Goal: Task Accomplishment & Management: Manage account settings

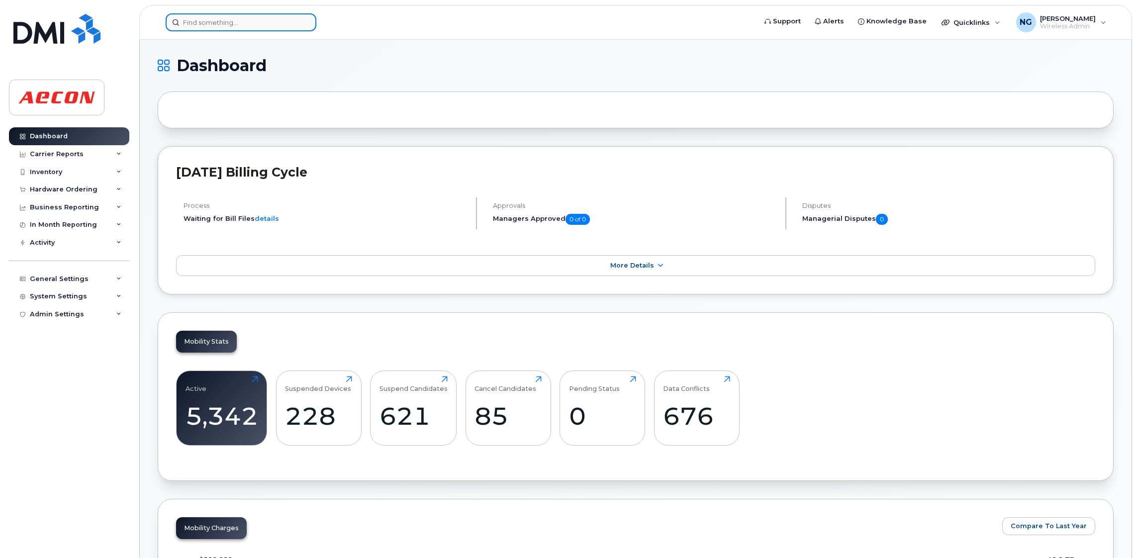
drag, startPoint x: 231, startPoint y: 27, endPoint x: 246, endPoint y: 15, distance: 18.7
click at [231, 27] on input at bounding box center [241, 22] width 151 height 18
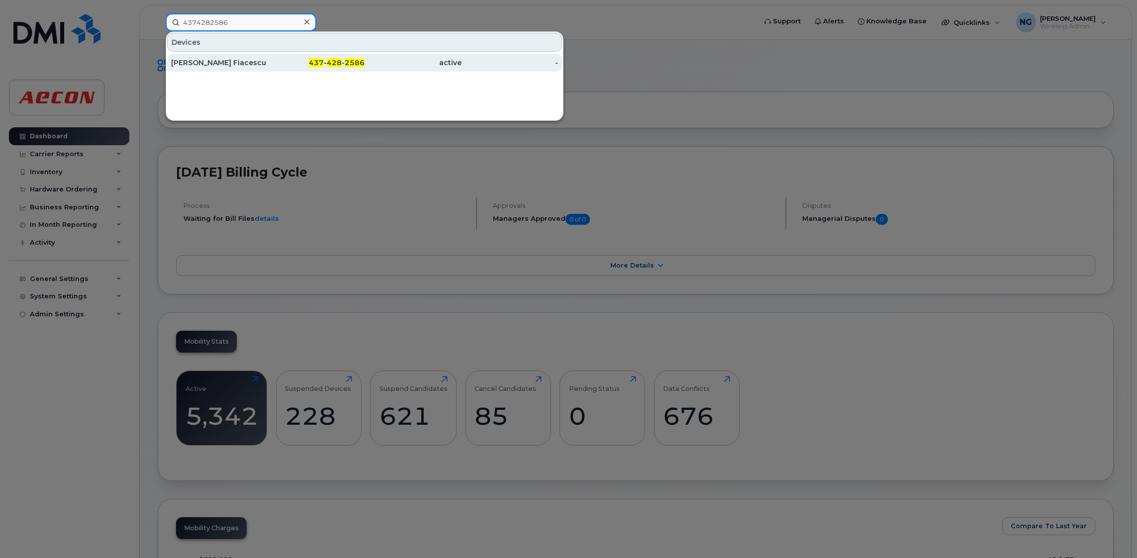
type input "4374282586"
click at [350, 61] on span "2586" at bounding box center [355, 62] width 20 height 9
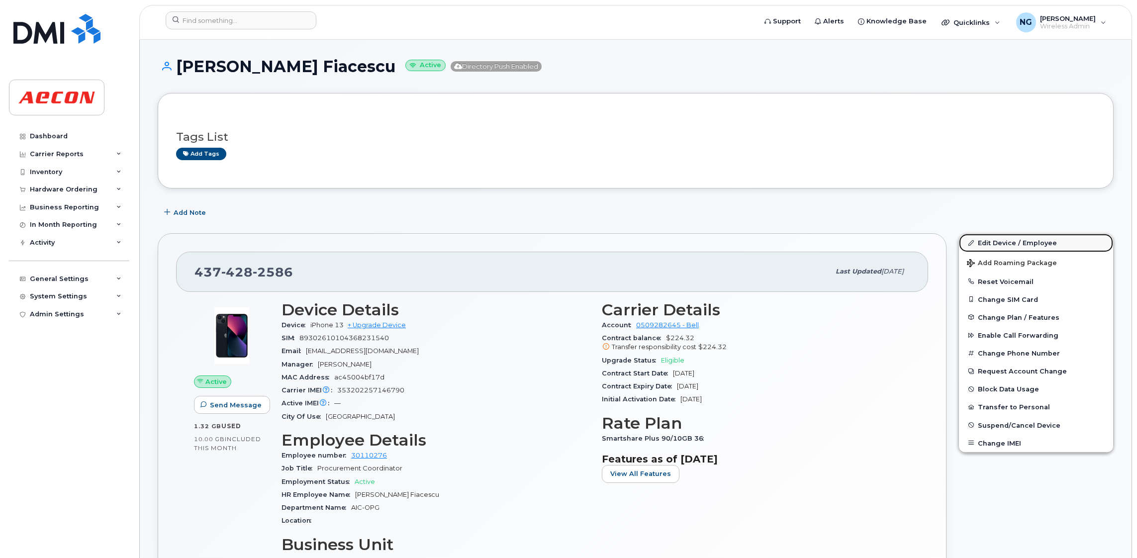
click at [1011, 240] on link "Edit Device / Employee" at bounding box center [1036, 243] width 154 height 18
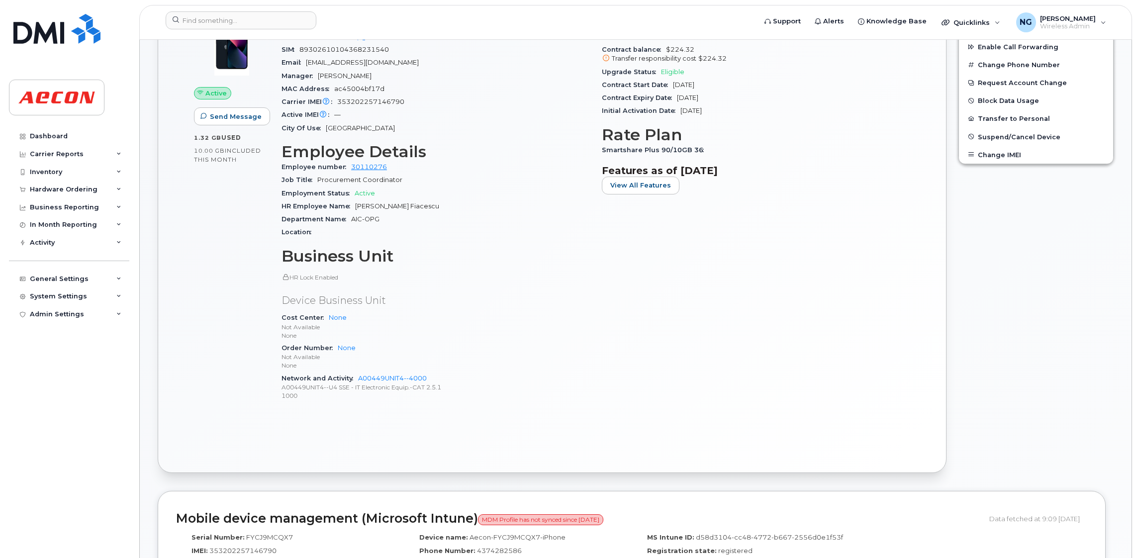
scroll to position [298, 0]
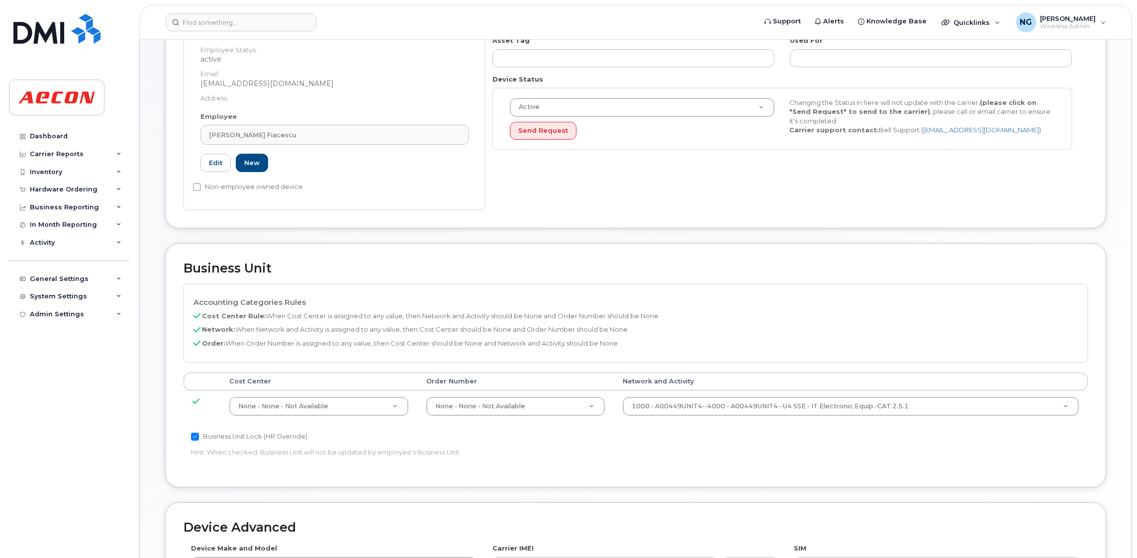
scroll to position [373, 0]
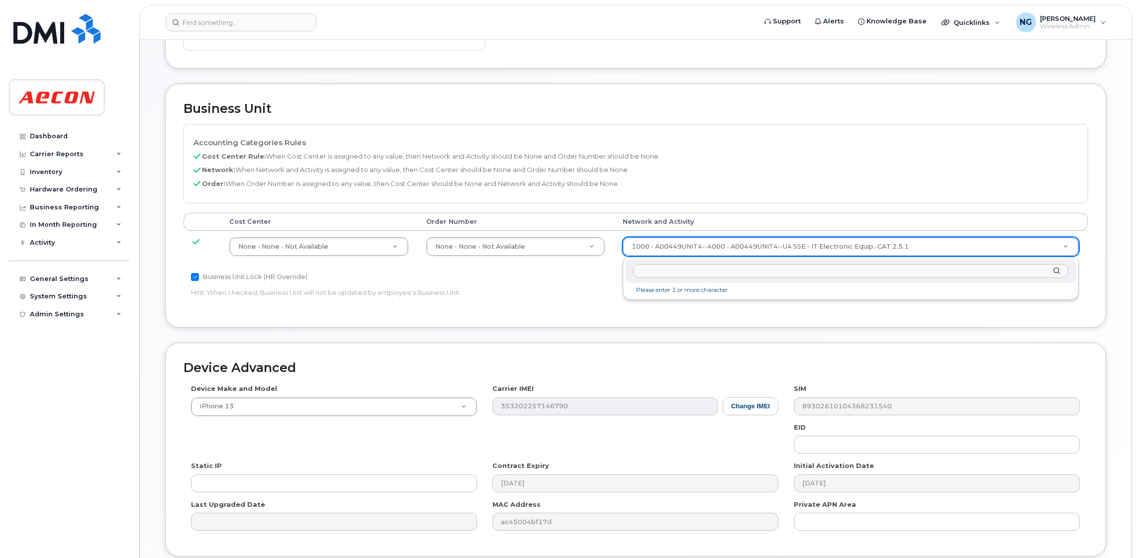
drag, startPoint x: 690, startPoint y: 250, endPoint x: 697, endPoint y: 263, distance: 14.5
type input "a0179521gds--0010"
type input "33989259"
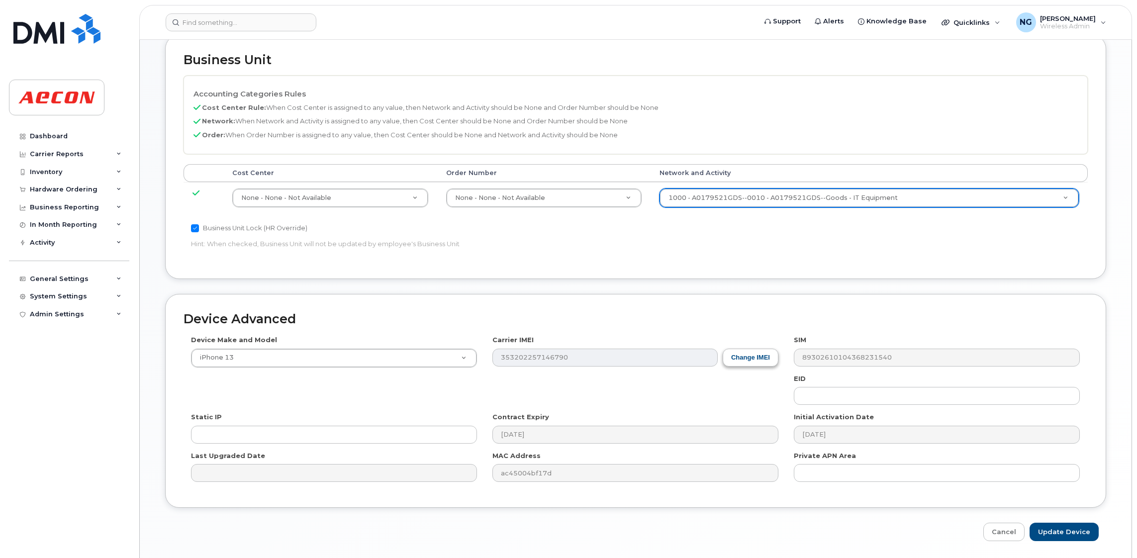
scroll to position [456, 0]
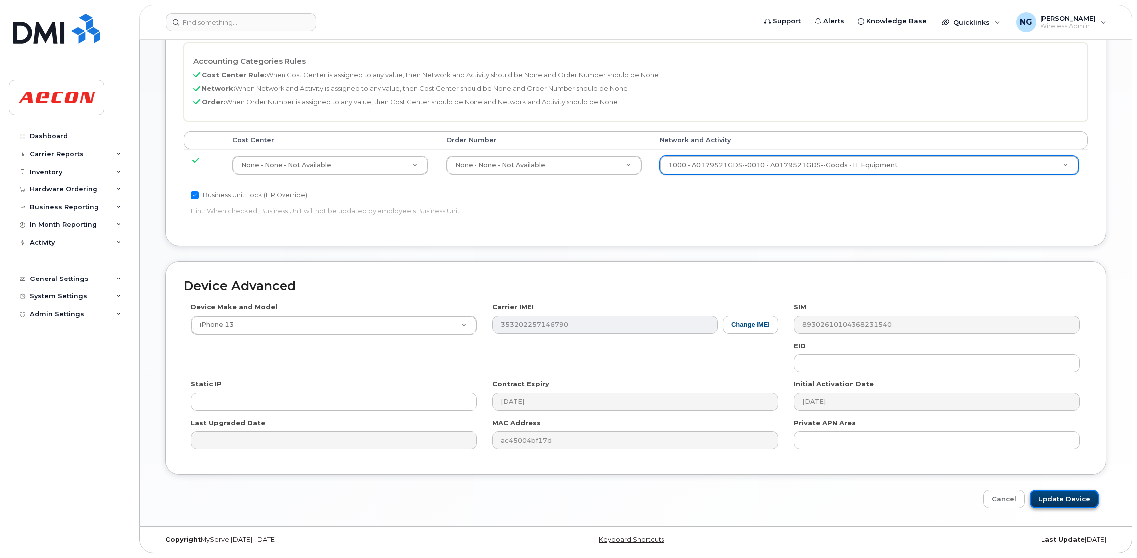
drag, startPoint x: 1066, startPoint y: 495, endPoint x: 1049, endPoint y: 499, distance: 18.0
click at [1066, 495] on input "Update Device" at bounding box center [1064, 499] width 69 height 18
type input "Saving..."
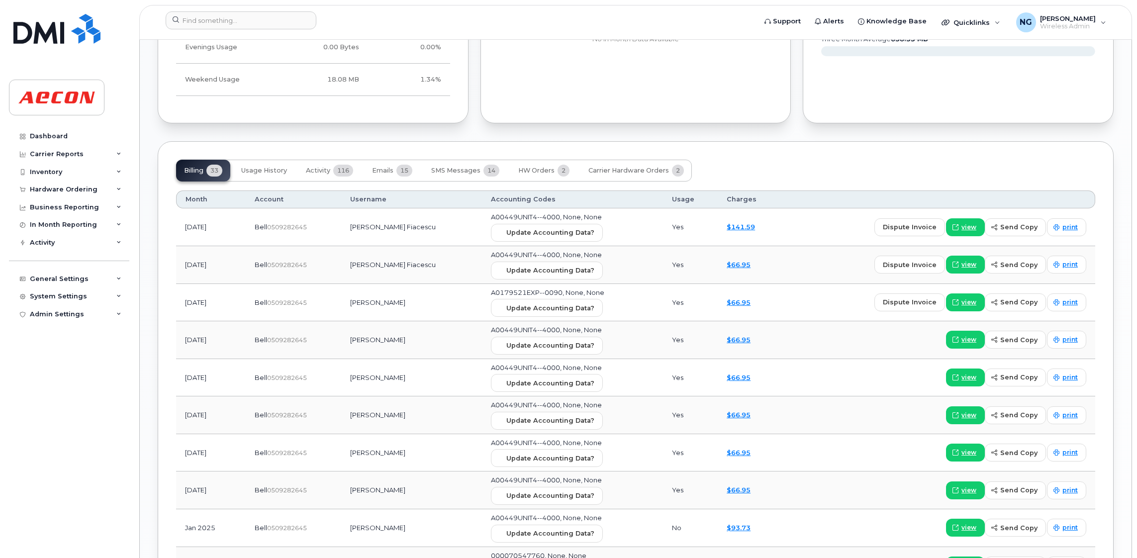
scroll to position [1045, 0]
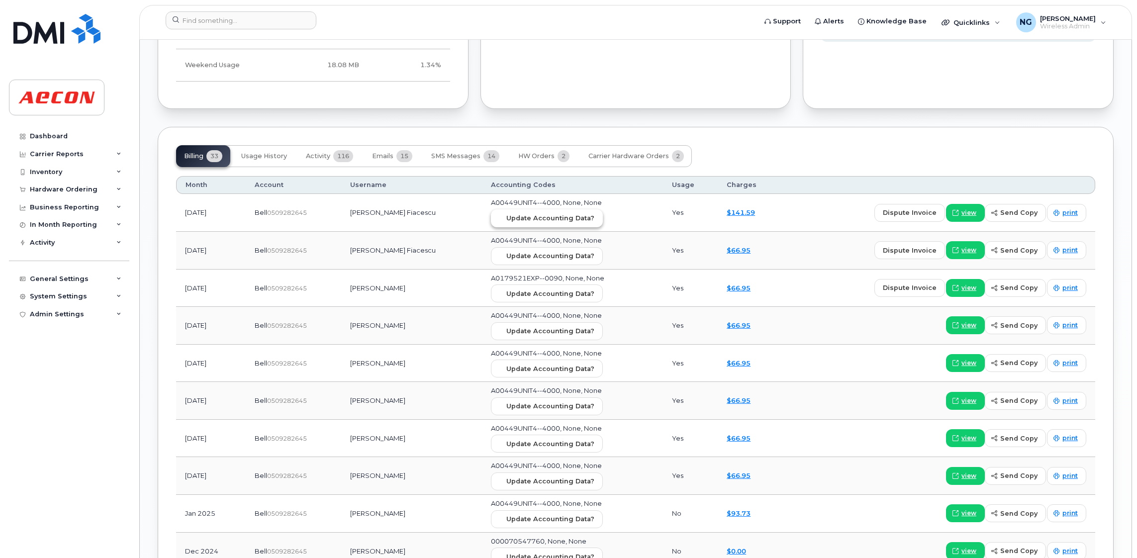
click at [516, 220] on span "Update Accounting Data?" at bounding box center [550, 217] width 88 height 9
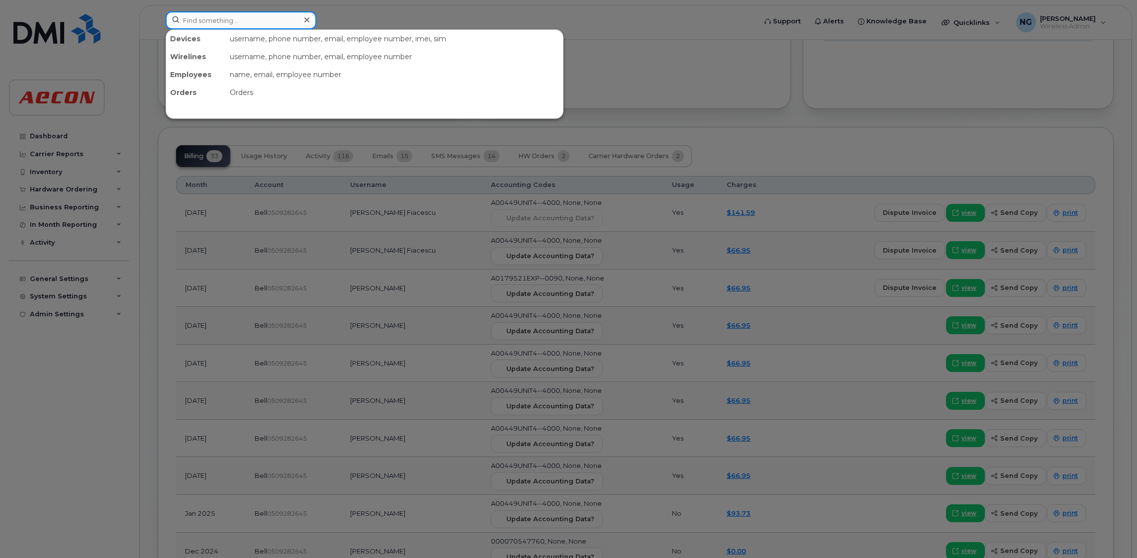
click at [201, 18] on input at bounding box center [241, 20] width 151 height 18
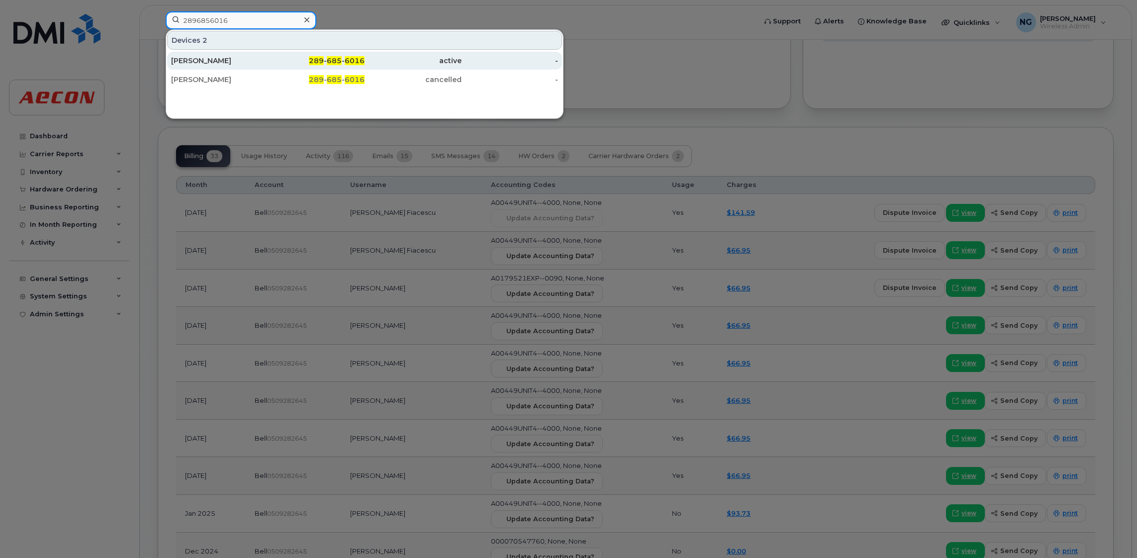
type input "2896856016"
click at [351, 59] on span "6016" at bounding box center [355, 60] width 20 height 9
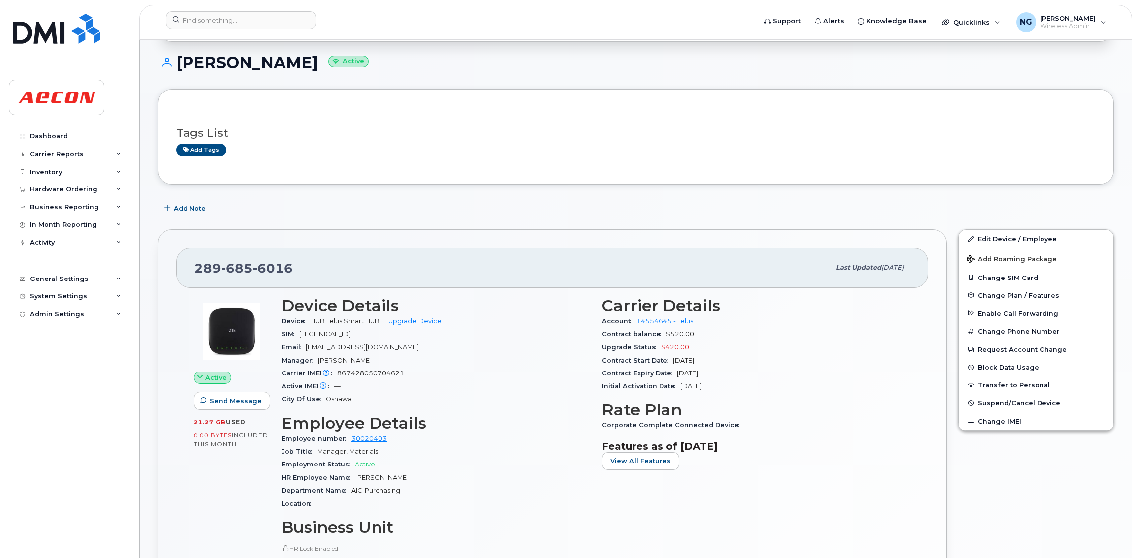
scroll to position [223, 0]
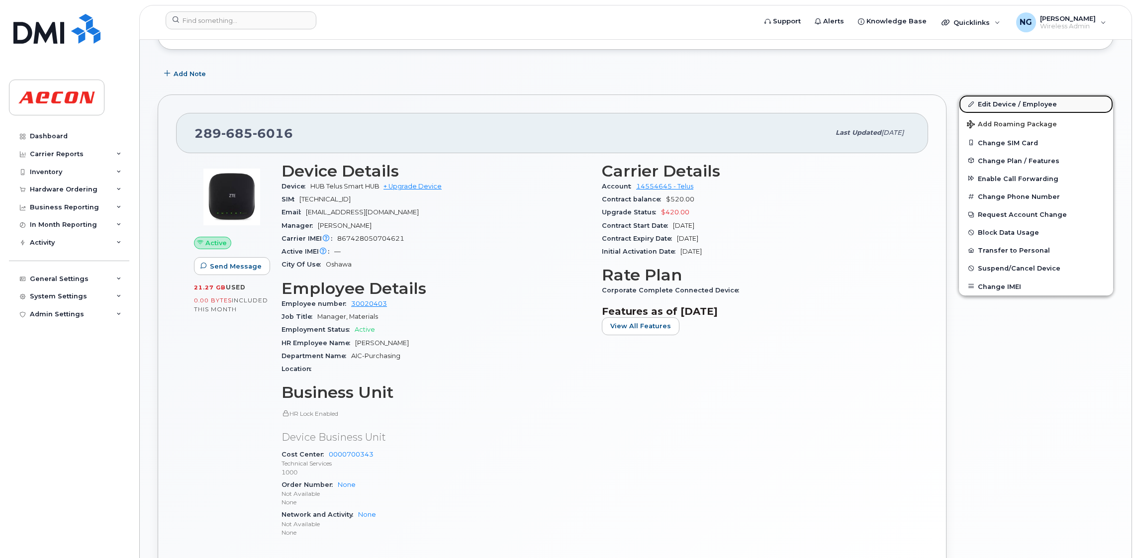
click at [999, 105] on link "Edit Device / Employee" at bounding box center [1036, 104] width 154 height 18
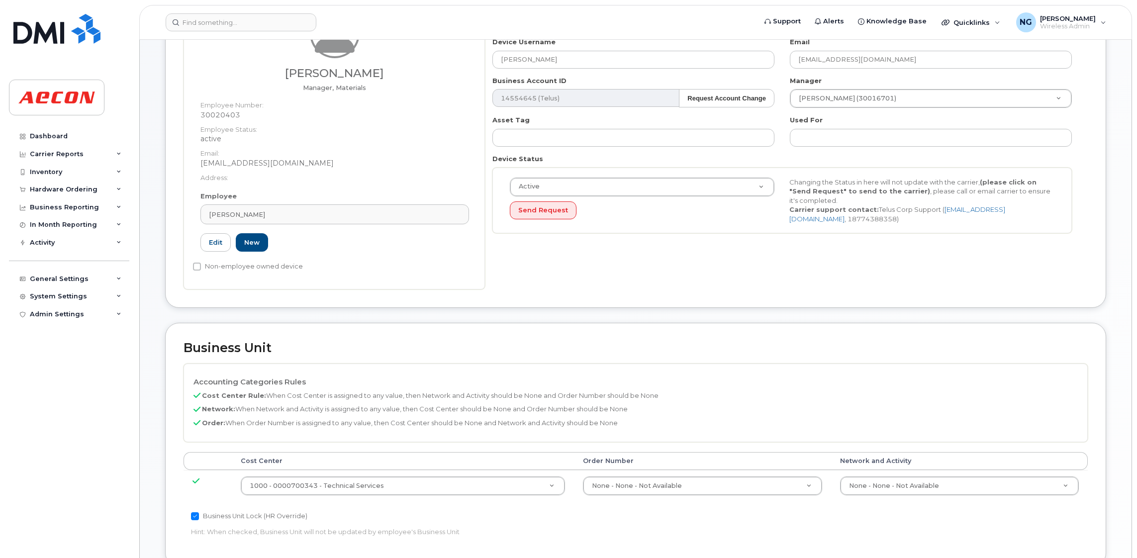
scroll to position [298, 0]
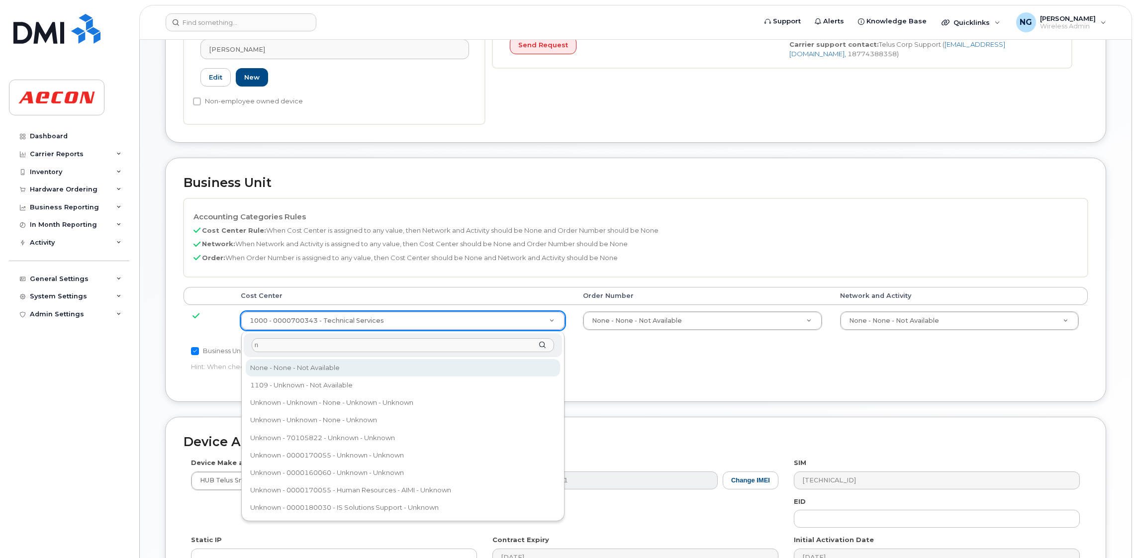
type input "n"
type input "289660"
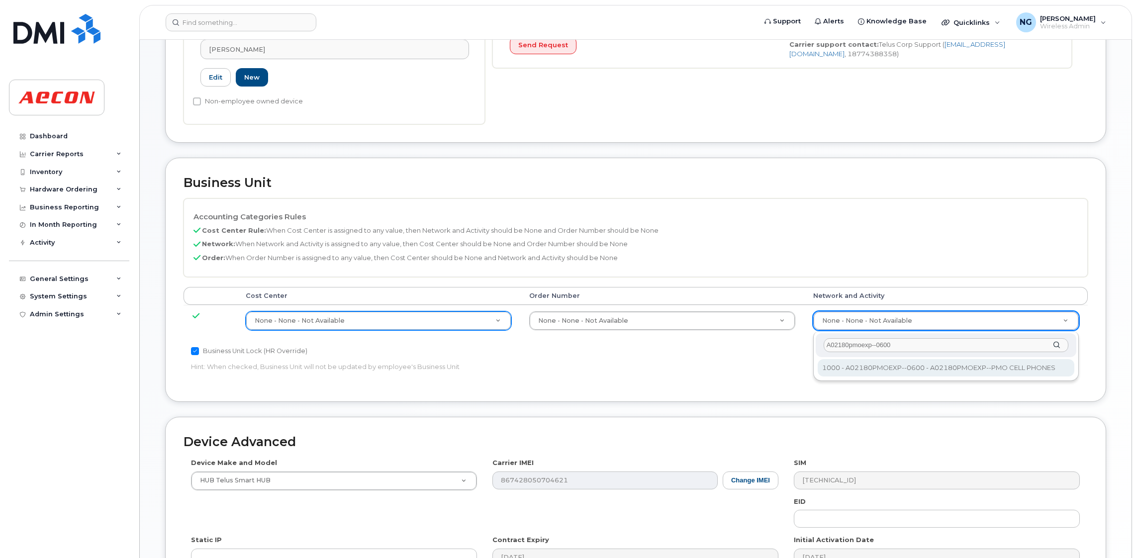
type input "A02180pmoexp--0600"
type input "35511858"
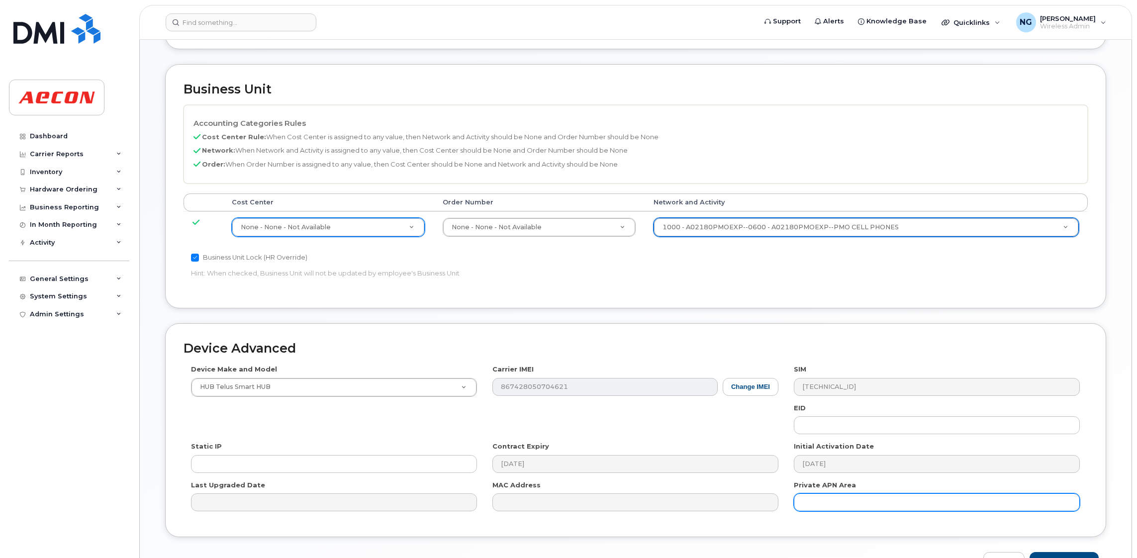
scroll to position [456, 0]
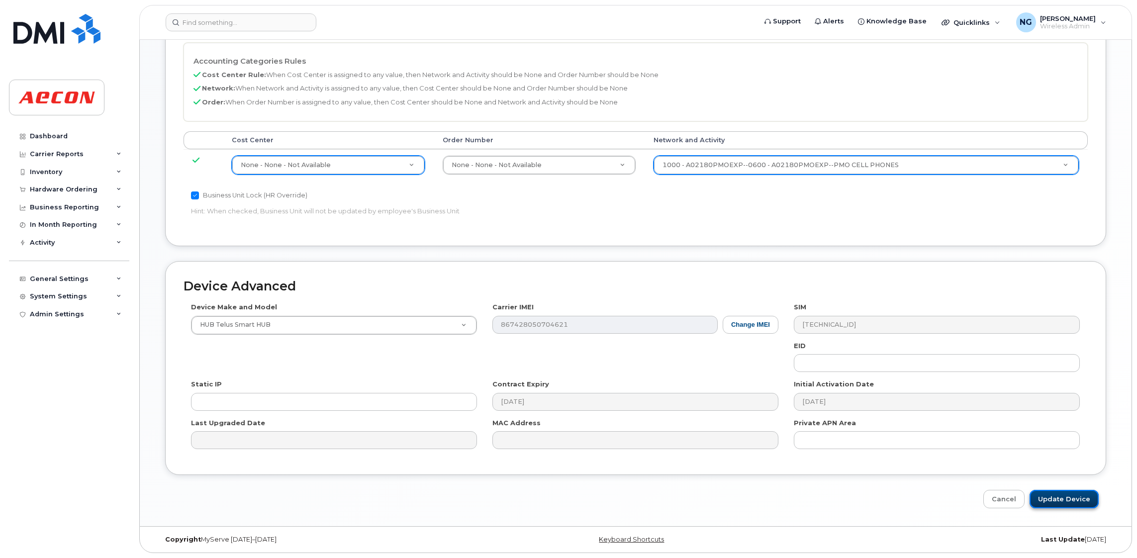
click at [1073, 497] on input "Update Device" at bounding box center [1064, 499] width 69 height 18
type input "Saving..."
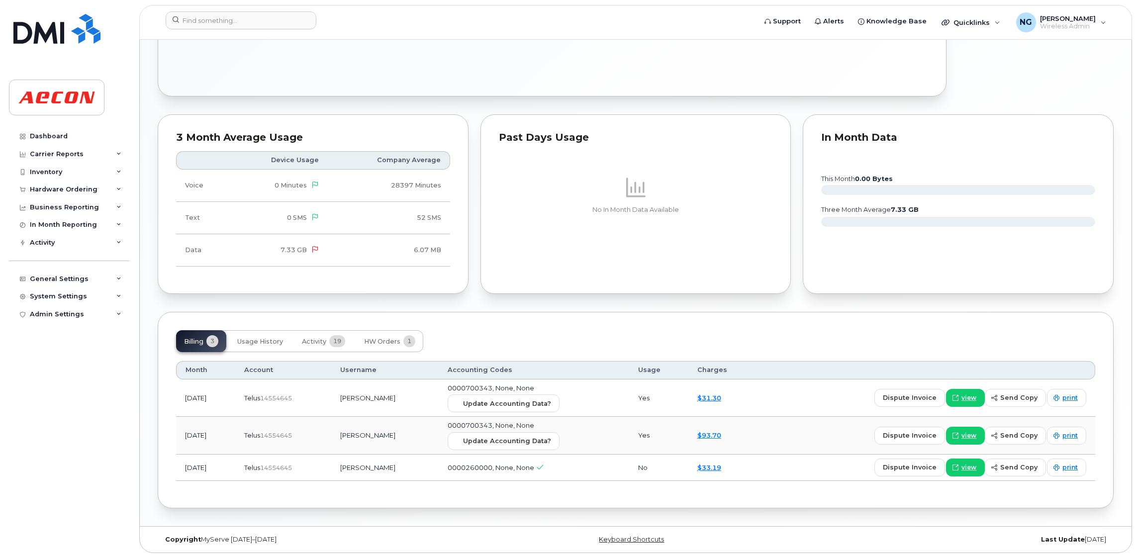
scroll to position [739, 0]
click at [512, 399] on span "Update Accounting Data?" at bounding box center [507, 403] width 88 height 9
click at [275, 20] on input at bounding box center [241, 20] width 151 height 18
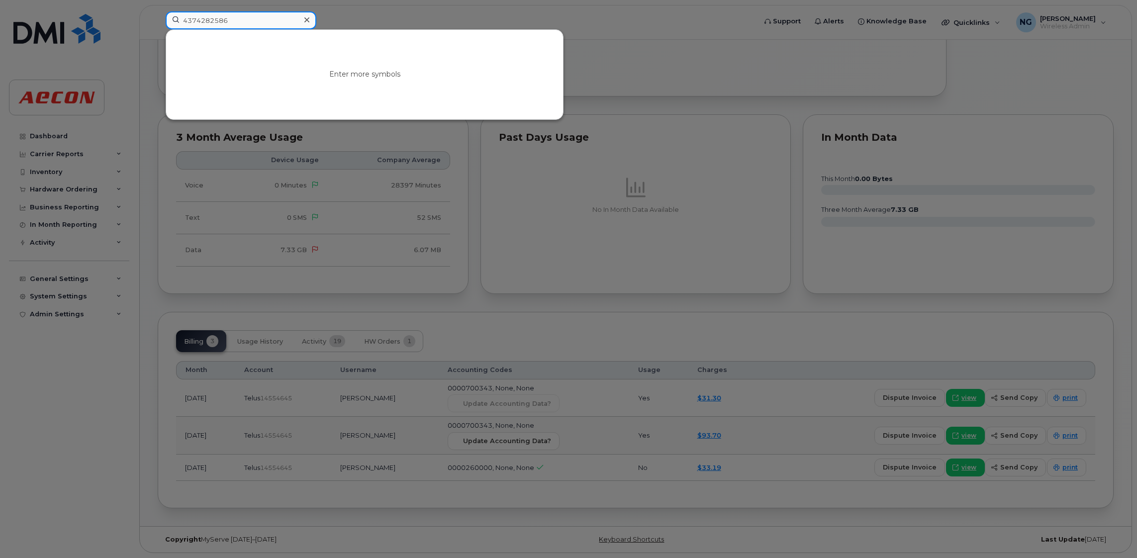
type input "4374282586"
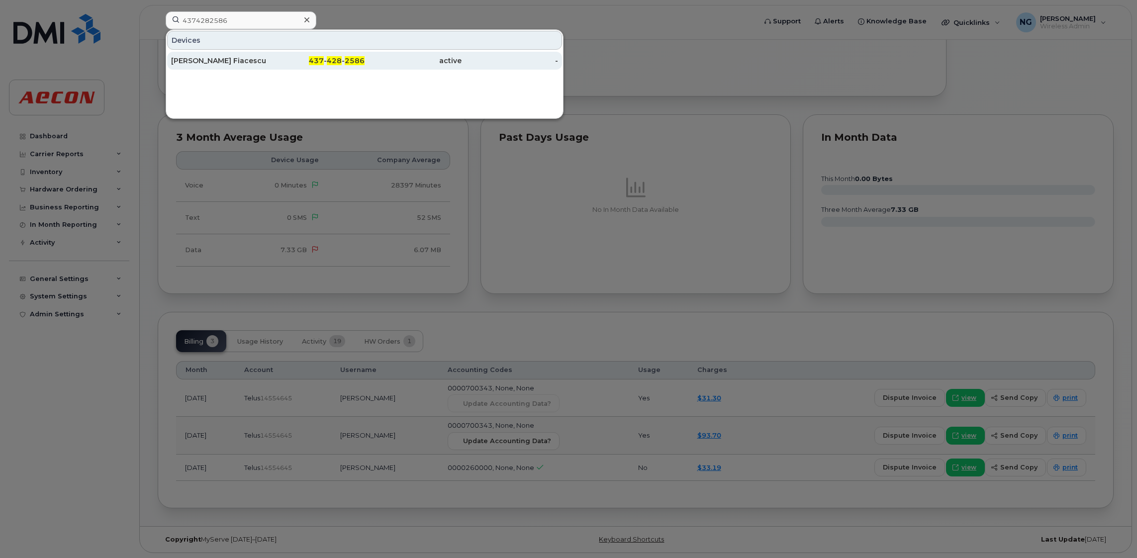
click at [332, 62] on span "428" at bounding box center [334, 60] width 15 height 9
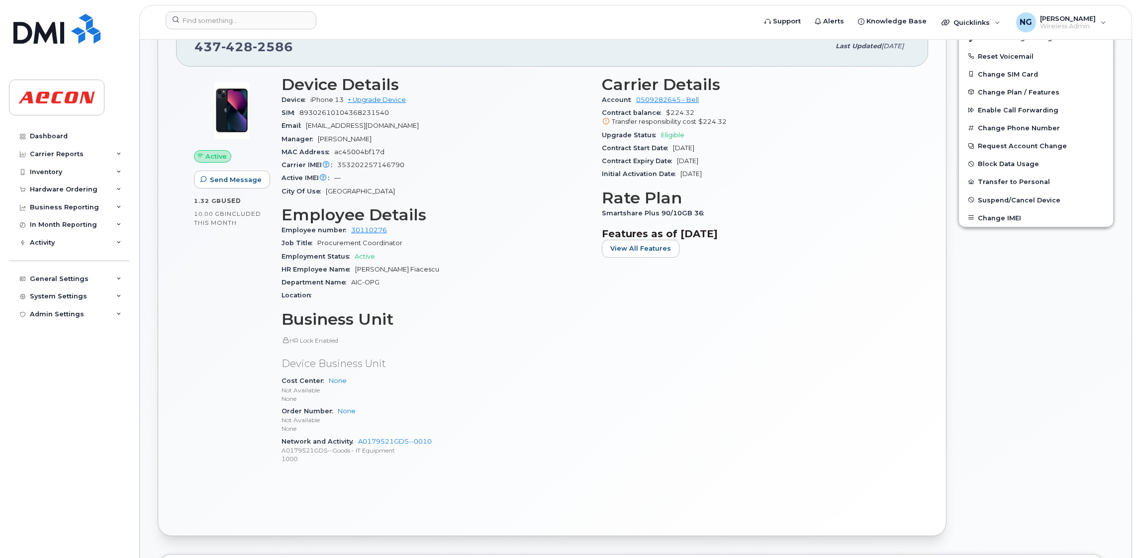
scroll to position [373, 0]
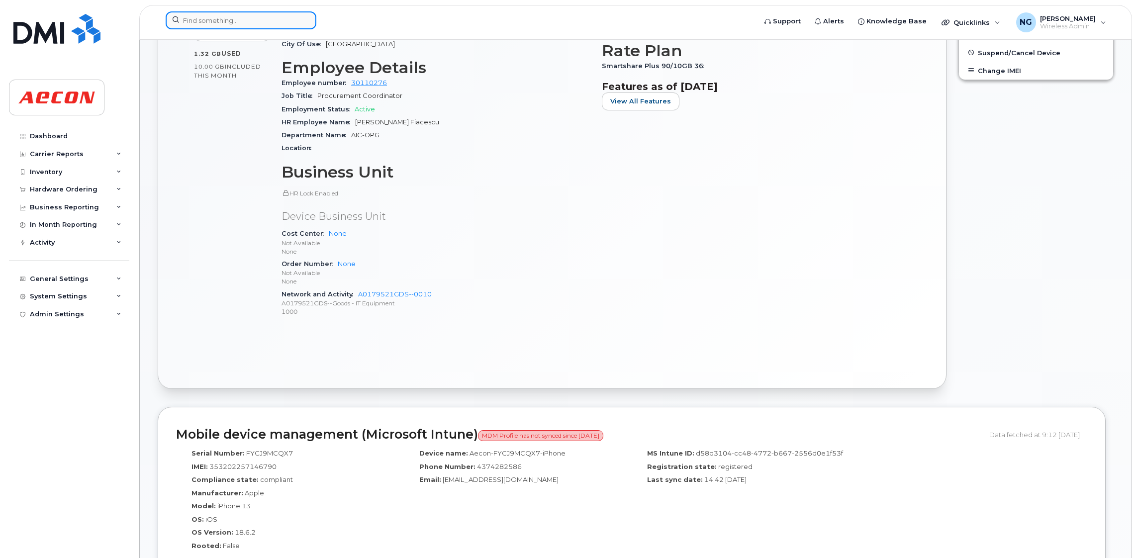
click at [269, 26] on input at bounding box center [241, 20] width 151 height 18
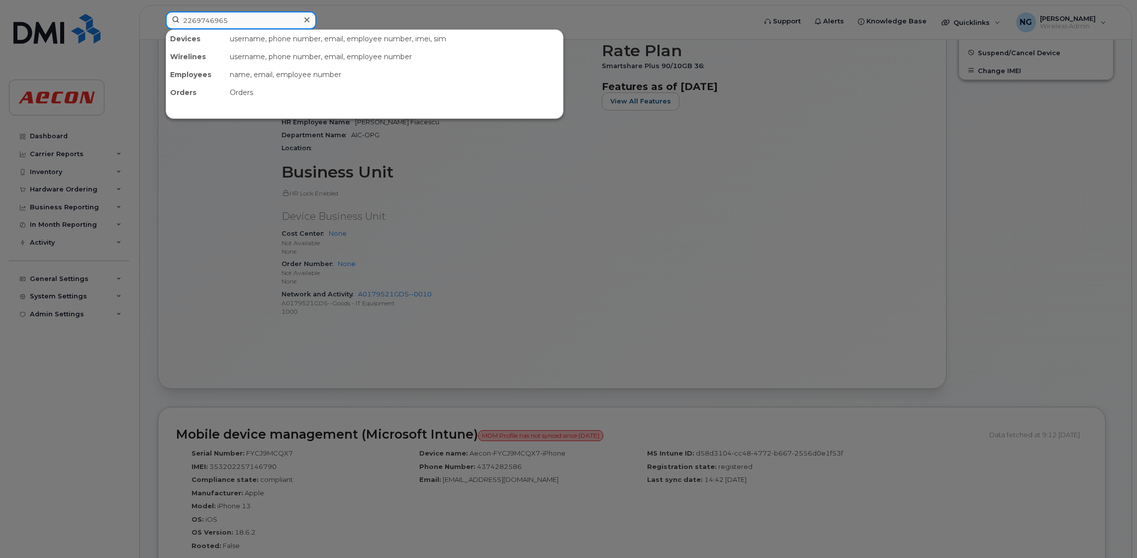
type input "2269746965"
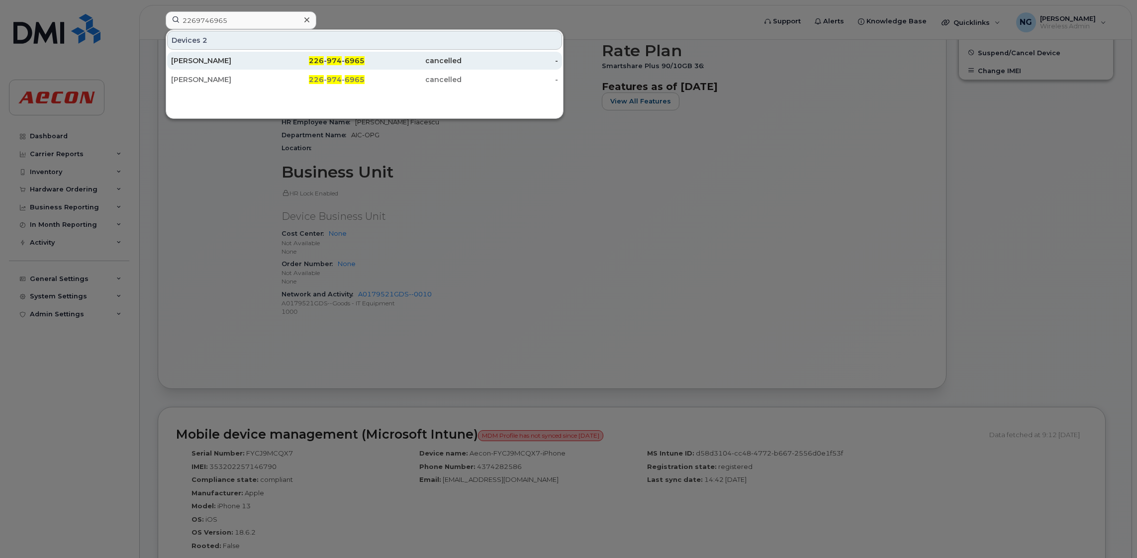
click at [340, 65] on span "974" at bounding box center [334, 60] width 15 height 9
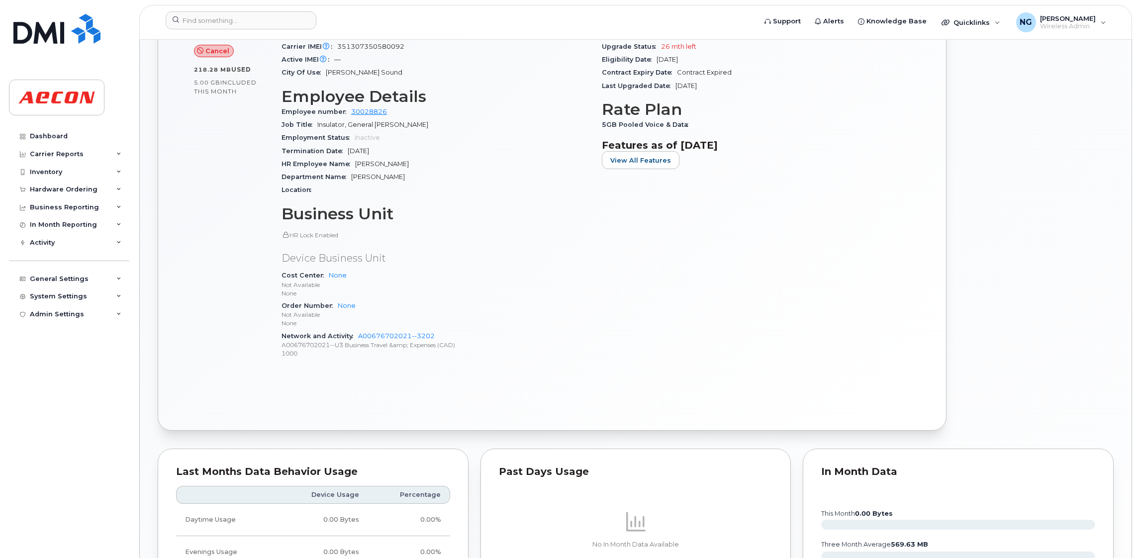
scroll to position [42, 0]
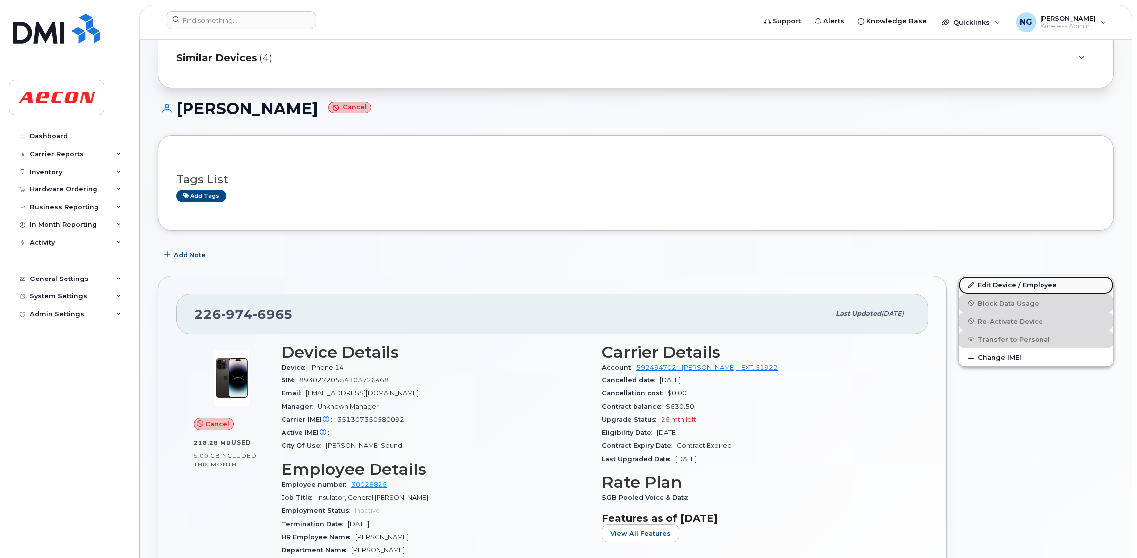
click at [1008, 283] on link "Edit Device / Employee" at bounding box center [1036, 285] width 154 height 18
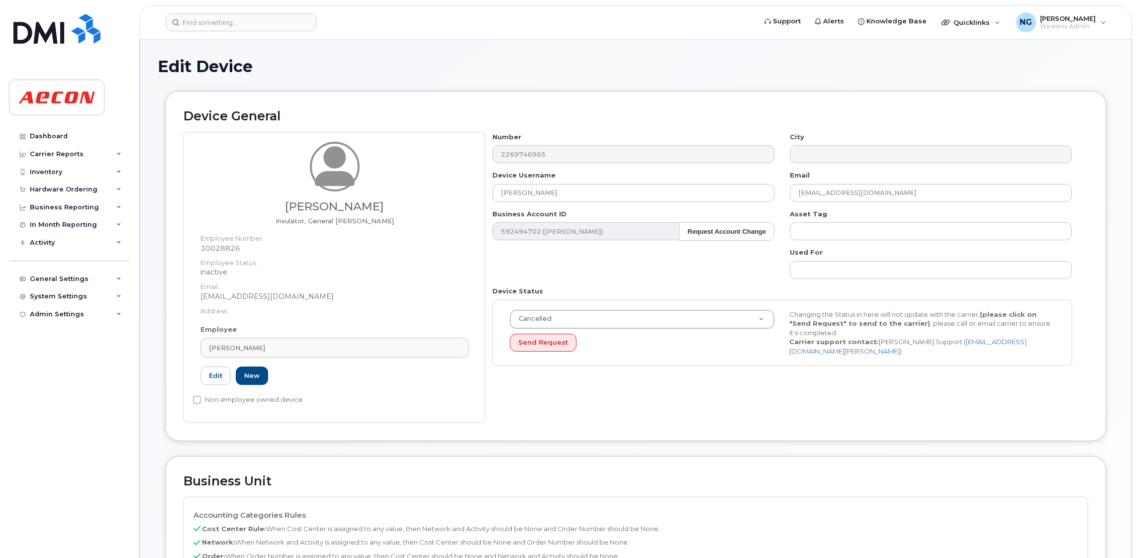
scroll to position [149, 0]
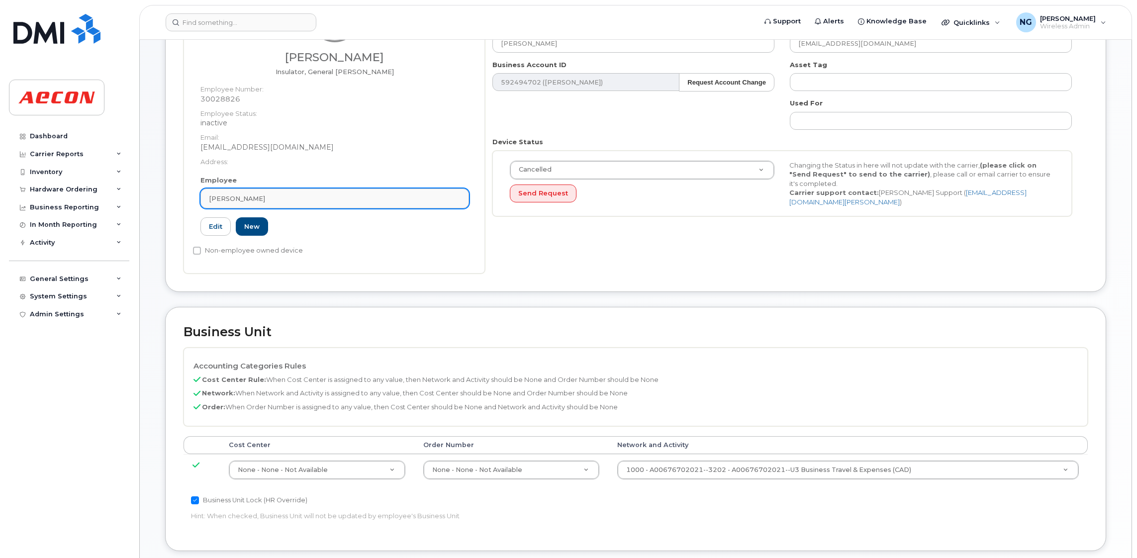
click at [344, 195] on div "[PERSON_NAME]" at bounding box center [335, 198] width 252 height 9
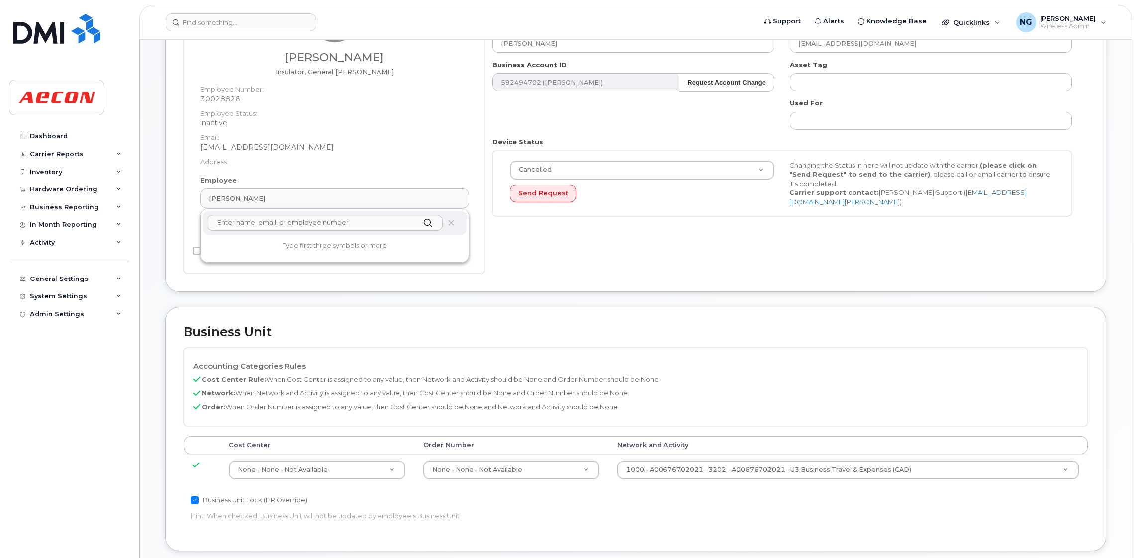
click at [314, 221] on input "text" at bounding box center [325, 223] width 236 height 16
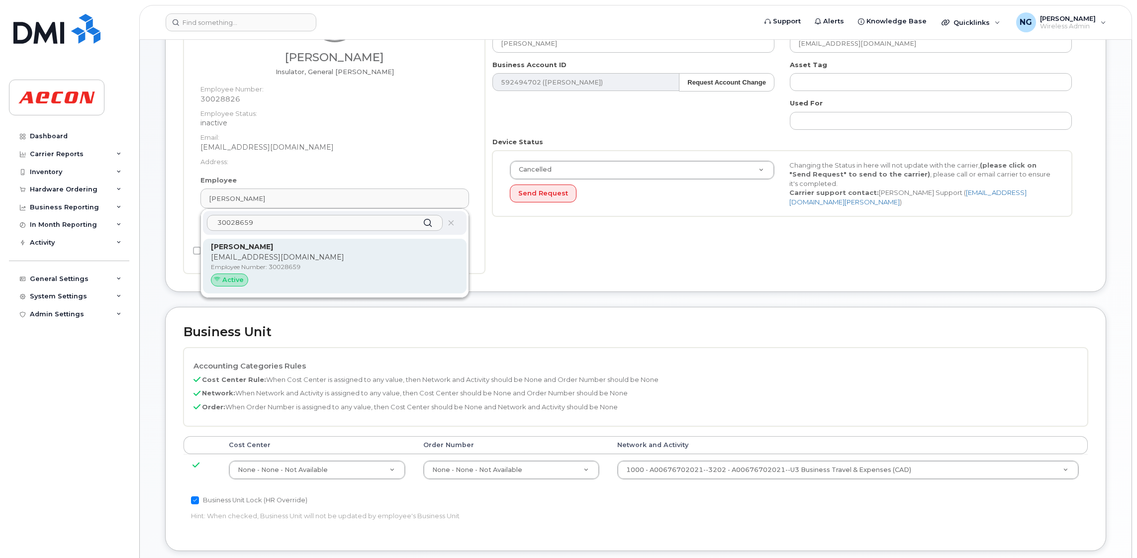
type input "30028659"
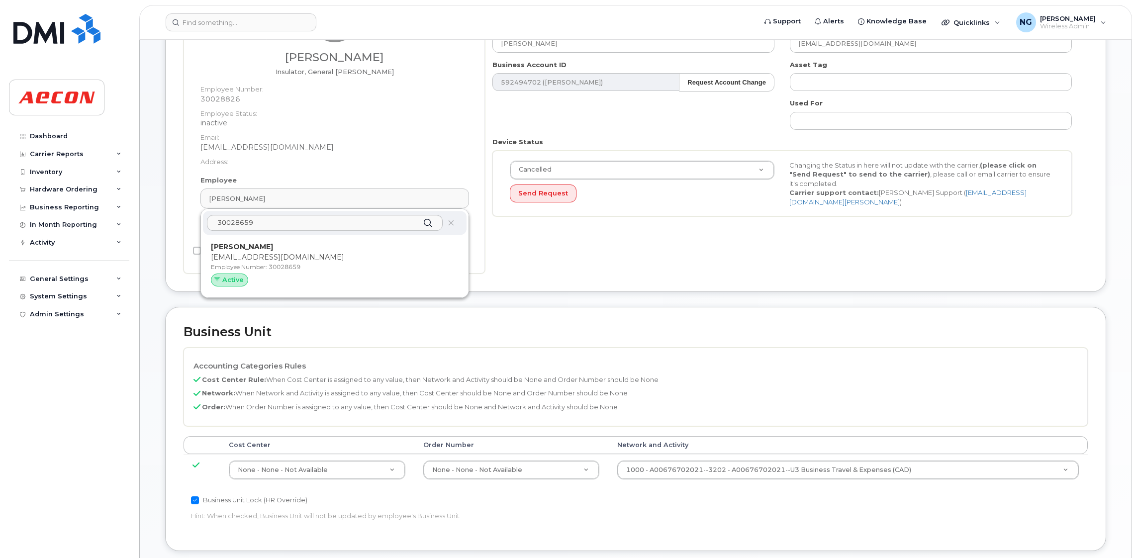
drag, startPoint x: 376, startPoint y: 265, endPoint x: 647, endPoint y: 95, distance: 319.8
click at [377, 265] on p "Employee Number: 30028659" at bounding box center [335, 267] width 248 height 9
type input "30028659"
type input "[PERSON_NAME]"
type input "[EMAIL_ADDRESS][DOMAIN_NAME]"
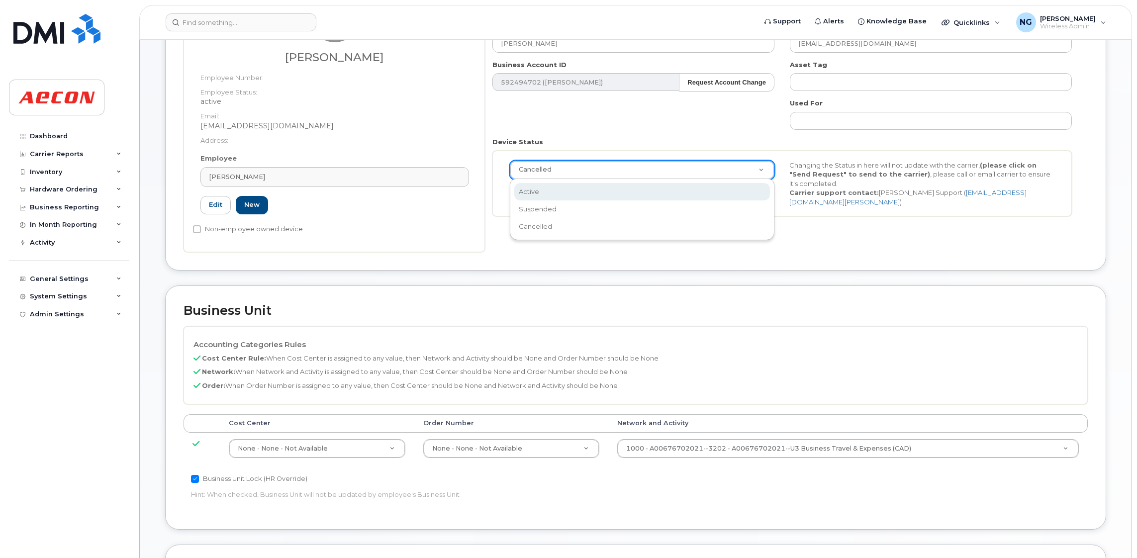
select select "active"
click at [653, 103] on div "Number 2269746965 City Device Username Donald Cleveland Email dcleveland@aecon.…" at bounding box center [782, 103] width 595 height 241
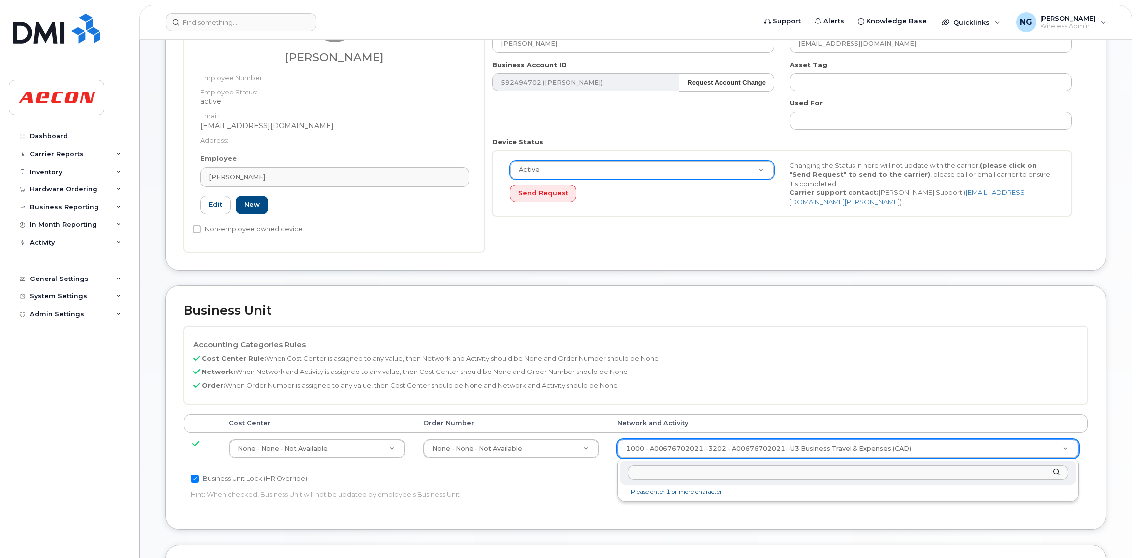
drag, startPoint x: 754, startPoint y: 450, endPoint x: 763, endPoint y: 447, distance: 8.8
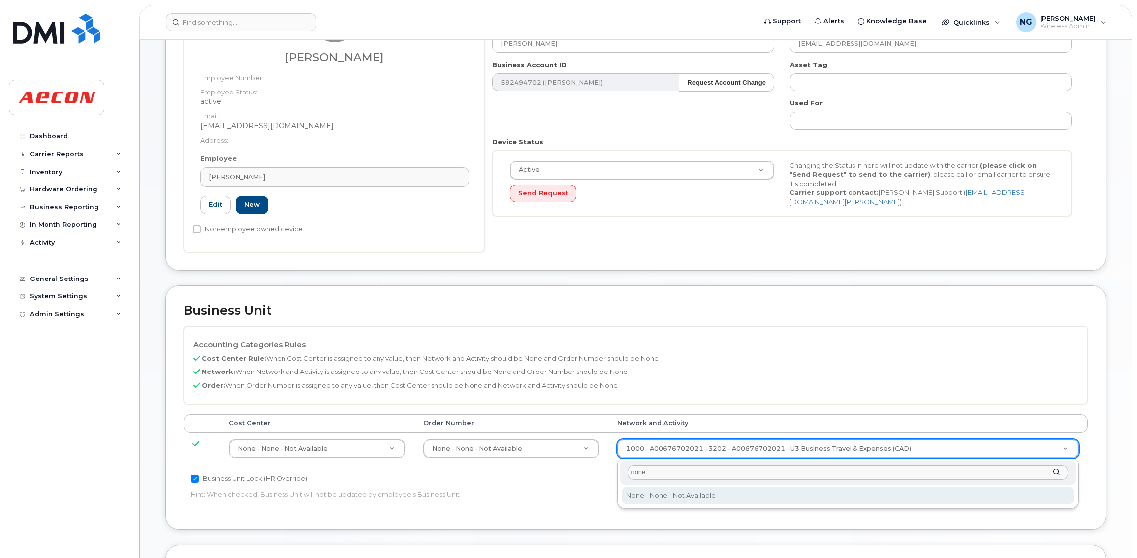
type input "none"
type input "283608"
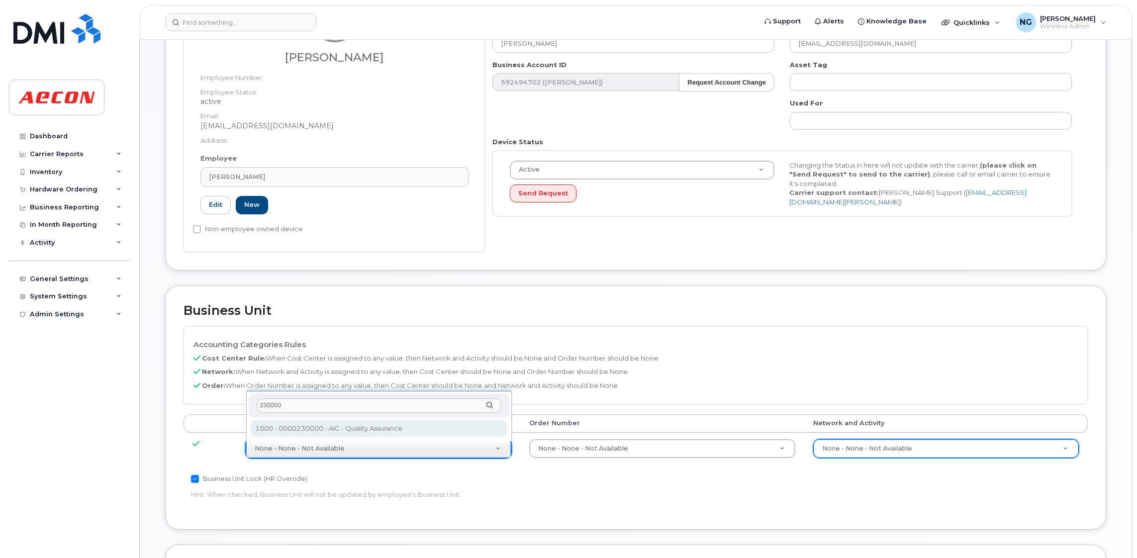
type input "230000"
type input "283818"
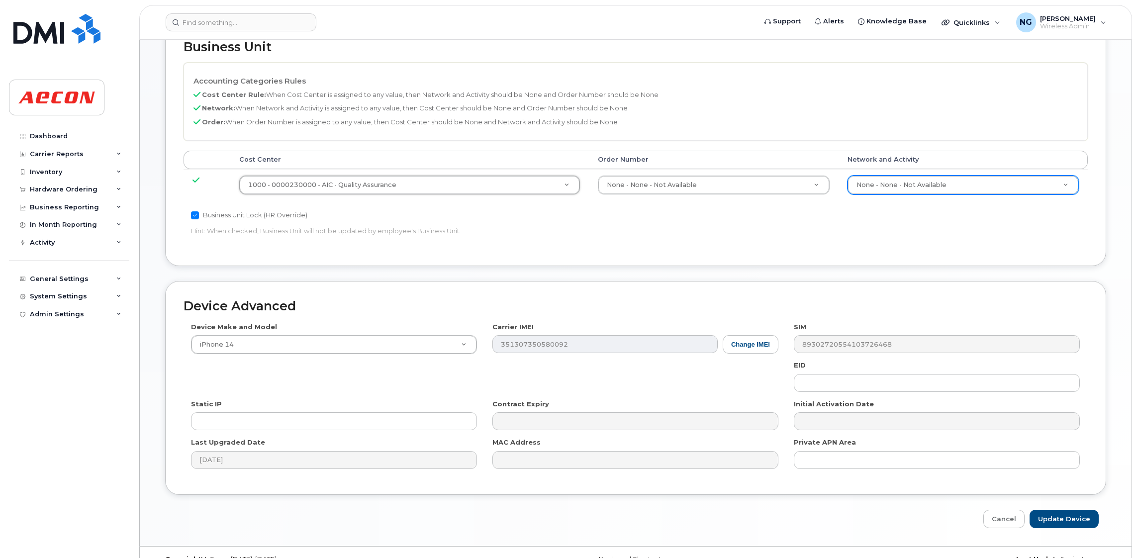
scroll to position [434, 0]
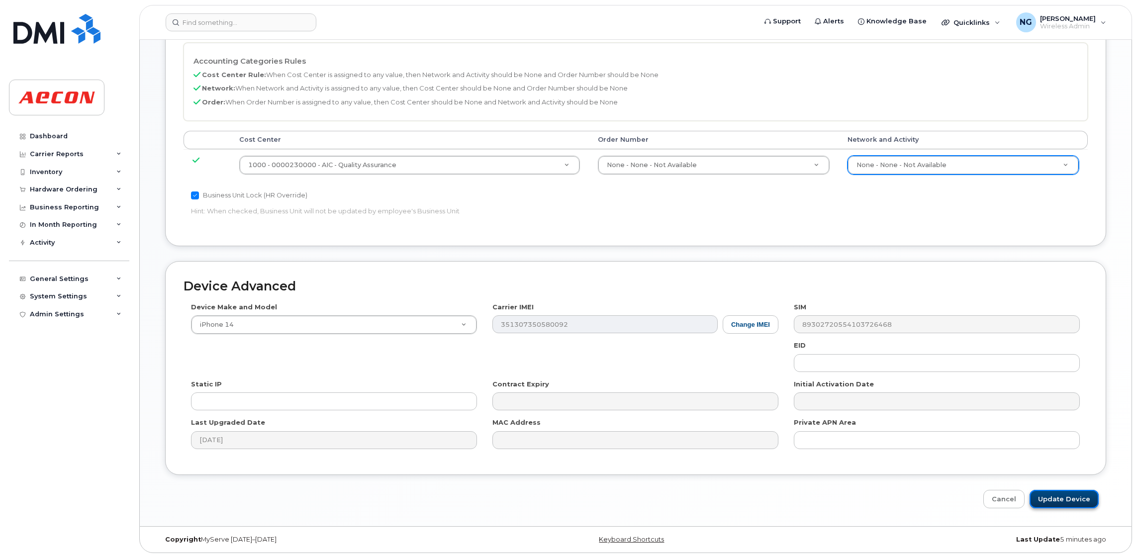
click at [1076, 495] on input "Update Device" at bounding box center [1064, 499] width 69 height 18
type input "Saving..."
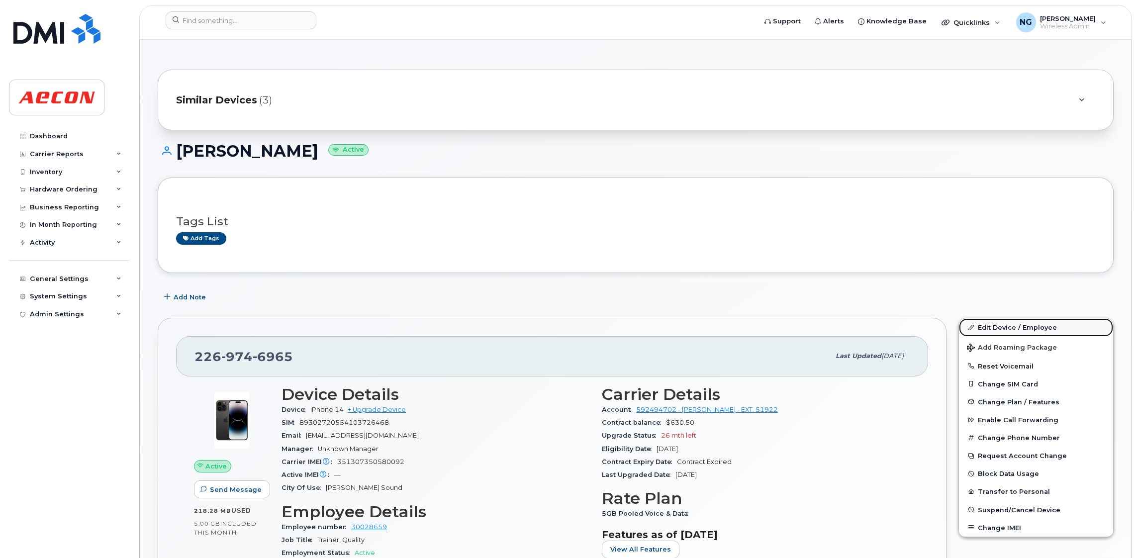
click at [1019, 326] on link "Edit Device / Employee" at bounding box center [1036, 327] width 154 height 18
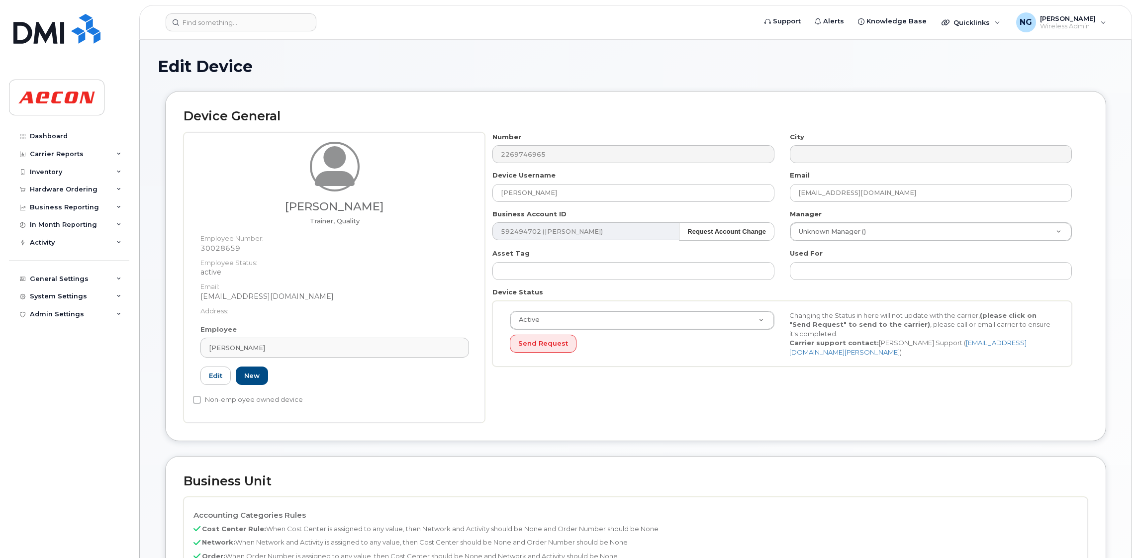
drag, startPoint x: 1021, startPoint y: 417, endPoint x: 1013, endPoint y: 403, distance: 15.9
click at [1021, 417] on div "Number 2269746965 City Device Username Donald Cleveland Email dcleveland@aecon.…" at bounding box center [786, 277] width 603 height 291
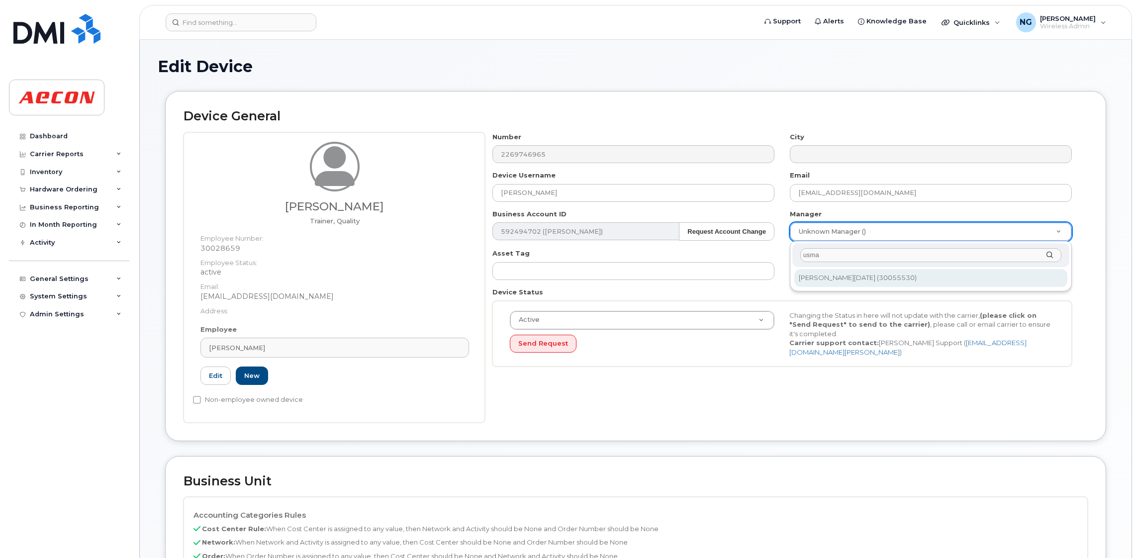
type input "usma"
type input "1664307"
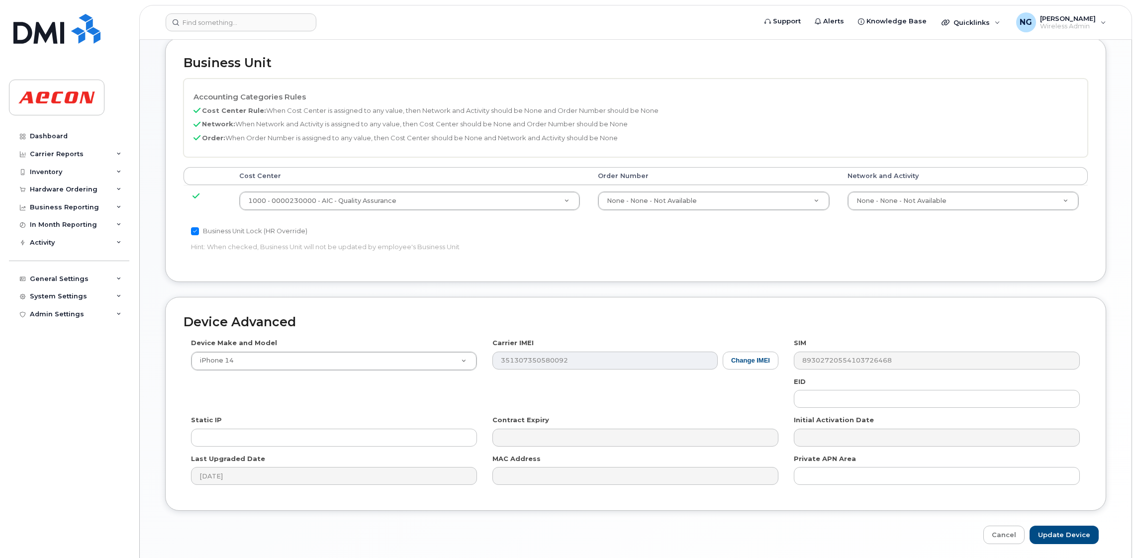
scroll to position [456, 0]
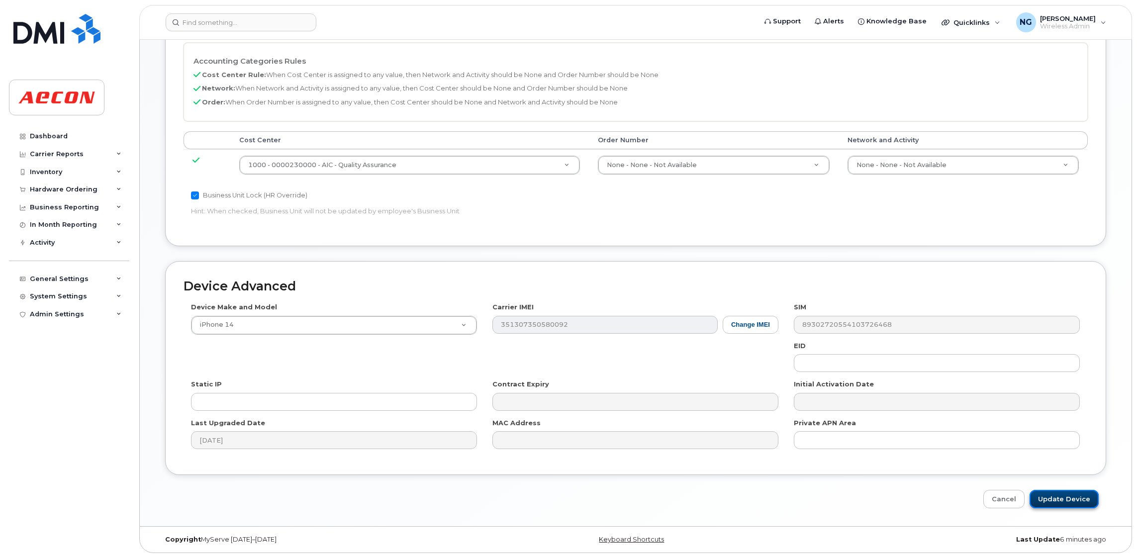
click at [1063, 499] on input "Update Device" at bounding box center [1064, 499] width 69 height 18
type input "Saving..."
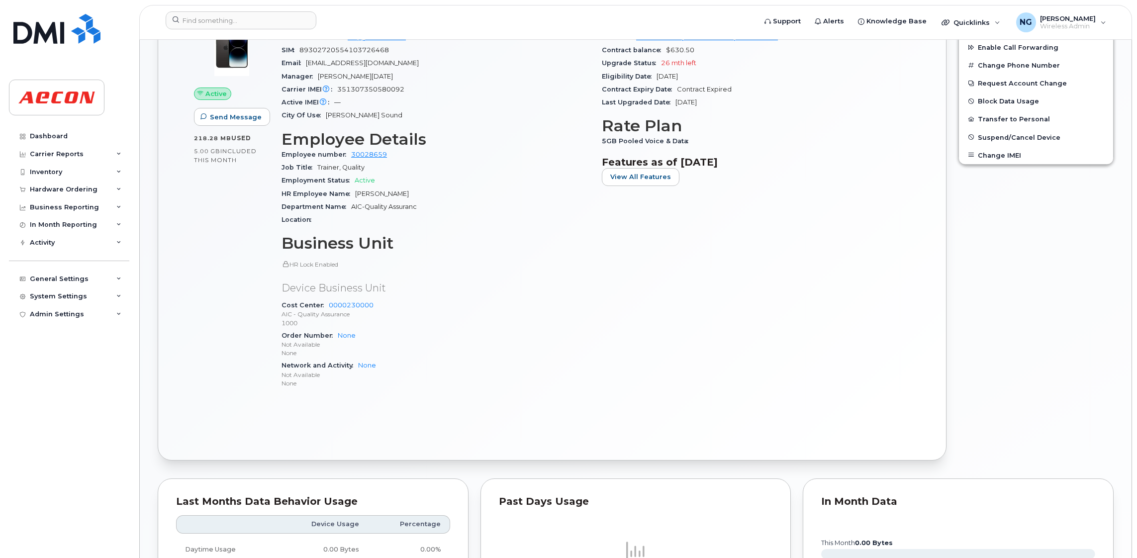
scroll to position [75, 0]
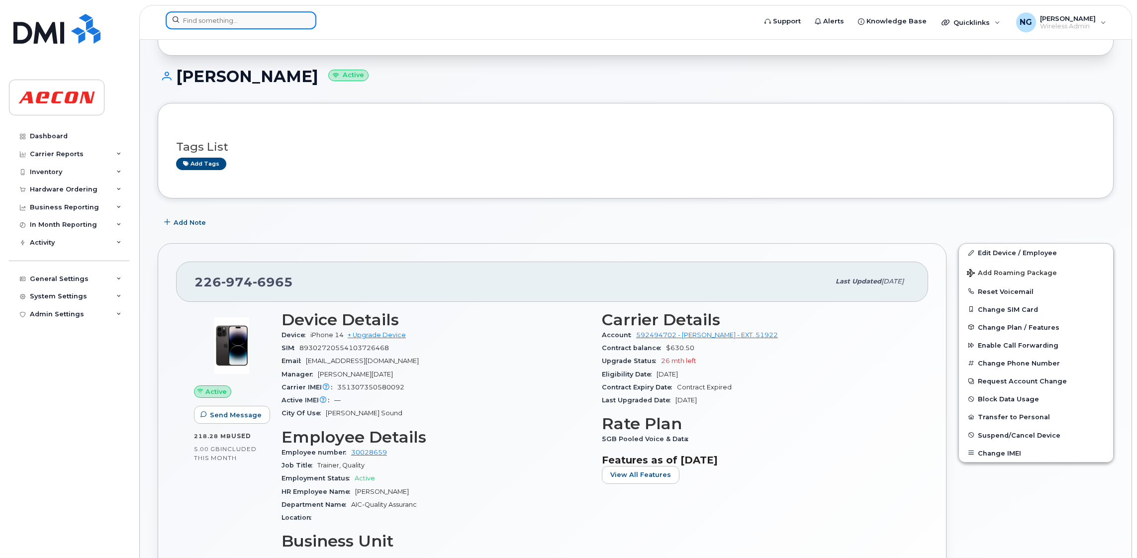
click at [193, 23] on input at bounding box center [241, 20] width 151 height 18
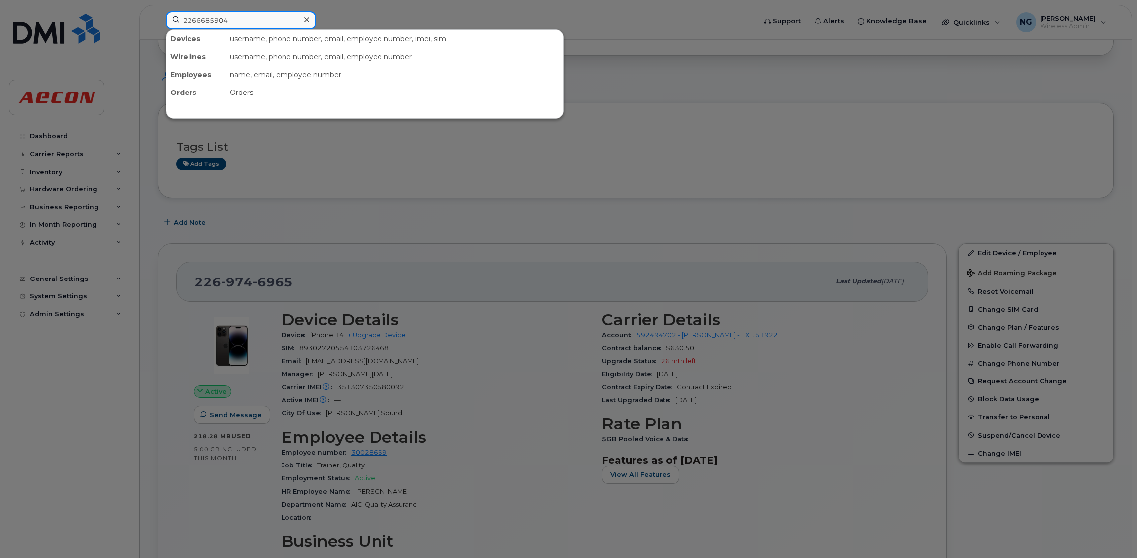
type input "2266685904"
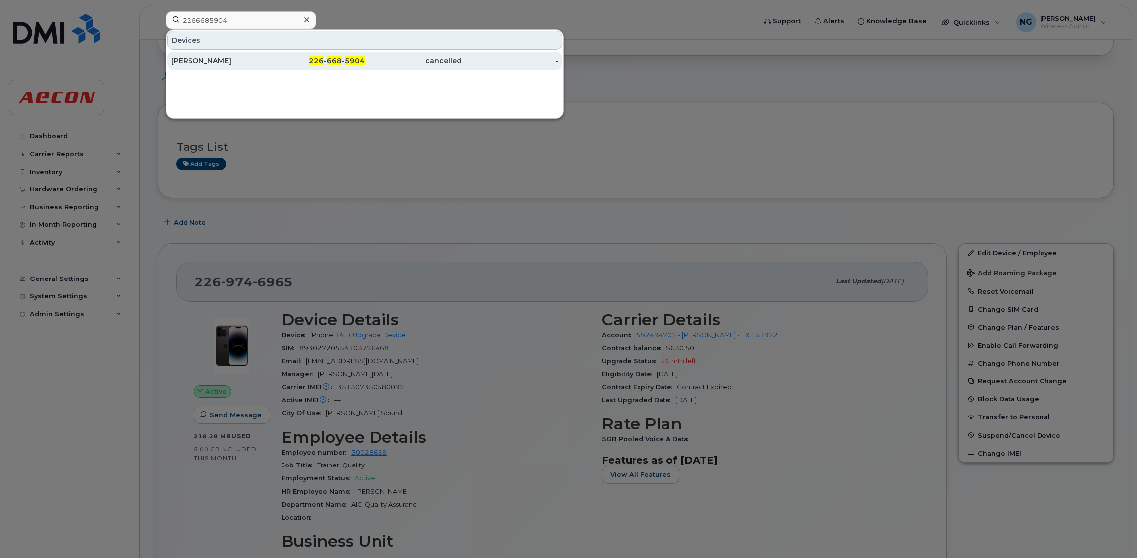
click at [332, 60] on span "668" at bounding box center [334, 60] width 15 height 9
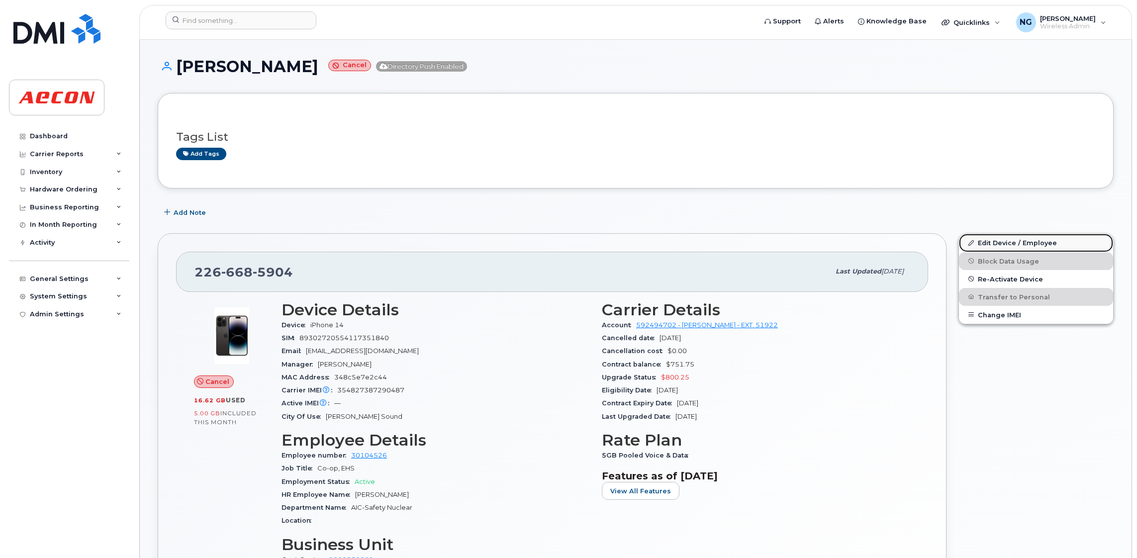
click at [995, 242] on link "Edit Device / Employee" at bounding box center [1036, 243] width 154 height 18
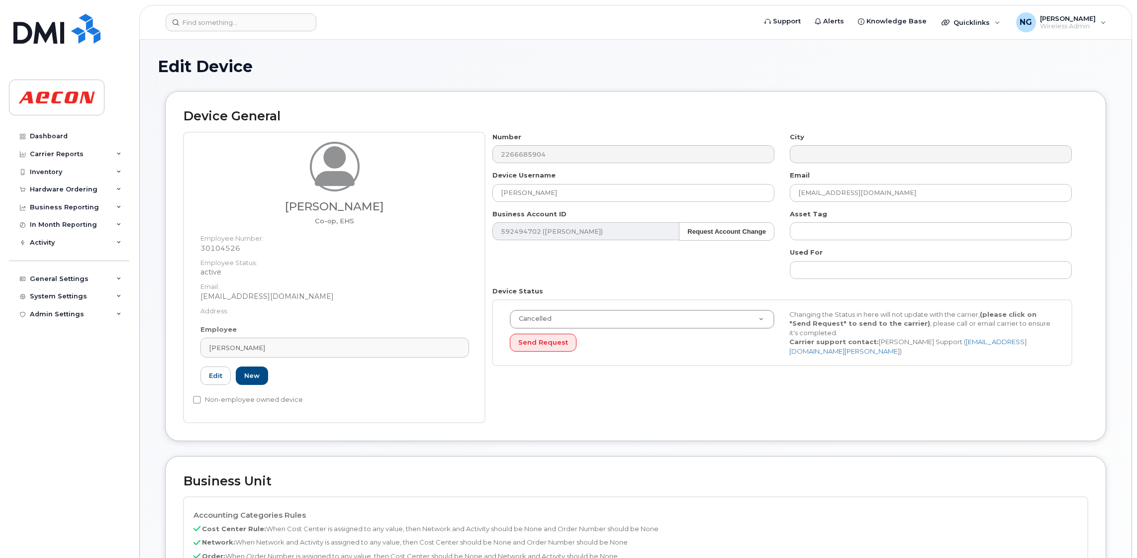
scroll to position [149, 0]
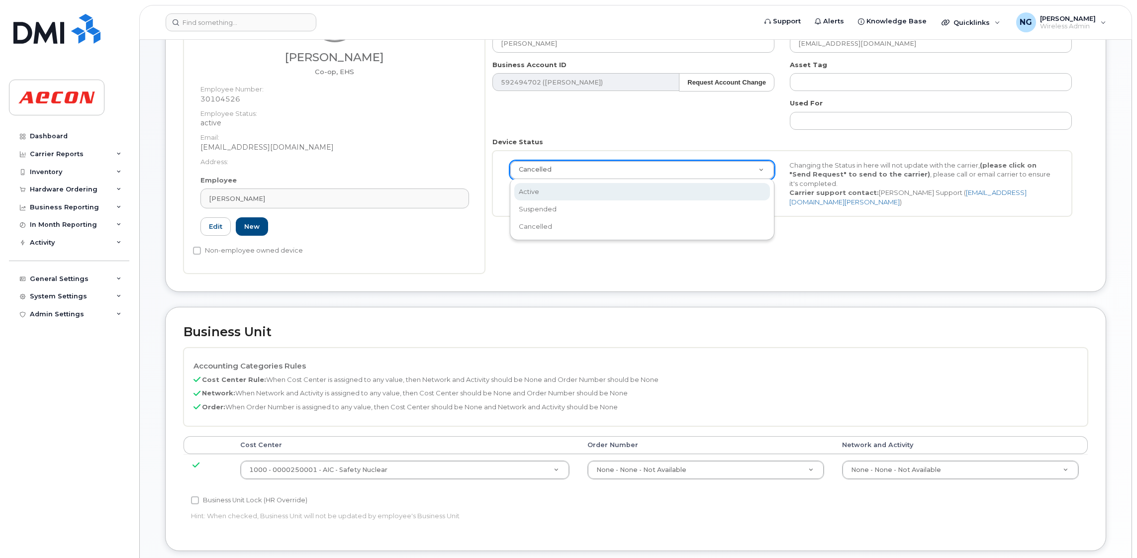
select select "active"
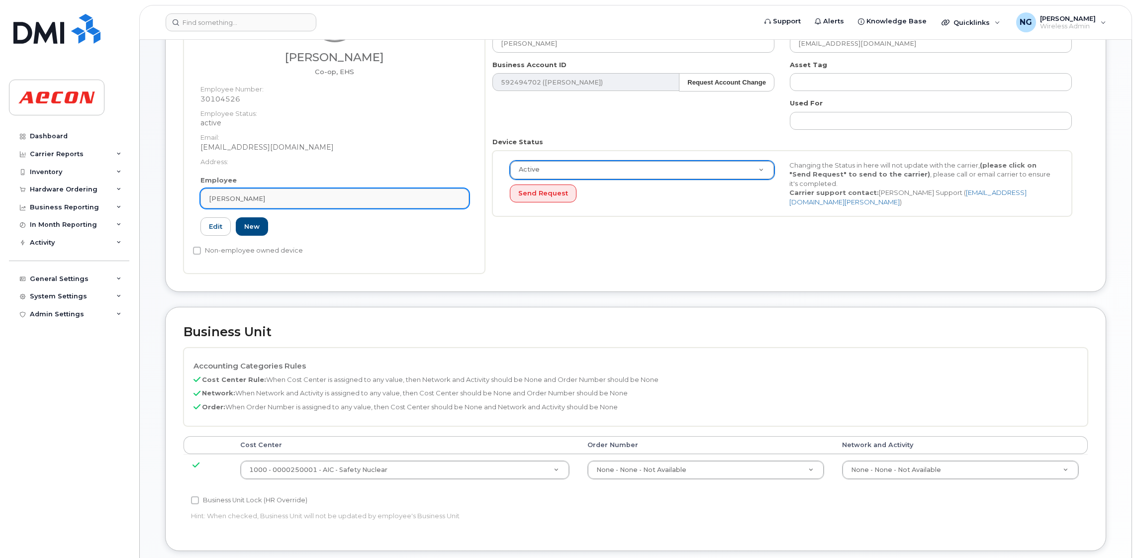
click at [329, 199] on div "Connor Black" at bounding box center [335, 198] width 252 height 9
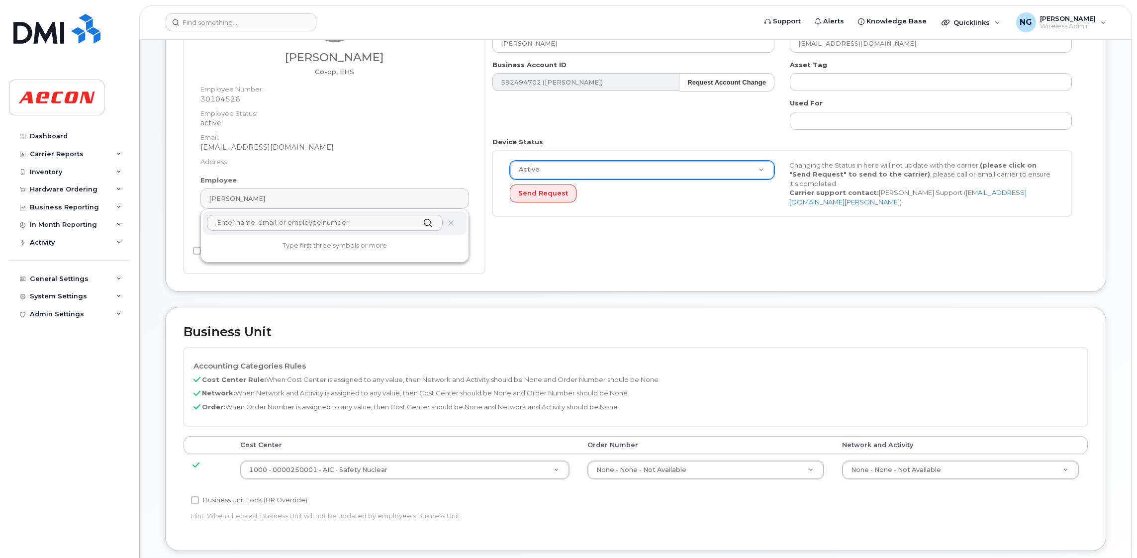
drag, startPoint x: 311, startPoint y: 226, endPoint x: 317, endPoint y: 225, distance: 5.6
click at [311, 226] on input "text" at bounding box center [325, 223] width 236 height 16
type input "2"
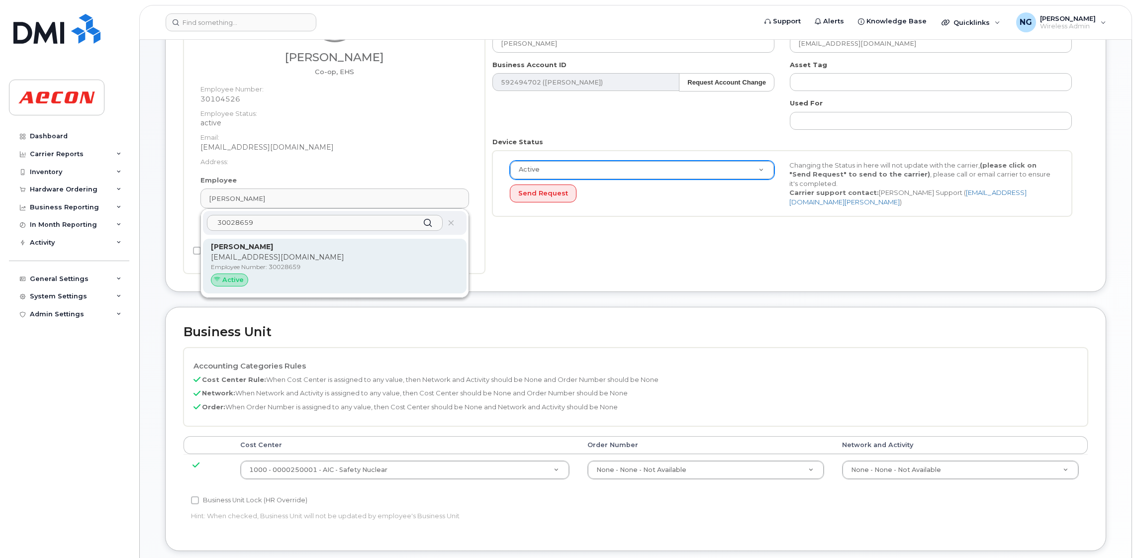
type input "30028659"
click at [371, 244] on p "Donald Cleveland" at bounding box center [335, 247] width 248 height 10
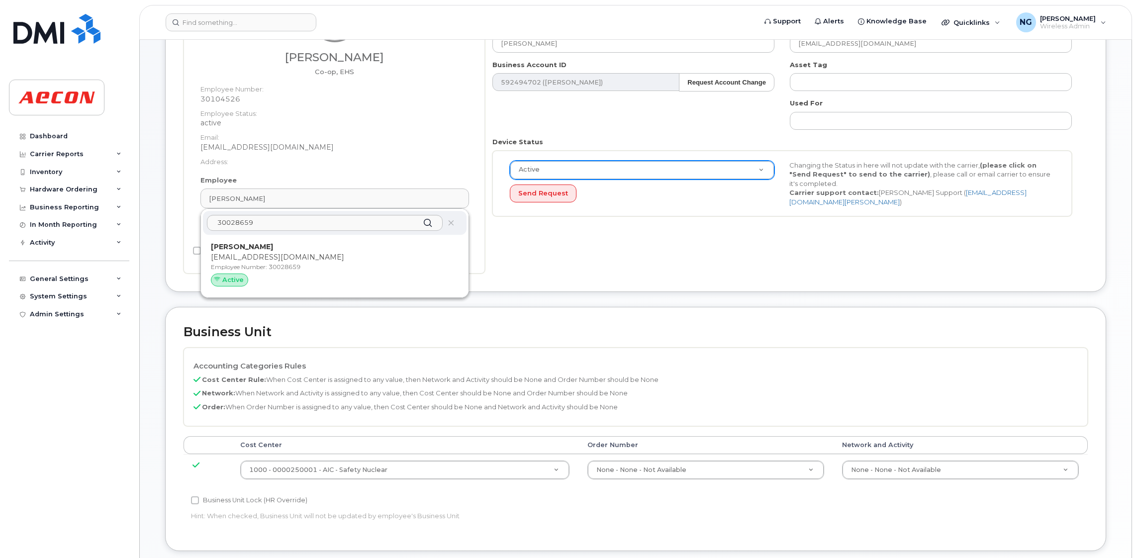
type input "30028659"
type input "Donald Cleveland"
type input "dcleveland@aecon.com"
type input "283818"
type input "283607"
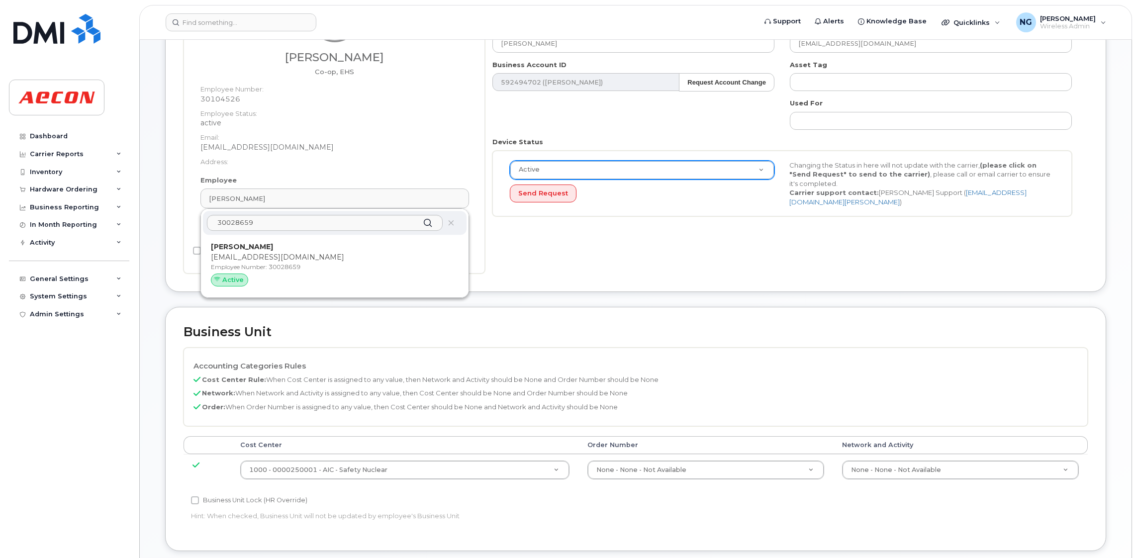
type input "283608"
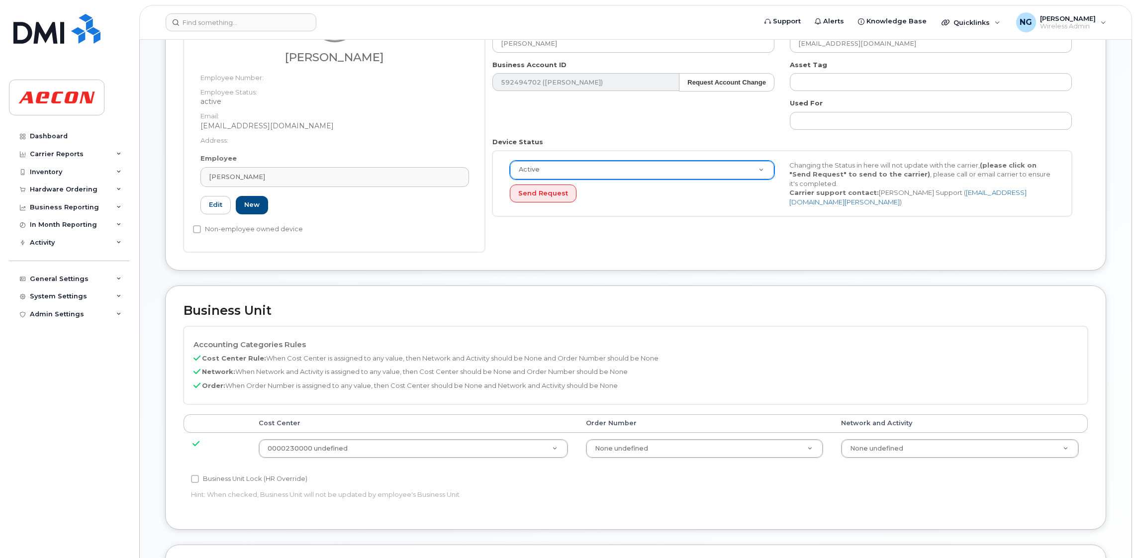
click at [199, 487] on div "Business Unit Lock (HR Override) Hint: When checked, Business Unit will not be …" at bounding box center [485, 488] width 603 height 31
click at [198, 480] on input "Business Unit Lock (HR Override)" at bounding box center [195, 479] width 8 height 8
checkbox input "true"
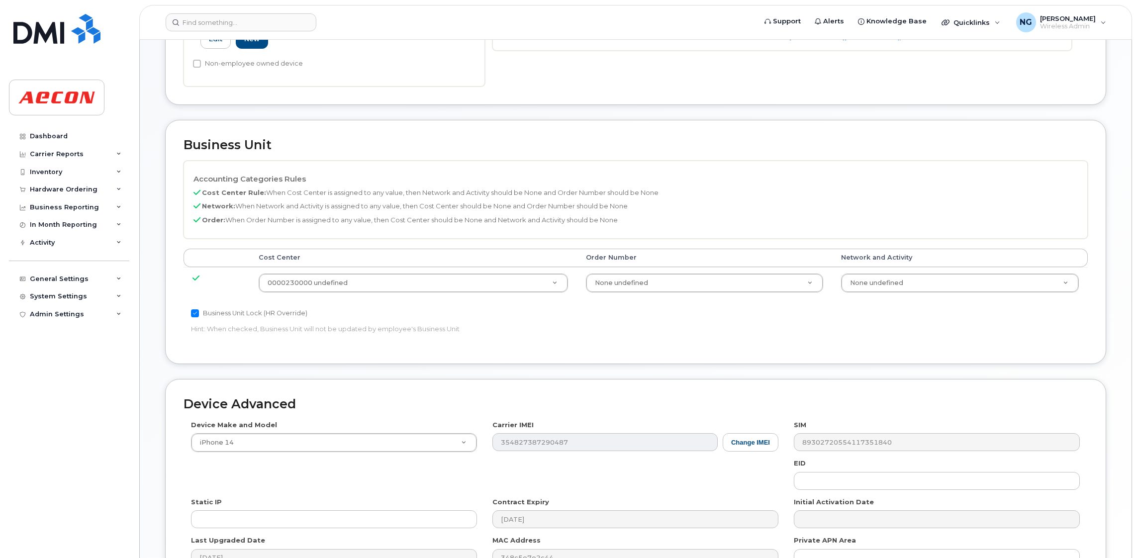
scroll to position [434, 0]
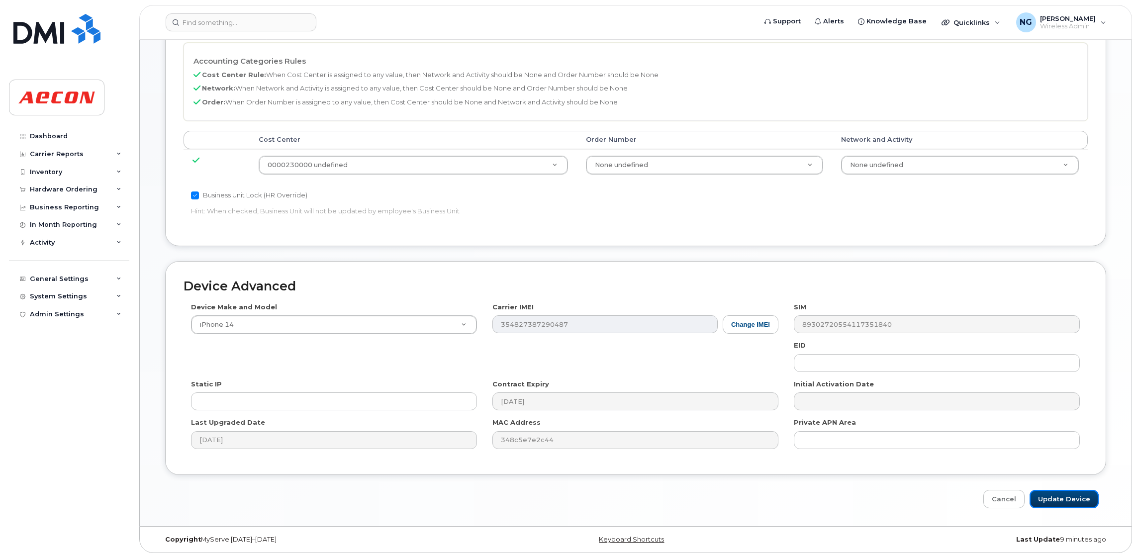
click at [1070, 498] on input "Update Device" at bounding box center [1064, 499] width 69 height 18
type input "Saving..."
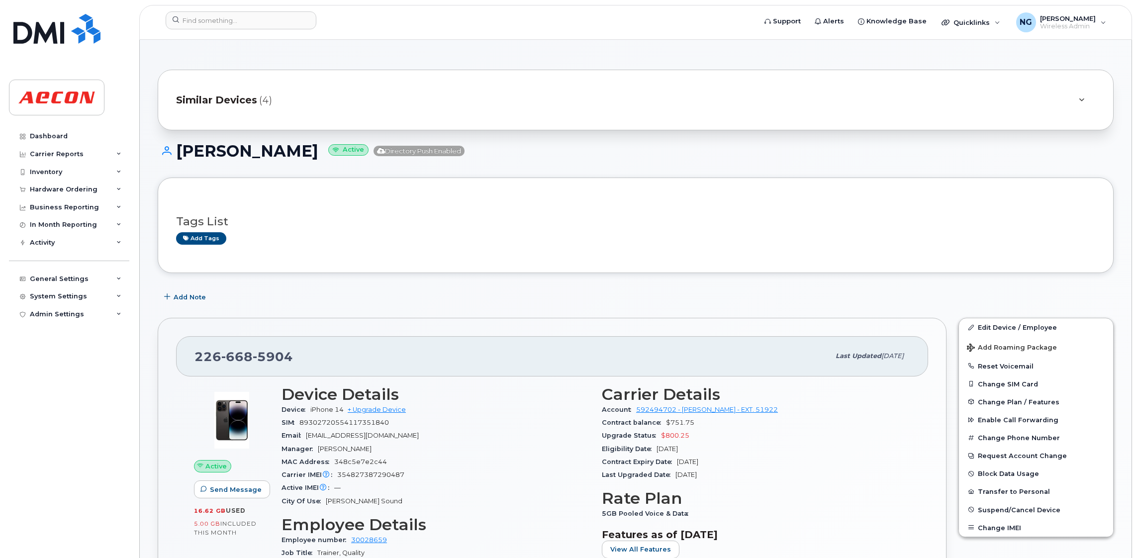
click at [228, 106] on span "Similar Devices" at bounding box center [216, 100] width 81 height 14
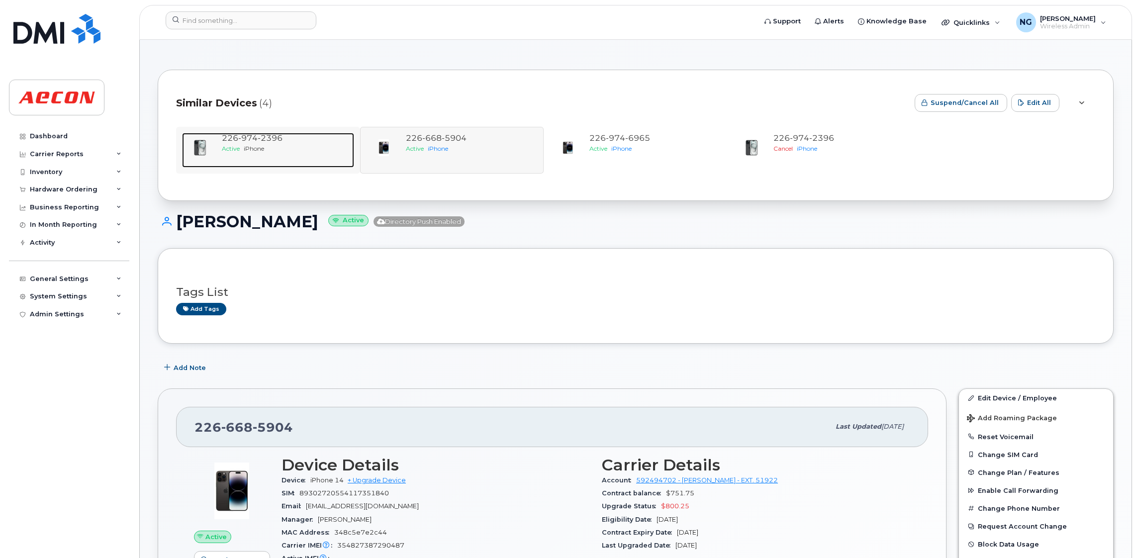
click at [269, 148] on div "Active iPhone" at bounding box center [286, 148] width 128 height 8
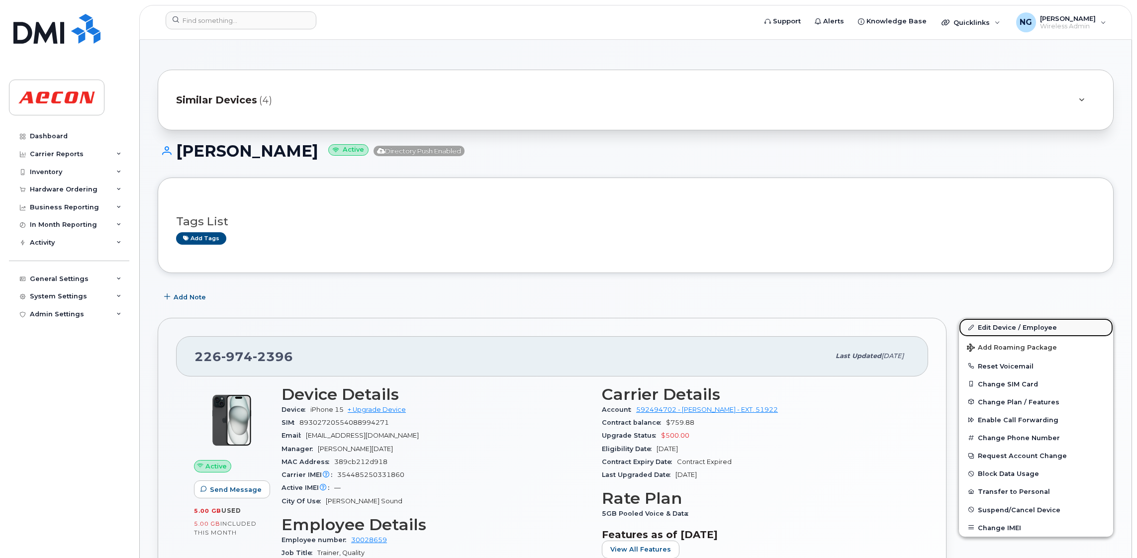
click at [1011, 325] on link "Edit Device / Employee" at bounding box center [1036, 327] width 154 height 18
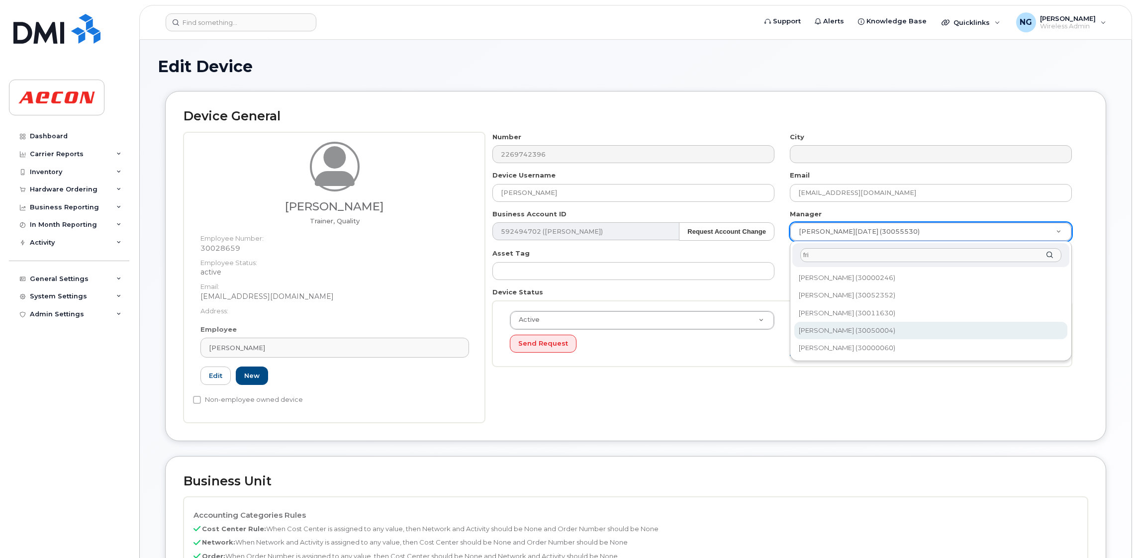
type input "fri"
type input "1515612"
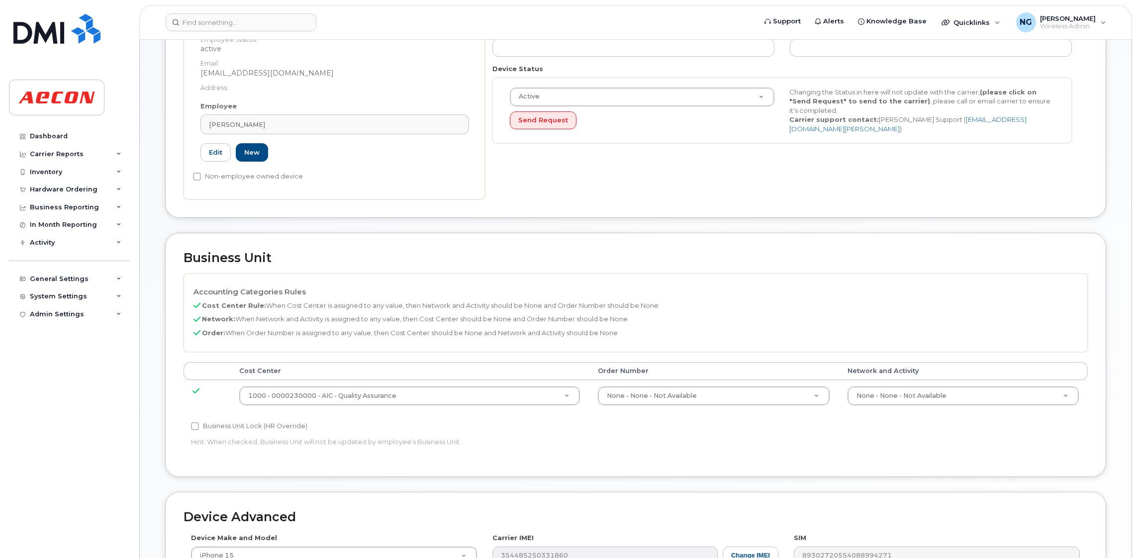
scroll to position [456, 0]
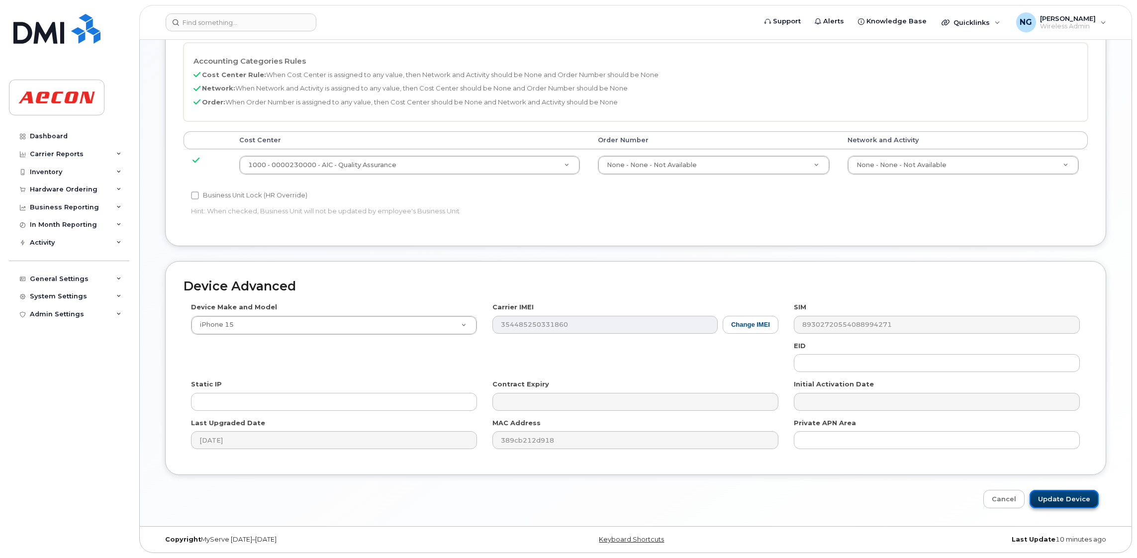
click at [1057, 495] on input "Update Device" at bounding box center [1064, 499] width 69 height 18
type input "Saving..."
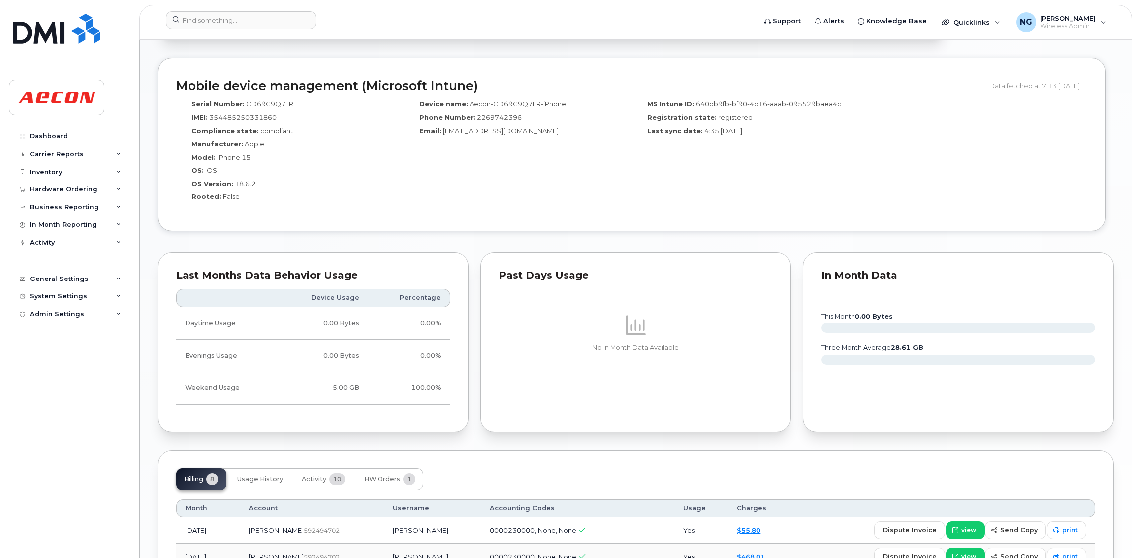
scroll to position [671, 0]
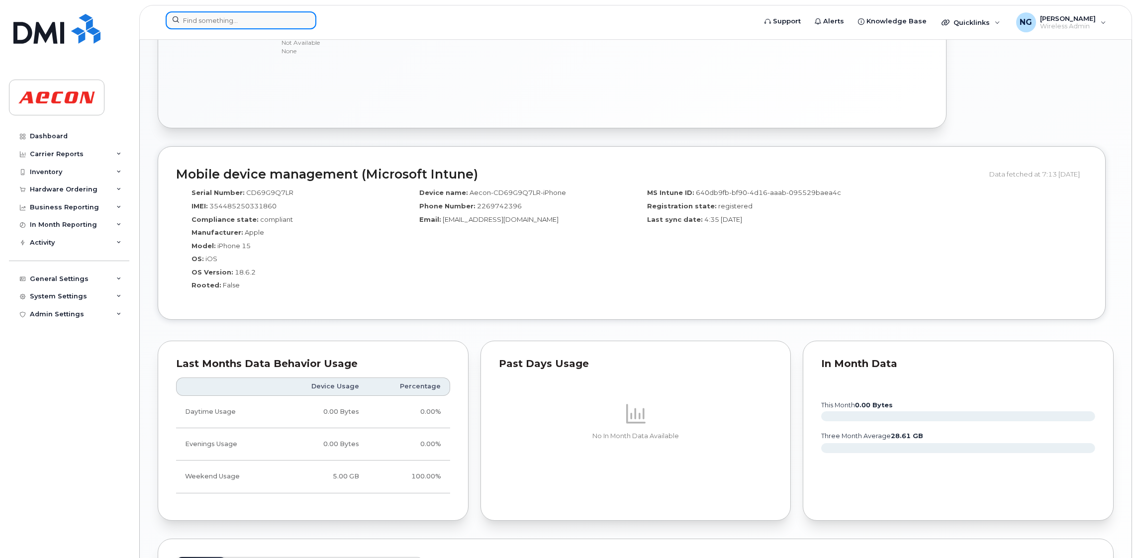
click at [243, 19] on input at bounding box center [241, 20] width 151 height 18
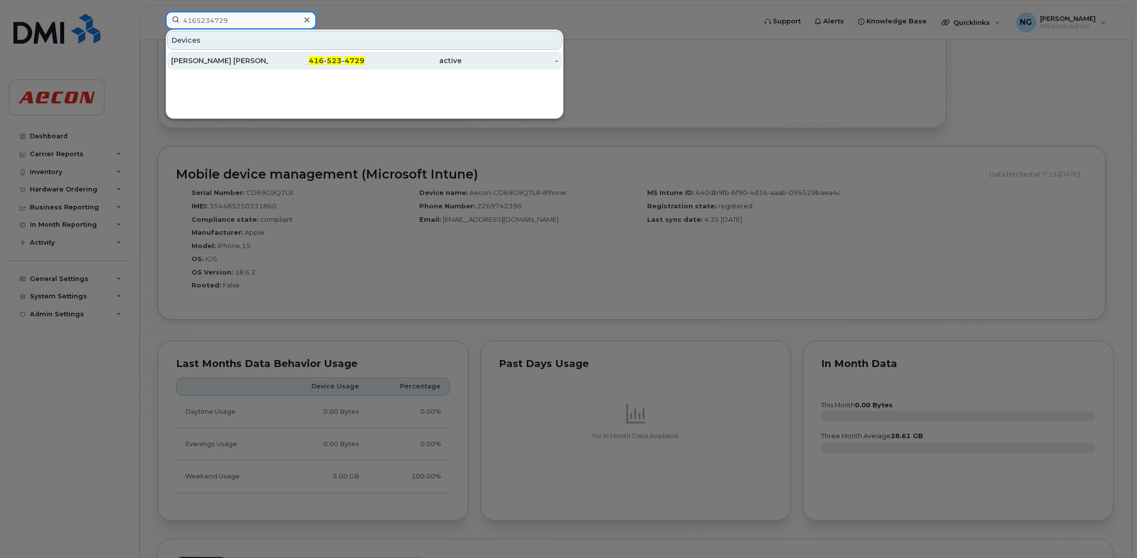
type input "4165234729"
click at [342, 62] on span "523" at bounding box center [334, 60] width 15 height 9
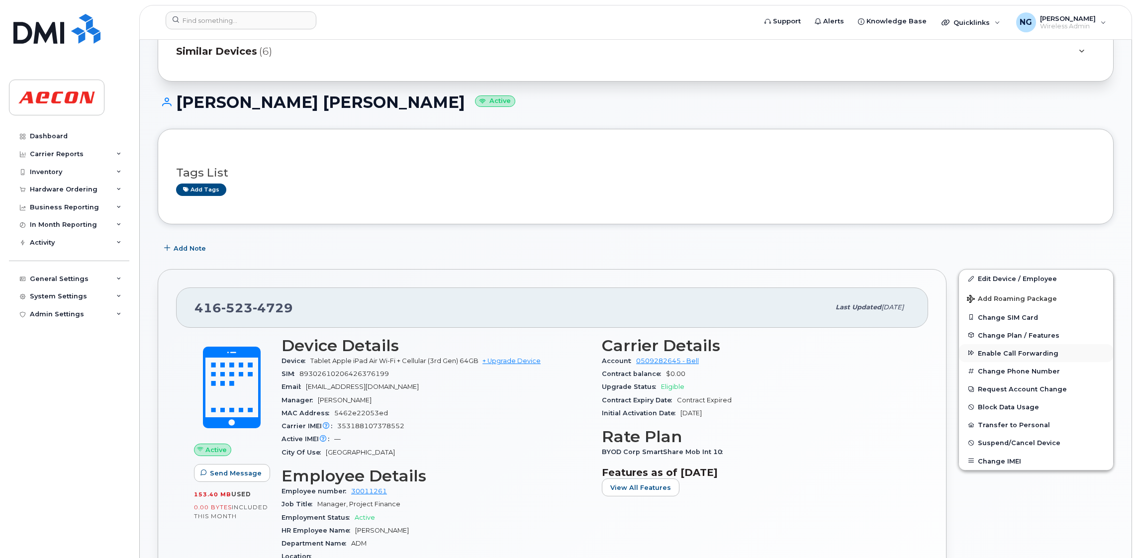
scroll to position [75, 0]
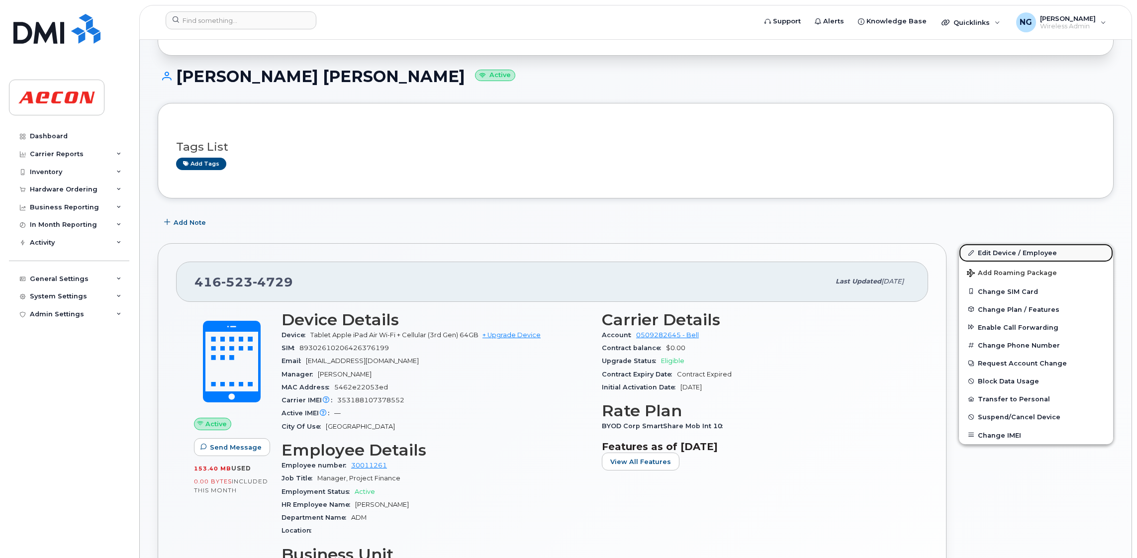
click at [1016, 253] on link "Edit Device / Employee" at bounding box center [1036, 253] width 154 height 18
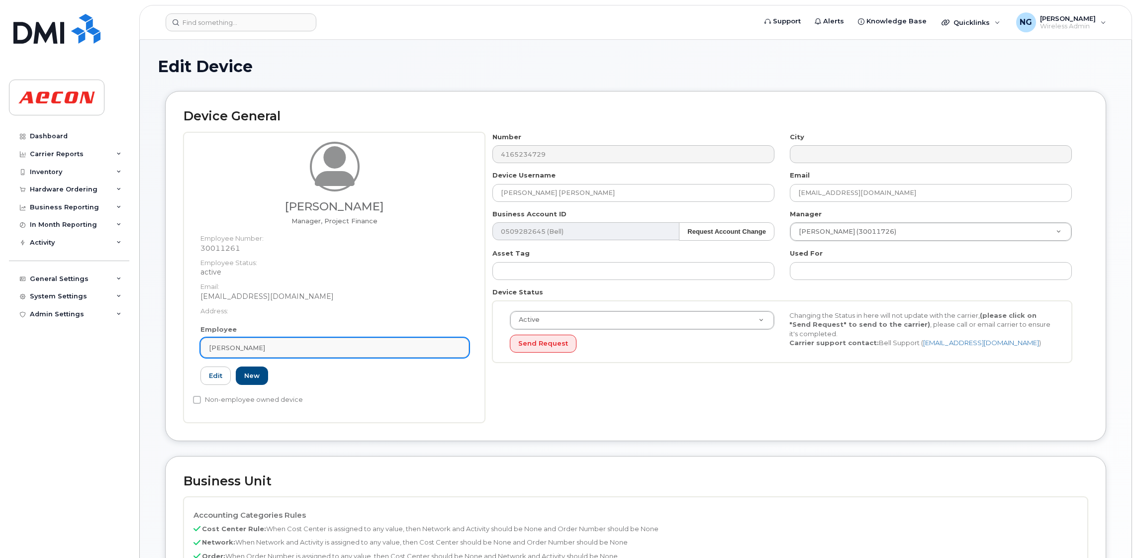
click at [349, 350] on div "[PERSON_NAME]" at bounding box center [335, 347] width 252 height 9
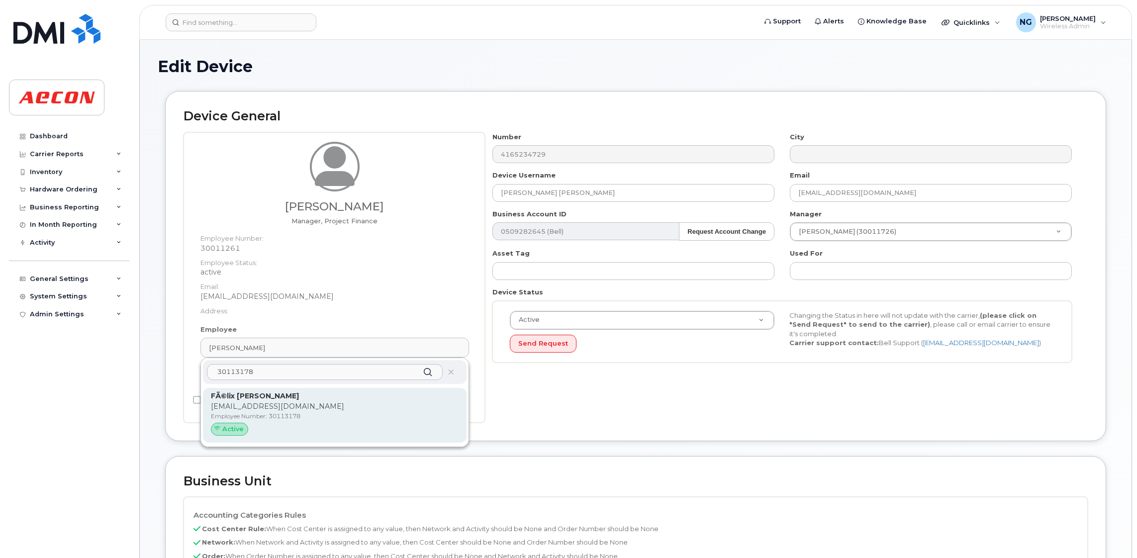
type input "30113178"
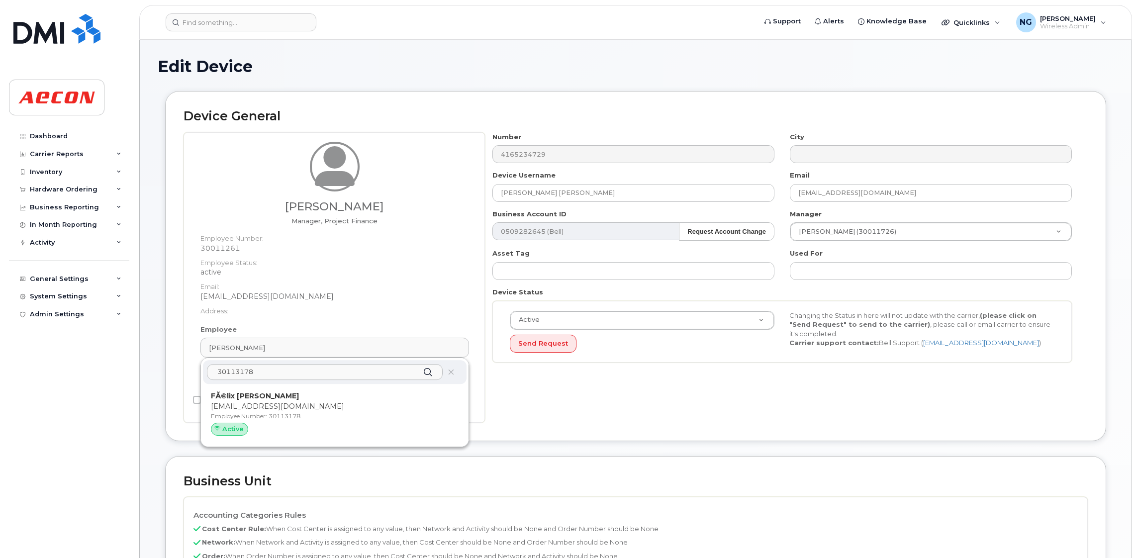
drag, startPoint x: 358, startPoint y: 420, endPoint x: 643, endPoint y: 93, distance: 433.7
click at [359, 418] on p "Employee Number: 30113178" at bounding box center [335, 416] width 248 height 9
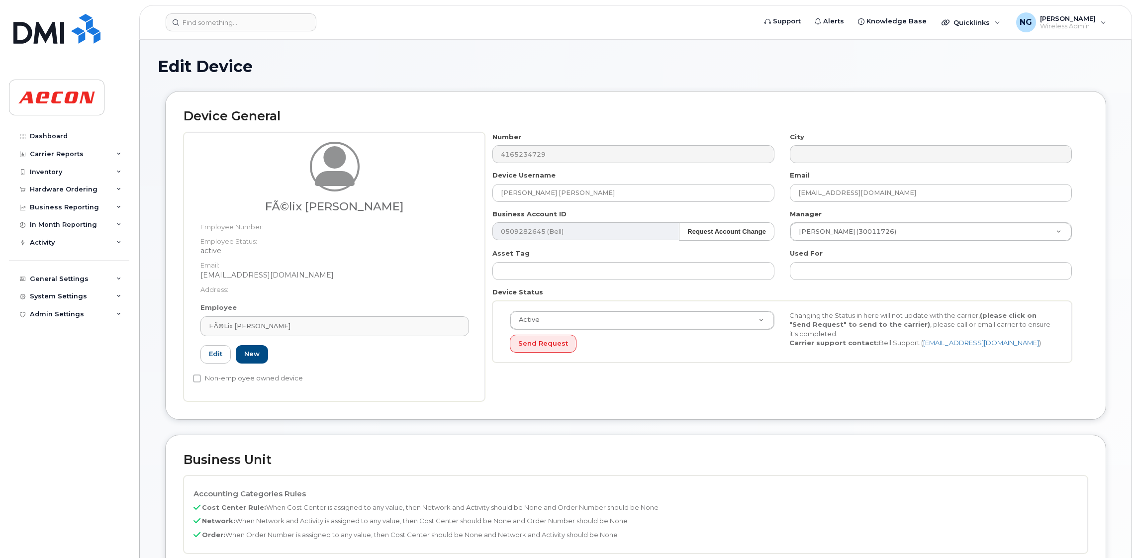
type input "30113178"
type input "FÃ©lix [PERSON_NAME]"
type input "[EMAIL_ADDRESS][DOMAIN_NAME]"
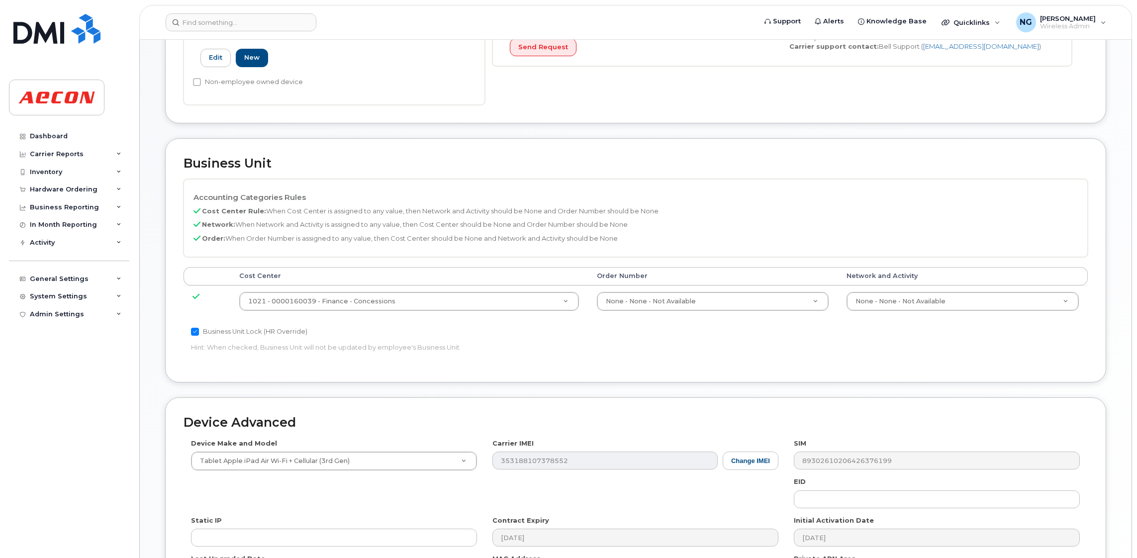
scroll to position [373, 0]
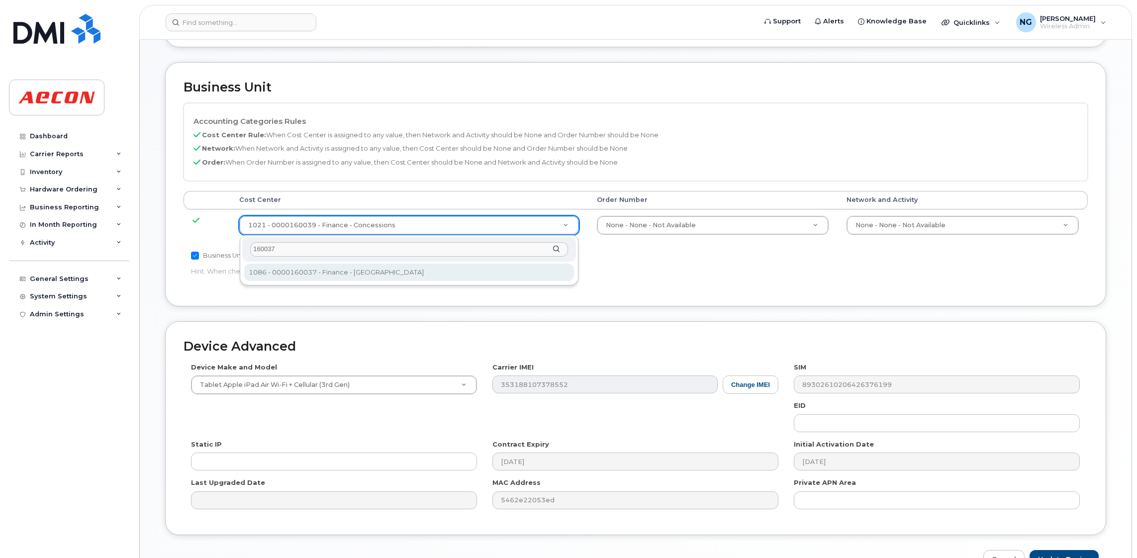
type input "160037"
type input "283762"
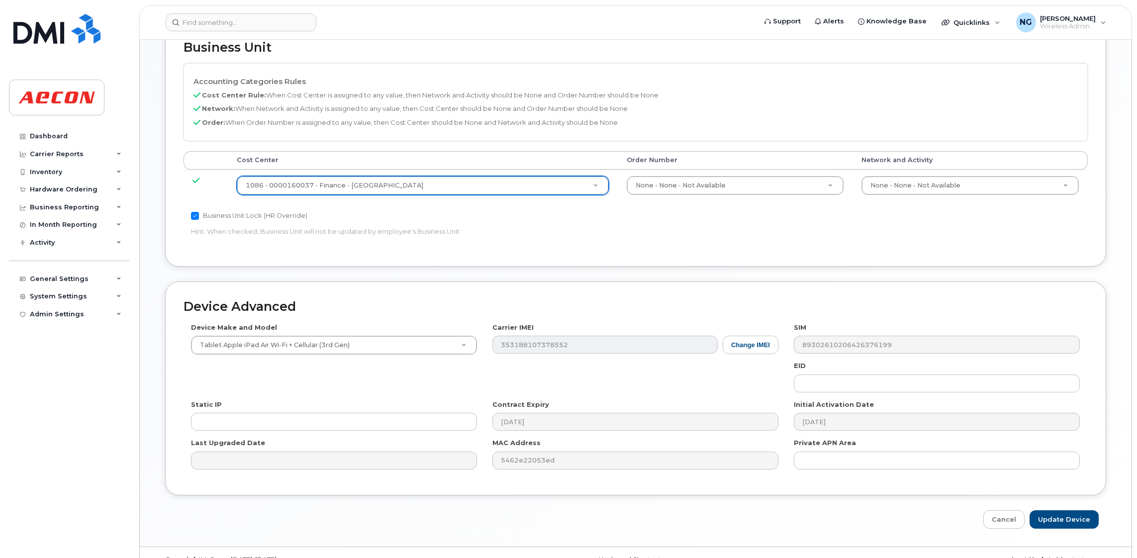
scroll to position [434, 0]
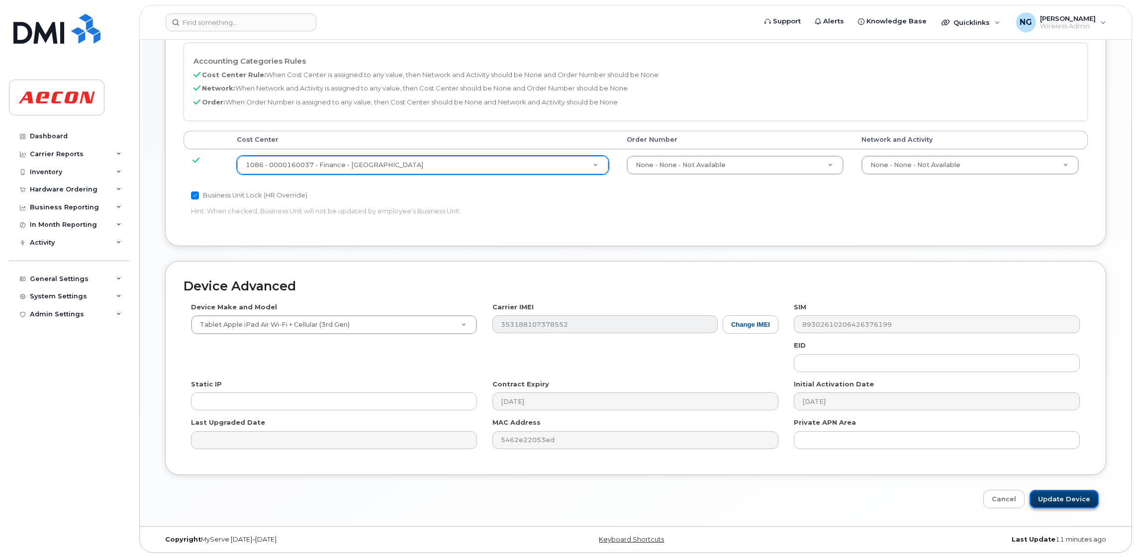
click at [1075, 501] on input "Update Device" at bounding box center [1064, 499] width 69 height 18
type input "Saving..."
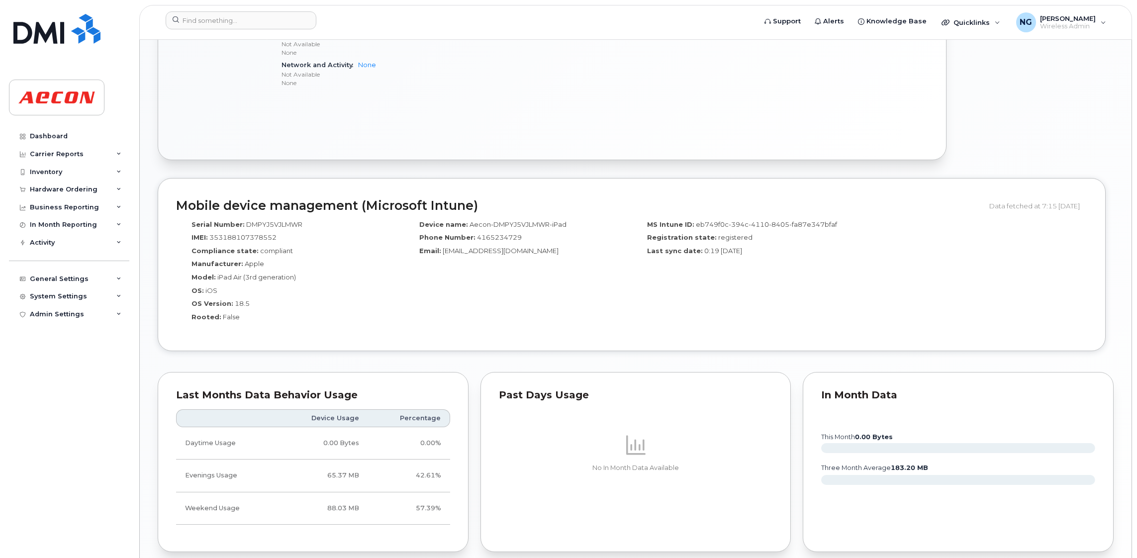
scroll to position [897, 0]
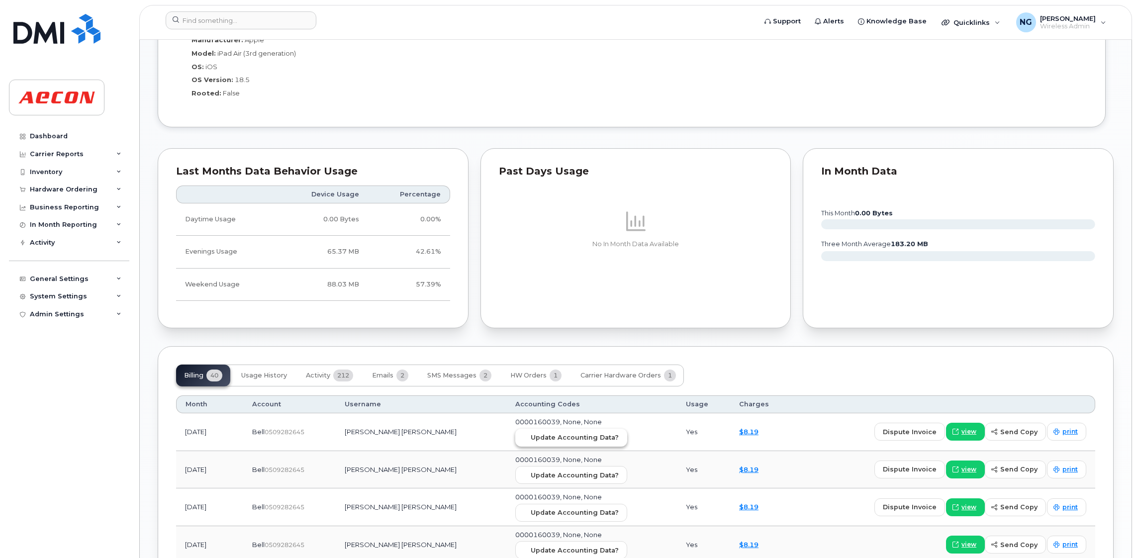
click at [530, 432] on button "Update Accounting Data?" at bounding box center [571, 438] width 112 height 18
click at [208, 24] on input at bounding box center [241, 20] width 151 height 18
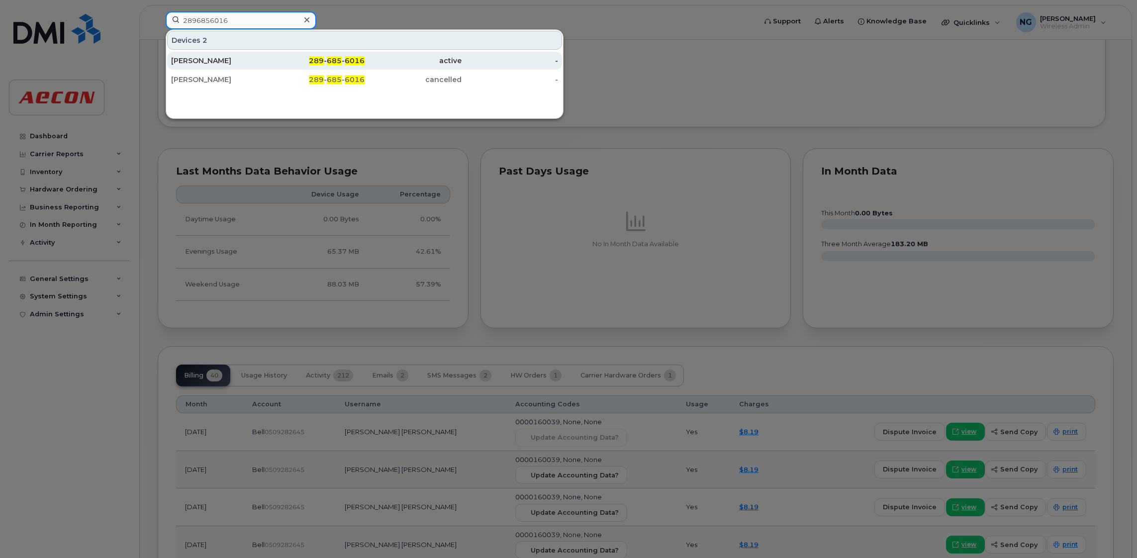
type input "2896856016"
click at [344, 62] on div "289 - 685 - 6016" at bounding box center [316, 61] width 97 height 10
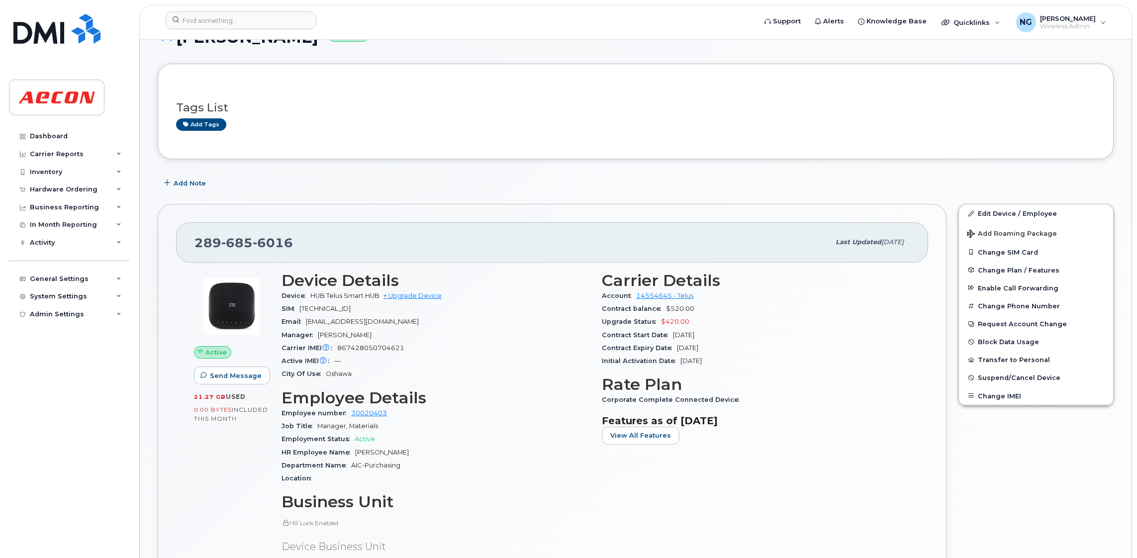
scroll to position [149, 0]
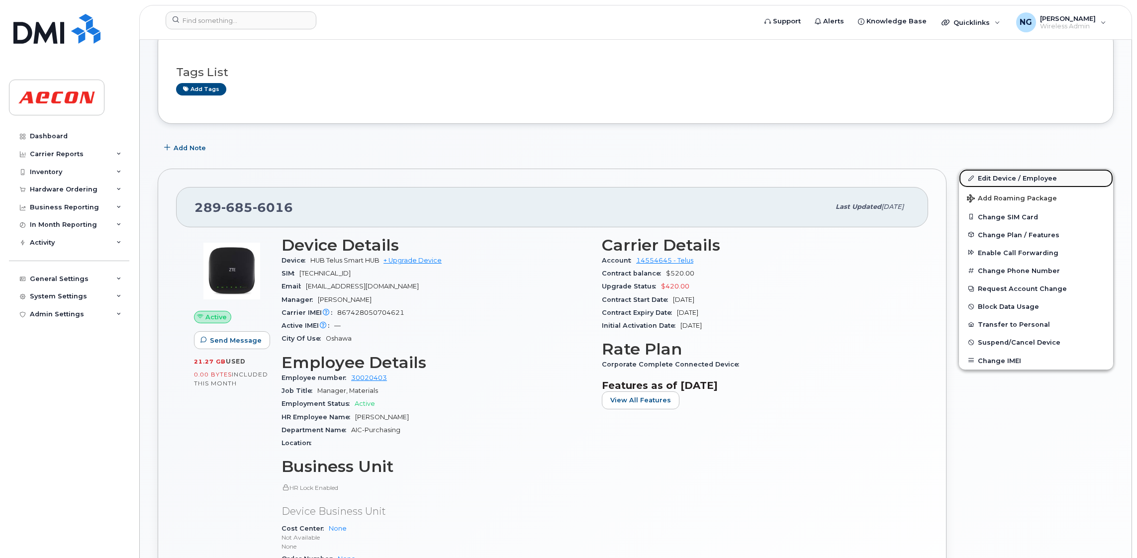
click at [1019, 175] on link "Edit Device / Employee" at bounding box center [1036, 178] width 154 height 18
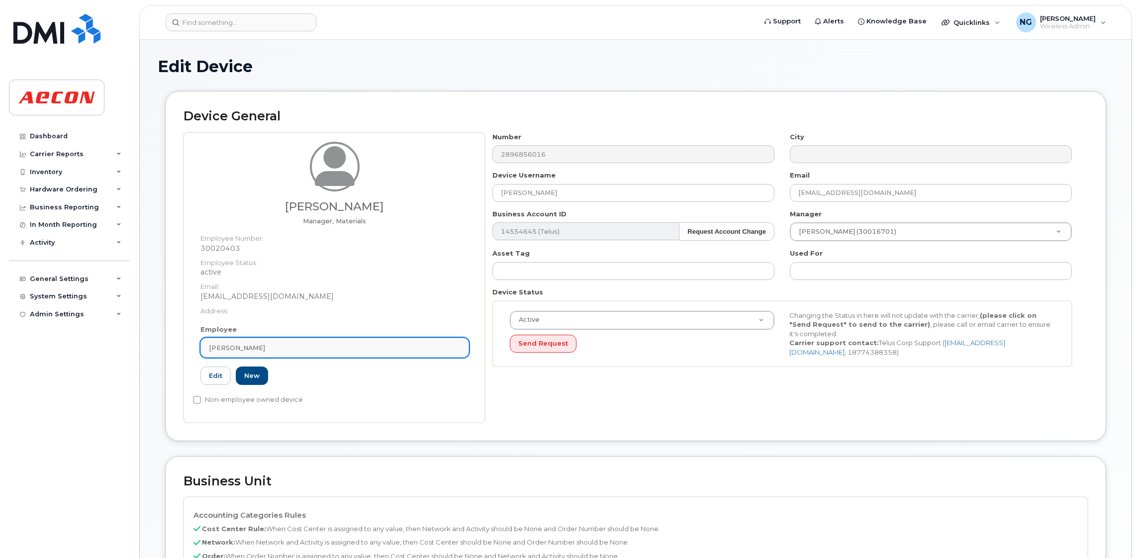
click at [290, 352] on div "[PERSON_NAME]" at bounding box center [335, 347] width 252 height 9
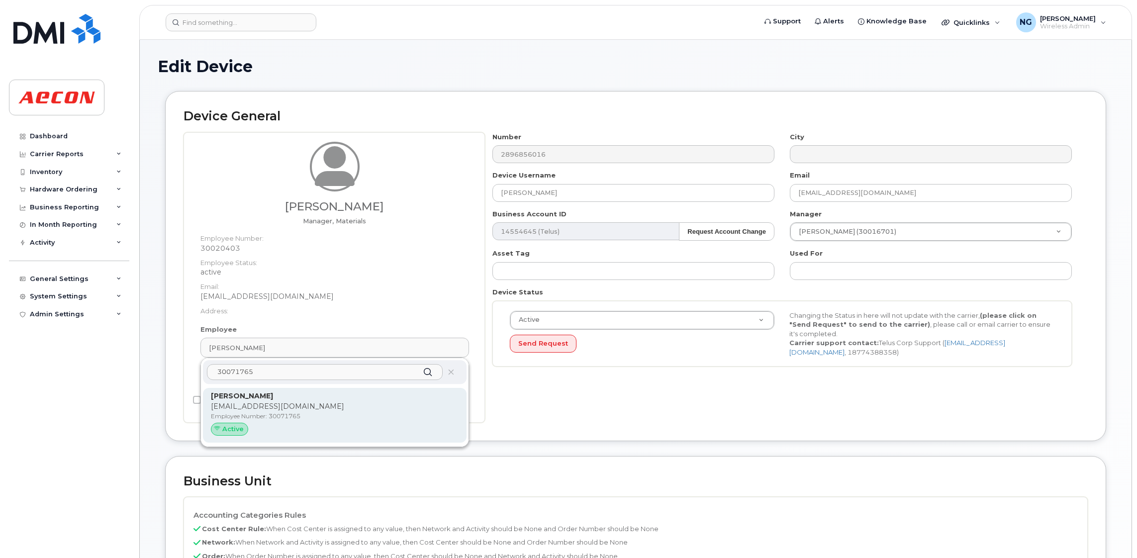
type input "30071765"
click at [394, 419] on p "Employee Number: 30071765" at bounding box center [335, 416] width 248 height 9
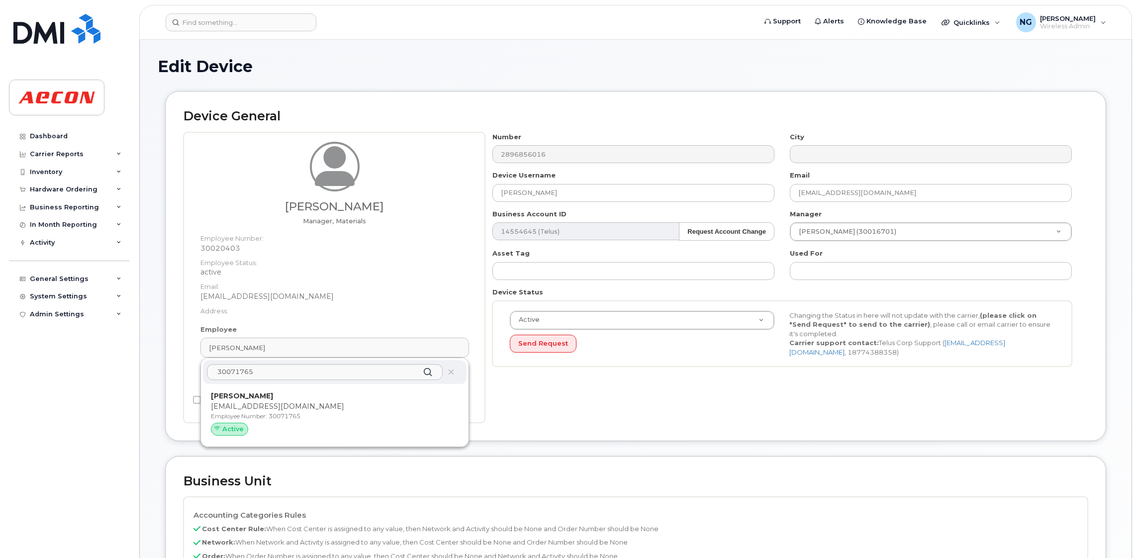
type input "30071765"
type input "[PERSON_NAME]"
type input "[EMAIL_ADDRESS][DOMAIN_NAME]"
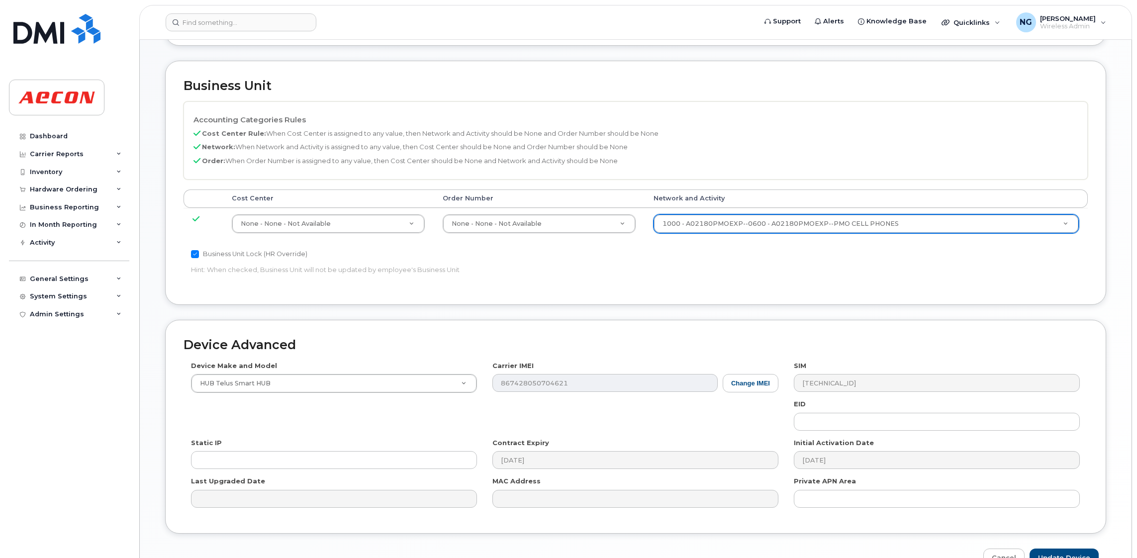
scroll to position [434, 0]
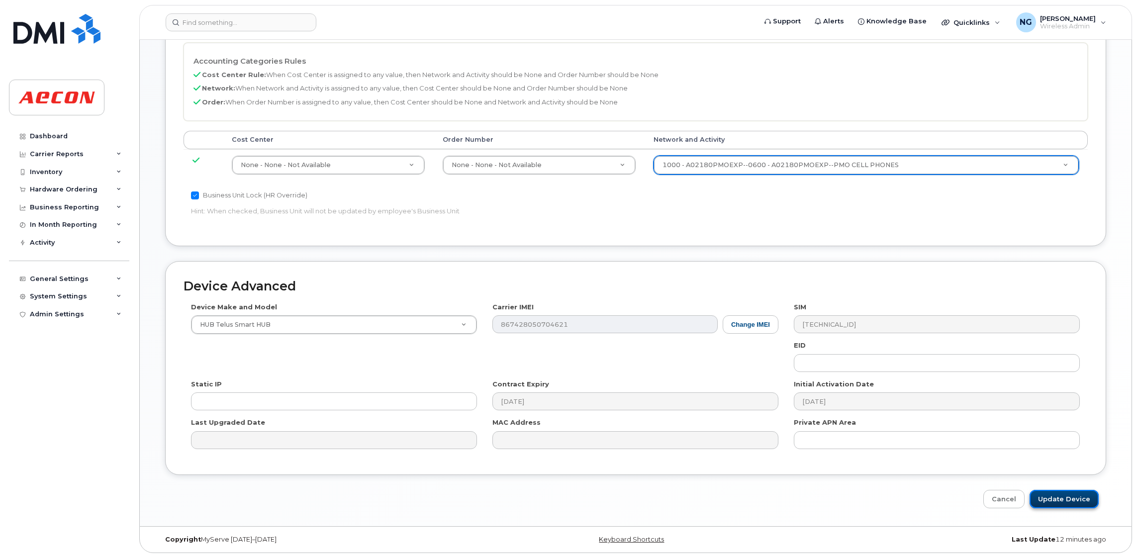
click at [1081, 500] on input "Update Device" at bounding box center [1064, 499] width 69 height 18
type input "Saving..."
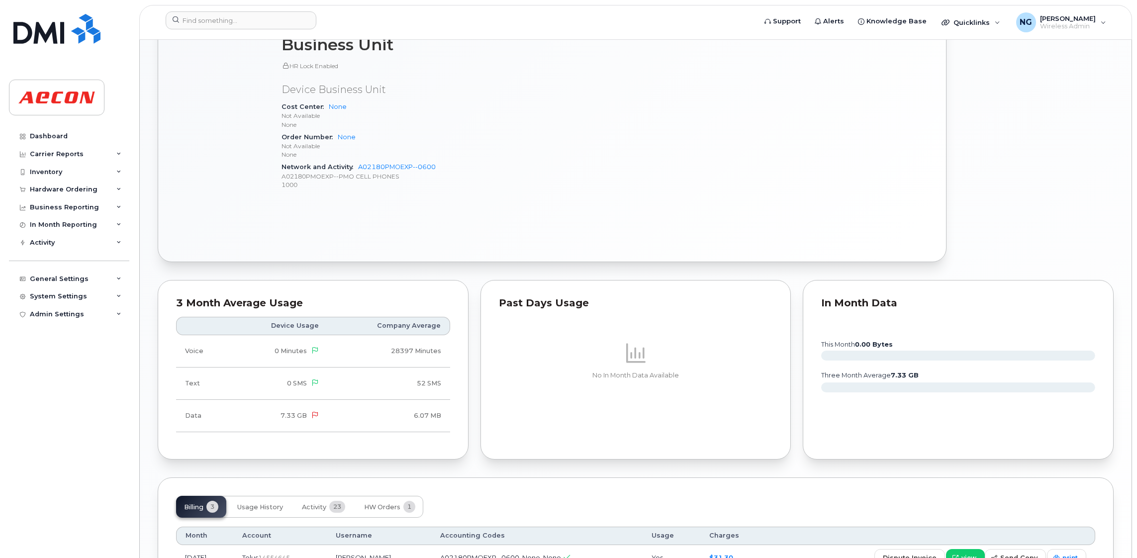
scroll to position [728, 0]
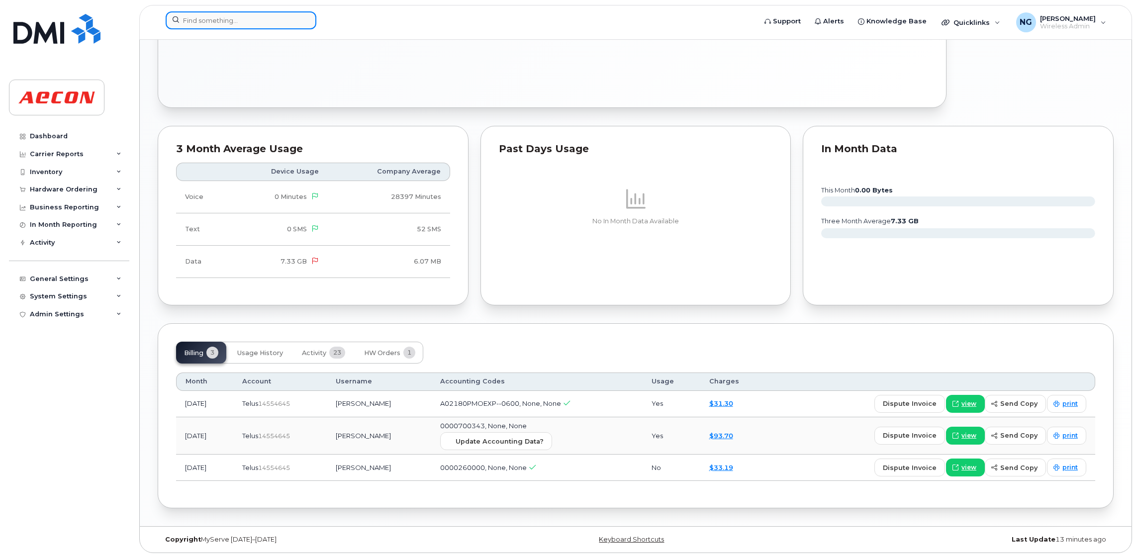
click at [240, 22] on input at bounding box center [241, 20] width 151 height 18
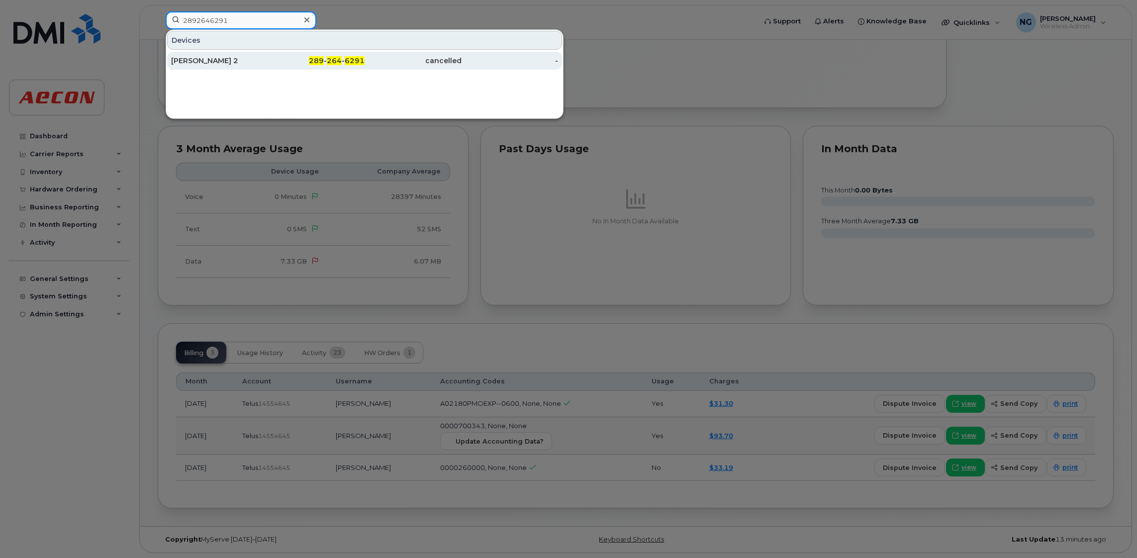
type input "2892646291"
click at [347, 62] on span "6291" at bounding box center [355, 60] width 20 height 9
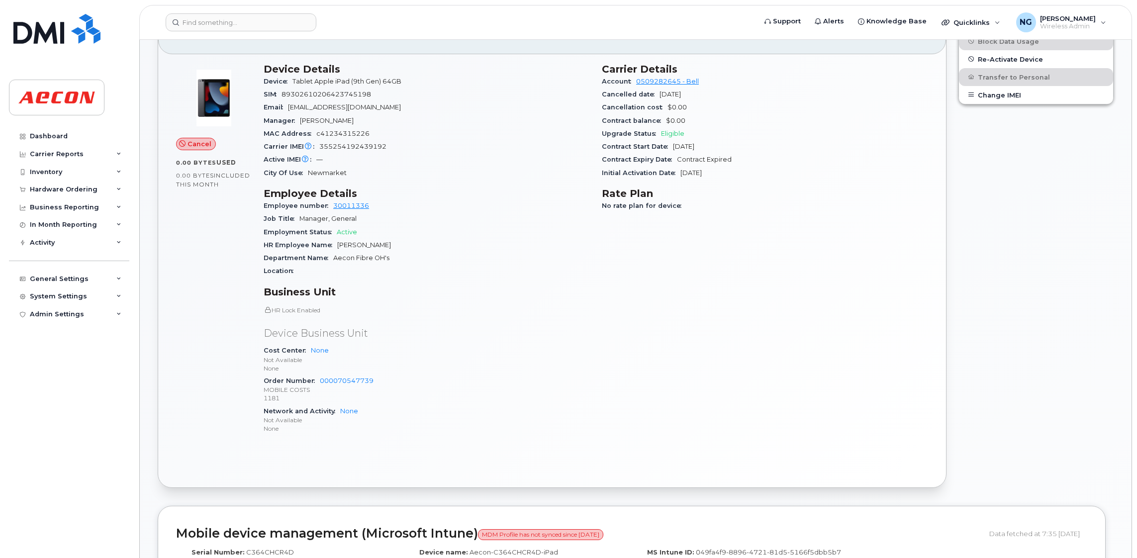
scroll to position [75, 0]
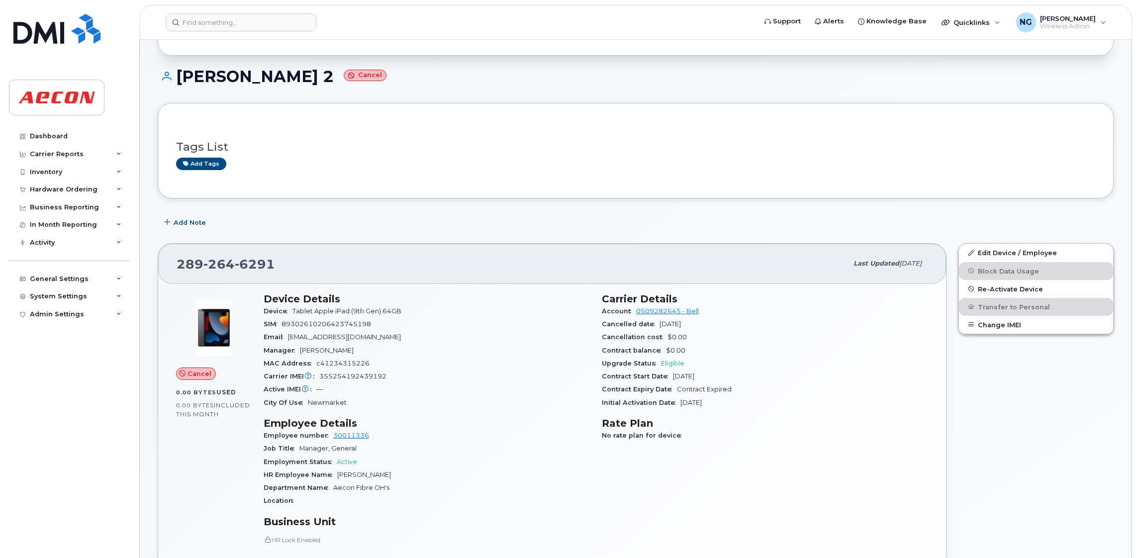
click at [1012, 429] on div "Edit Device / Employee Block Data Usage Re-Activate Device Transfer to Personal…" at bounding box center [1036, 480] width 167 height 487
click at [1001, 253] on link "Edit Device / Employee" at bounding box center [1036, 253] width 154 height 18
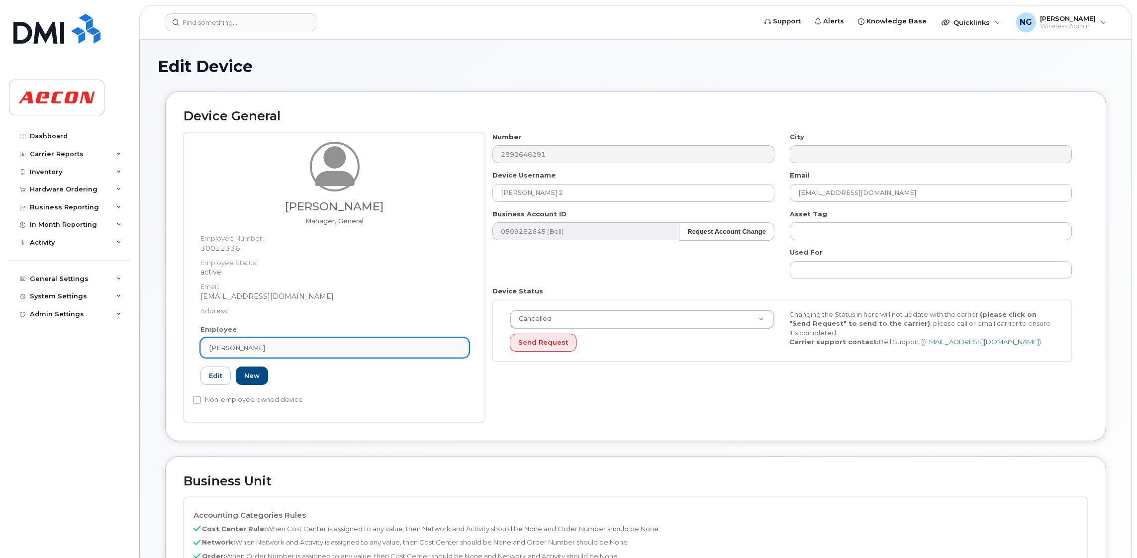
click at [311, 345] on div "Kevin Sousa" at bounding box center [335, 347] width 252 height 9
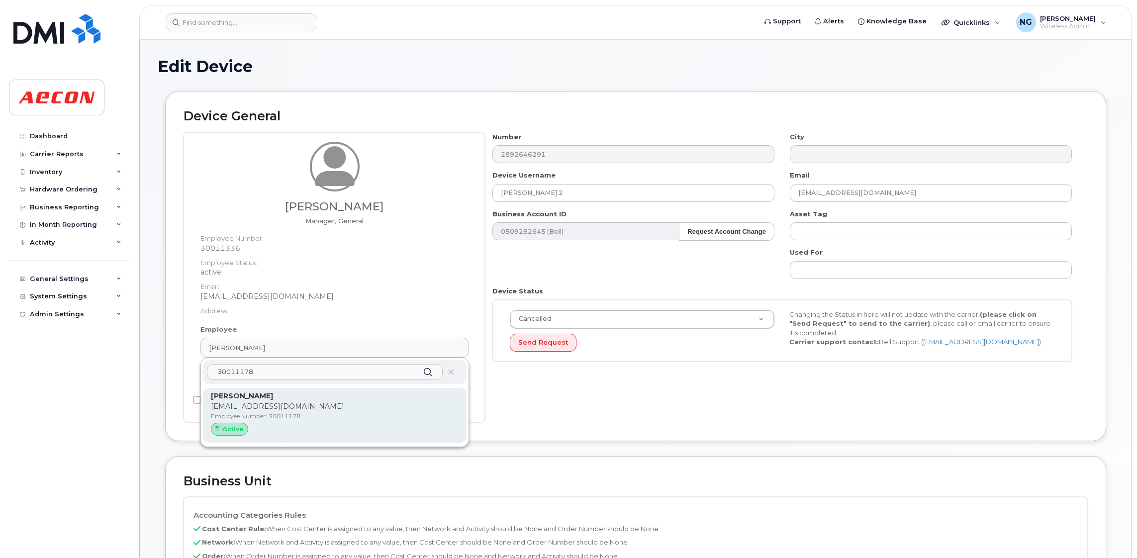
type input "30011178"
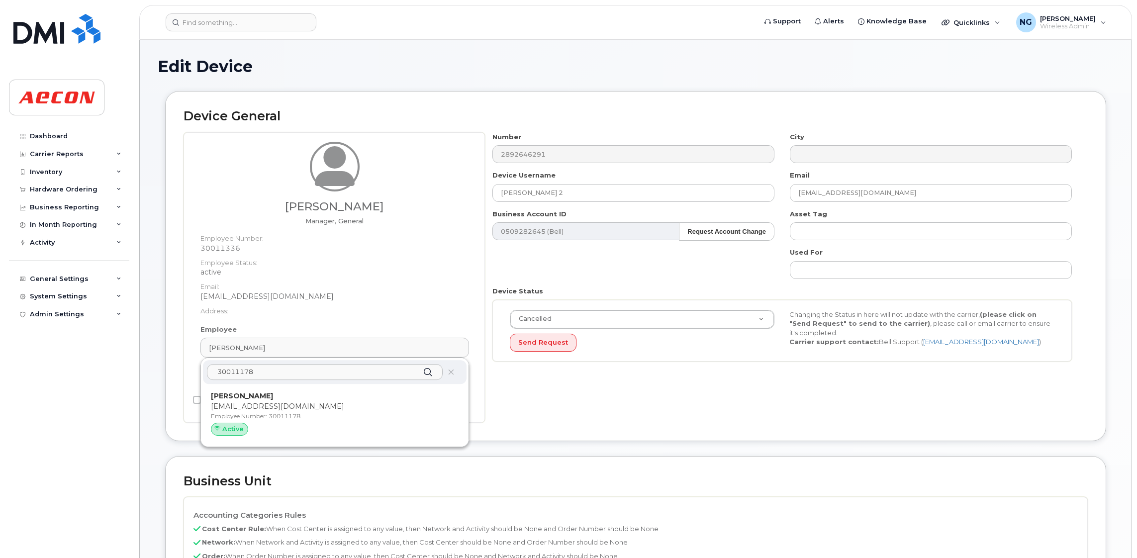
drag, startPoint x: 368, startPoint y: 404, endPoint x: 647, endPoint y: 91, distance: 419.3
click at [370, 404] on p "PSANTOS@AECON.COM" at bounding box center [335, 406] width 248 height 10
type input "[PERSON_NAME]"
type input "psantos@aecon.com"
type input "30011178"
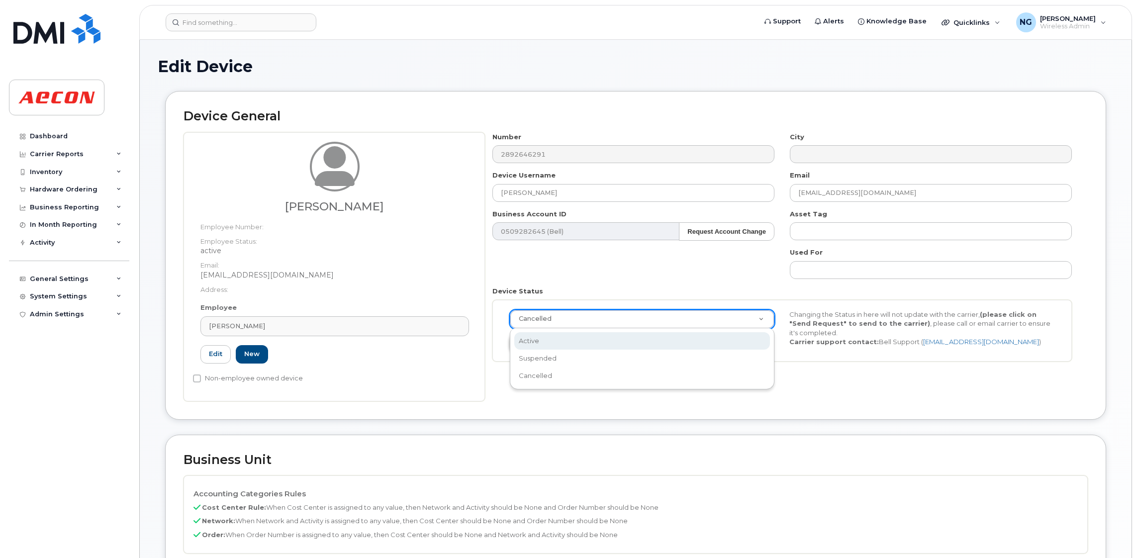
scroll to position [0, 2]
drag, startPoint x: 540, startPoint y: 341, endPoint x: 547, endPoint y: 341, distance: 7.5
select select "active"
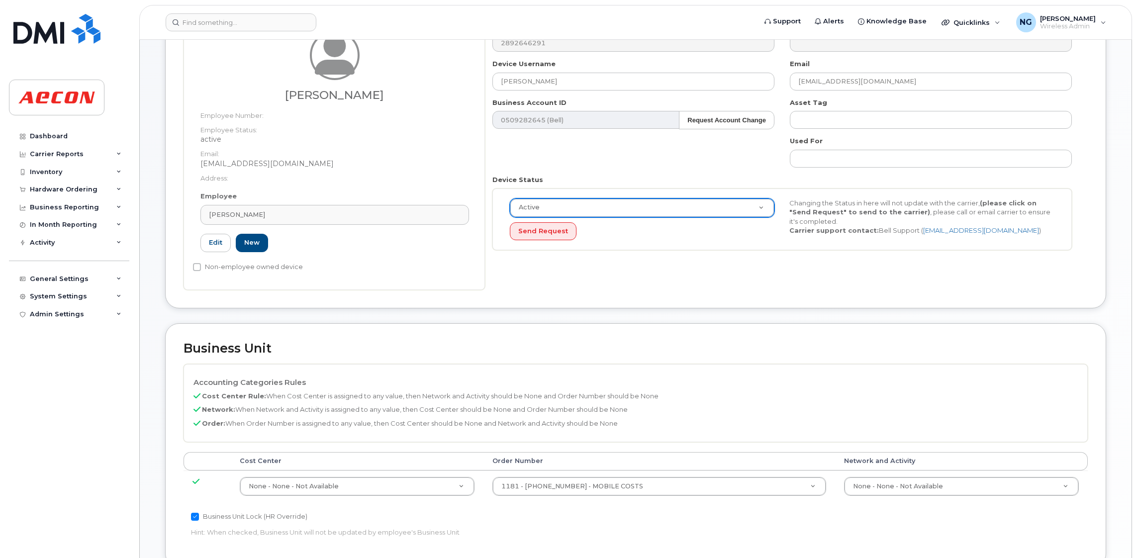
scroll to position [298, 0]
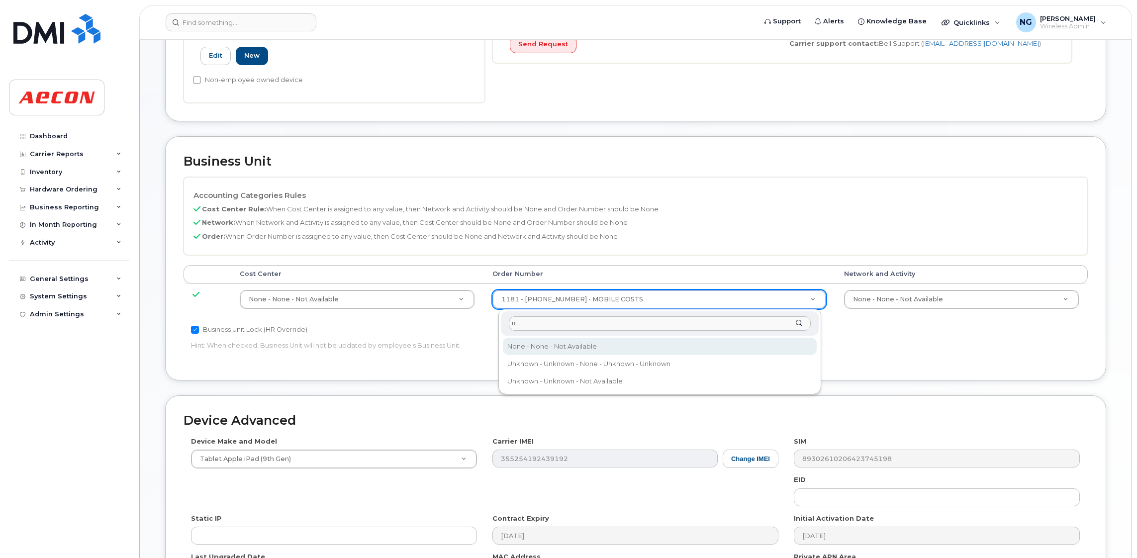
type input "n"
type input "283607"
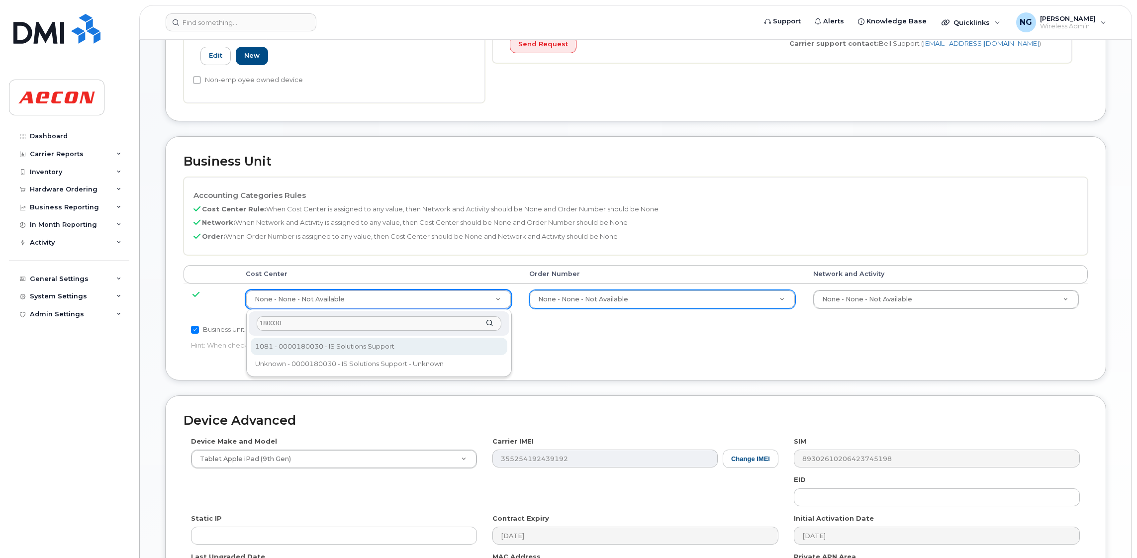
type input "180030"
type input "283788"
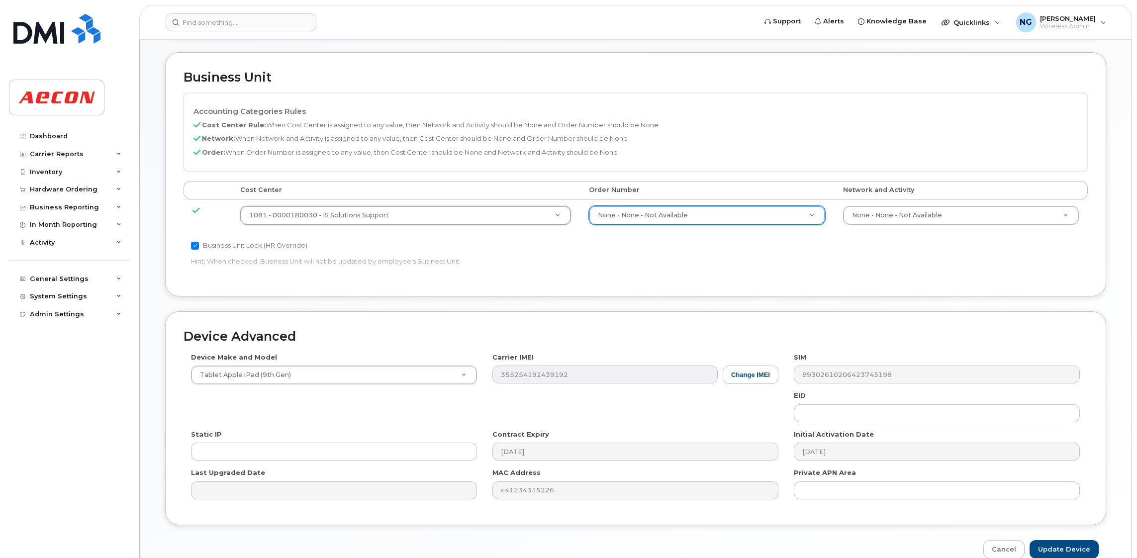
scroll to position [434, 0]
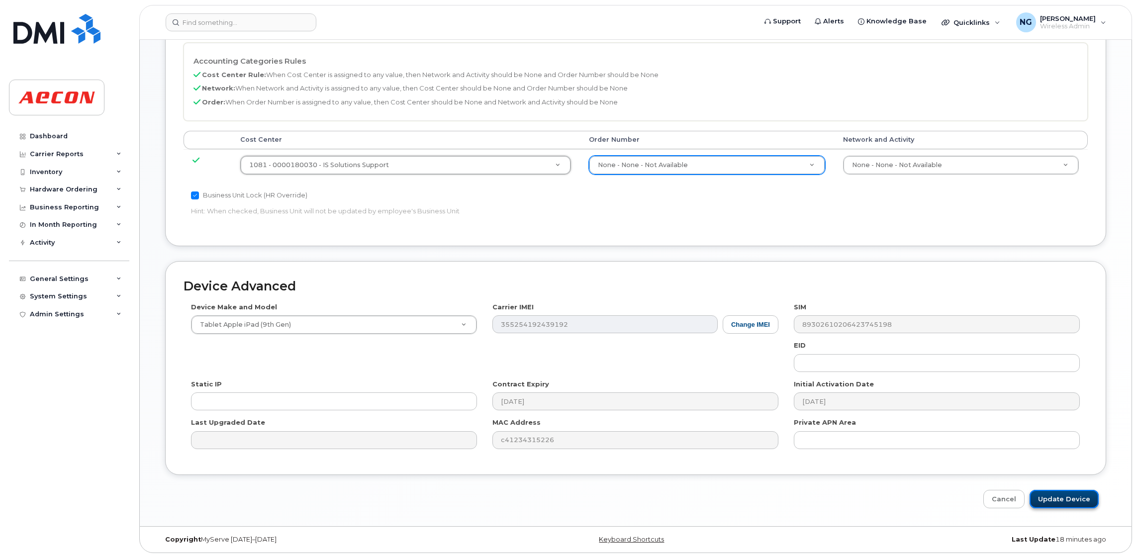
click at [1069, 494] on input "Update Device" at bounding box center [1064, 499] width 69 height 18
type input "Saving..."
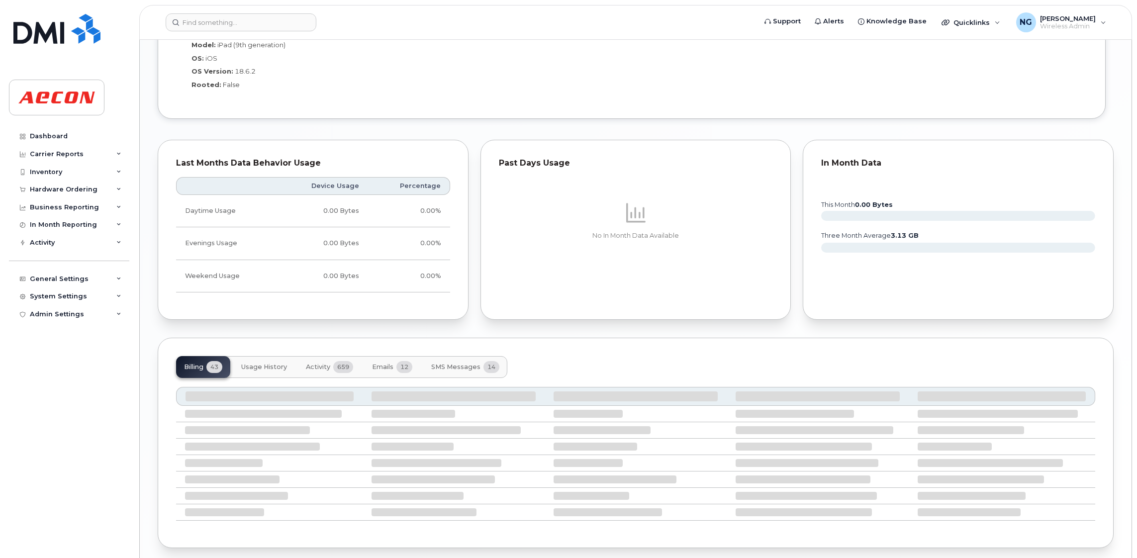
scroll to position [946, 0]
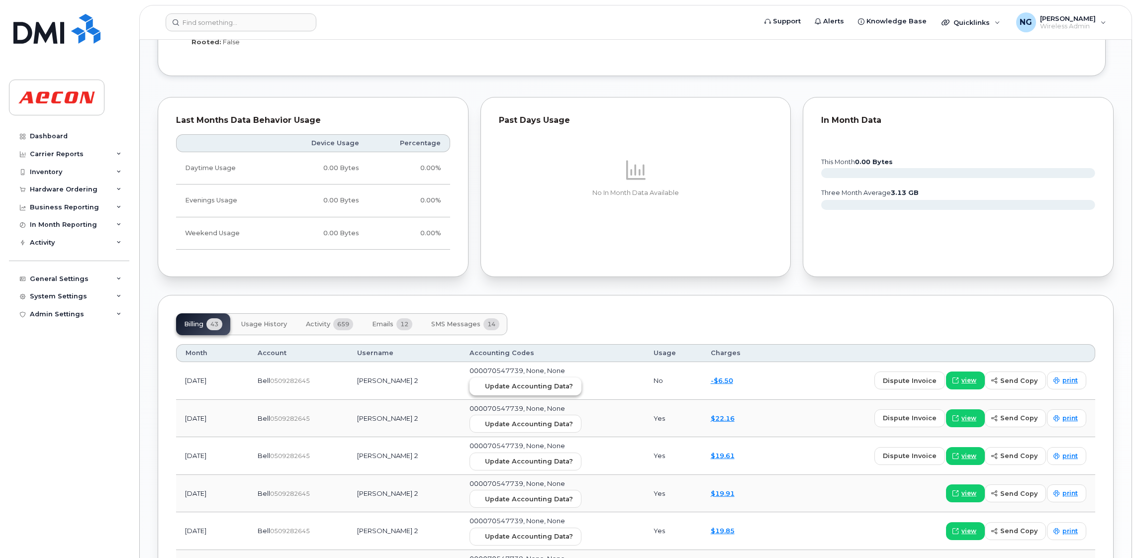
click at [497, 388] on span "Update Accounting Data?" at bounding box center [529, 386] width 88 height 9
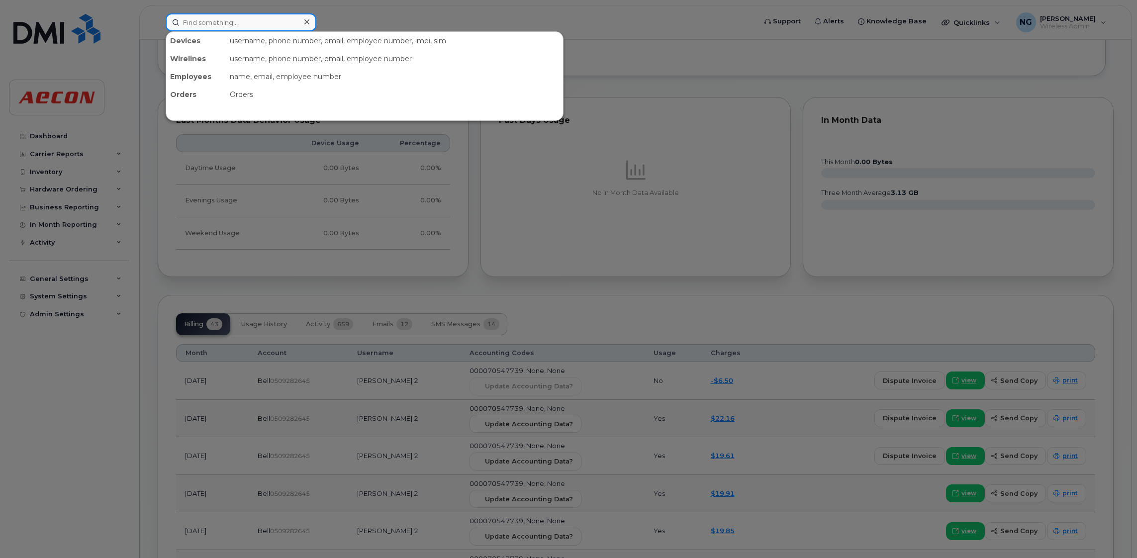
click at [225, 21] on input at bounding box center [241, 22] width 151 height 18
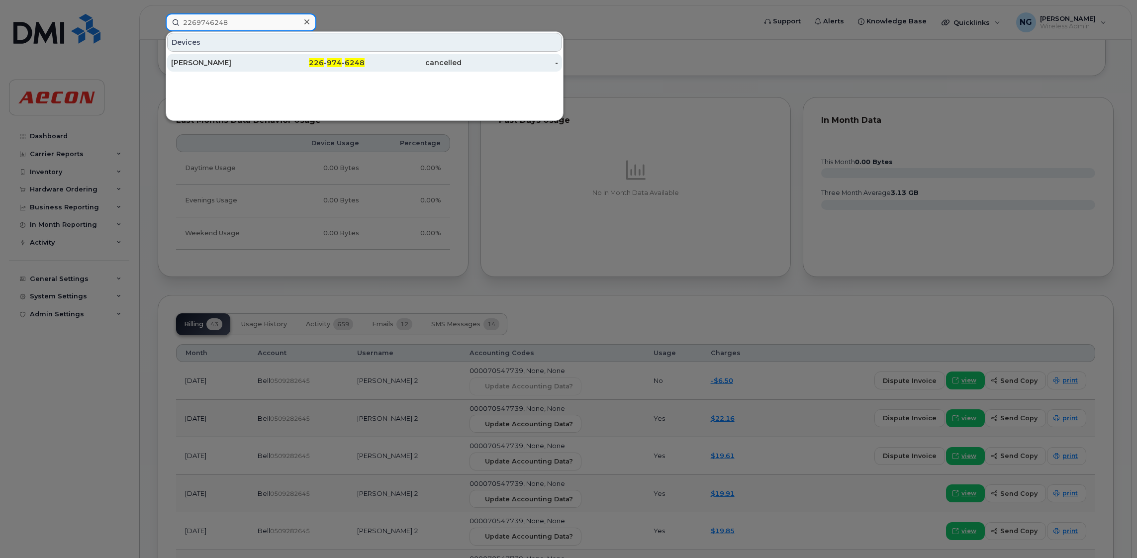
type input "2269746248"
click at [336, 54] on div "226 - 974 - 6248" at bounding box center [316, 63] width 97 height 18
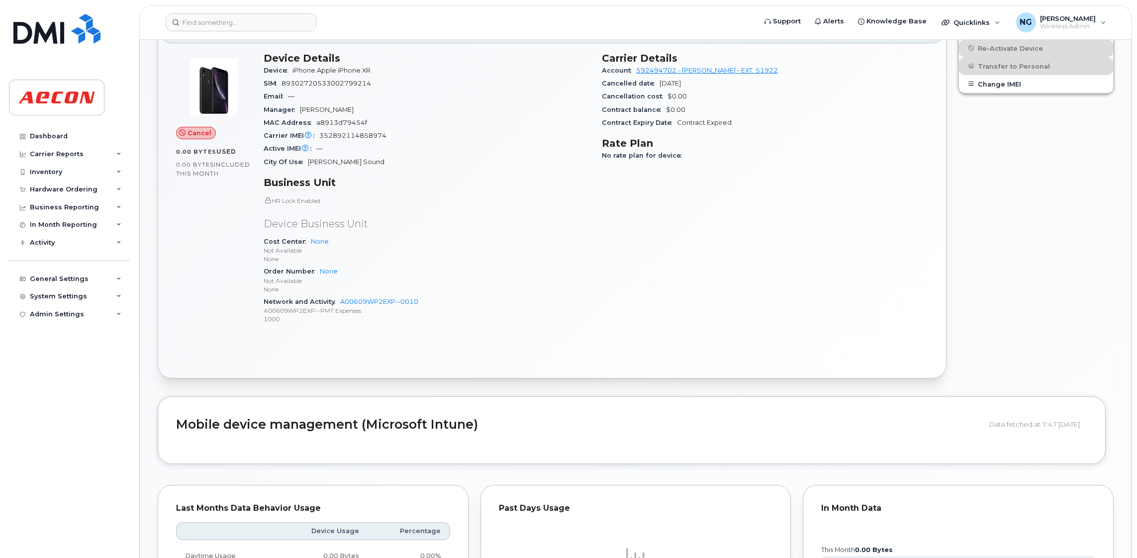
scroll to position [223, 0]
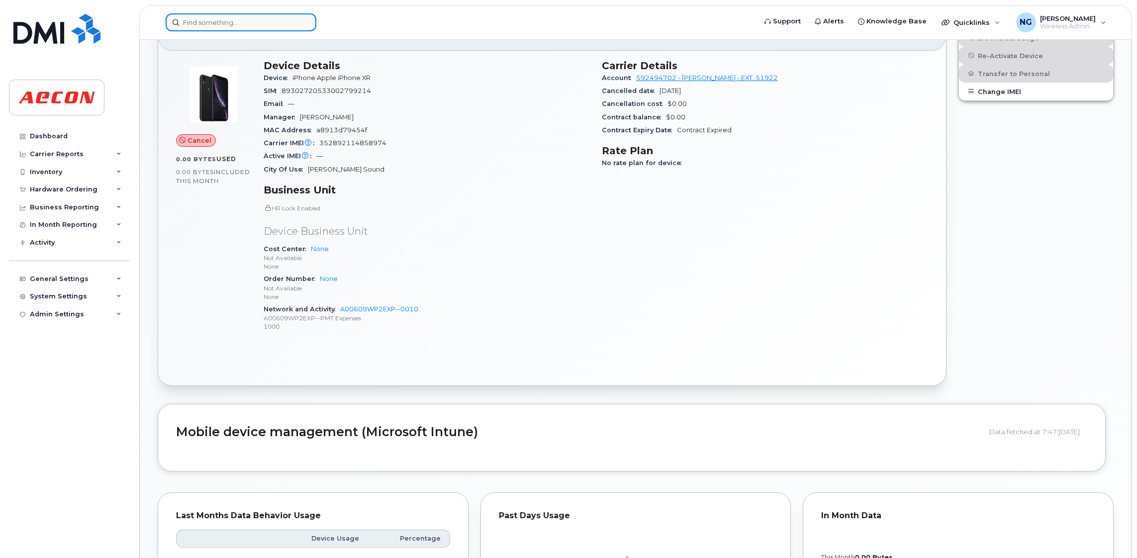
click at [238, 24] on input at bounding box center [241, 22] width 151 height 18
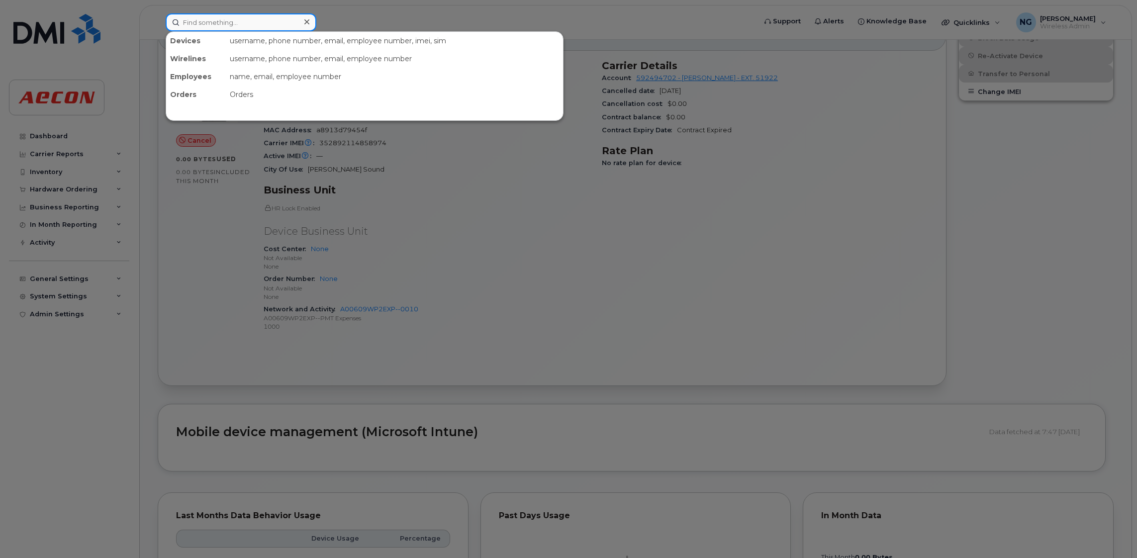
click at [193, 16] on input at bounding box center [241, 22] width 151 height 18
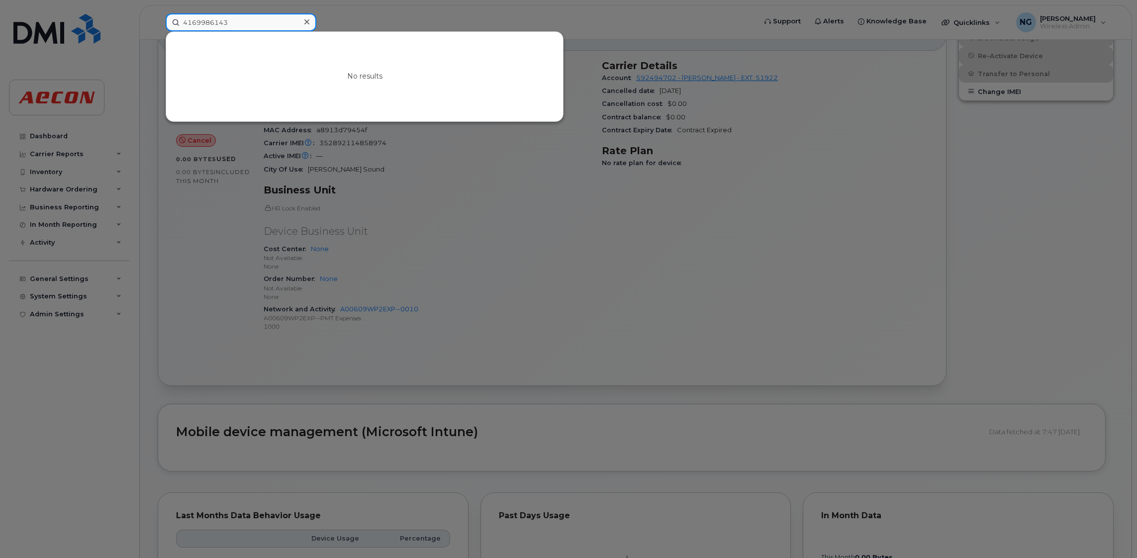
drag, startPoint x: 246, startPoint y: 24, endPoint x: 73, endPoint y: 6, distance: 174.6
click at [158, 13] on div "4169986143 No results" at bounding box center [458, 22] width 600 height 18
drag, startPoint x: 248, startPoint y: 17, endPoint x: 102, endPoint y: 15, distance: 145.8
click at [158, 15] on div "41699968143 No results" at bounding box center [458, 22] width 600 height 18
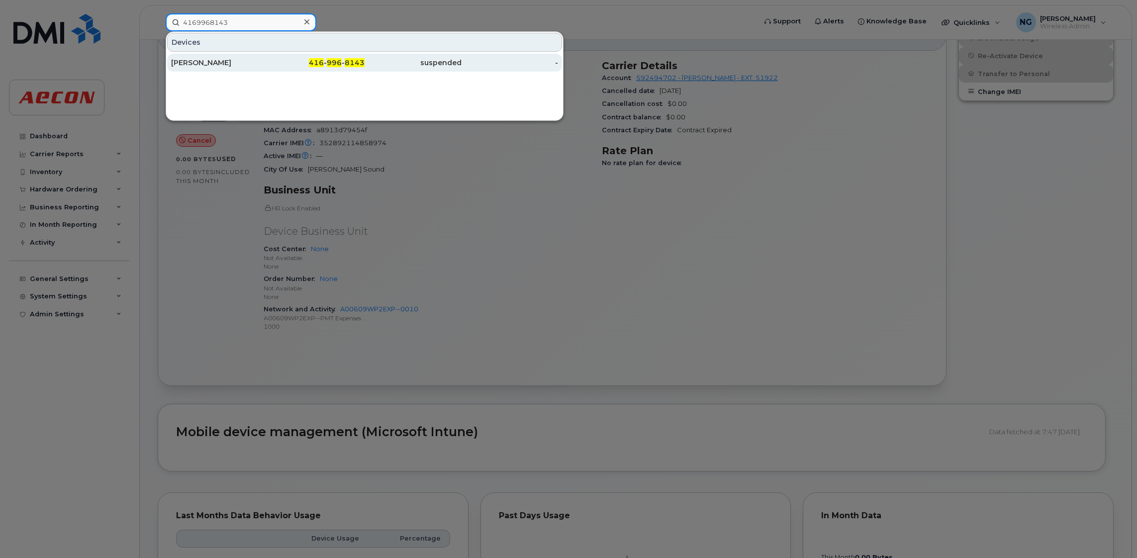
type input "4169968143"
click at [333, 65] on span "996" at bounding box center [334, 62] width 15 height 9
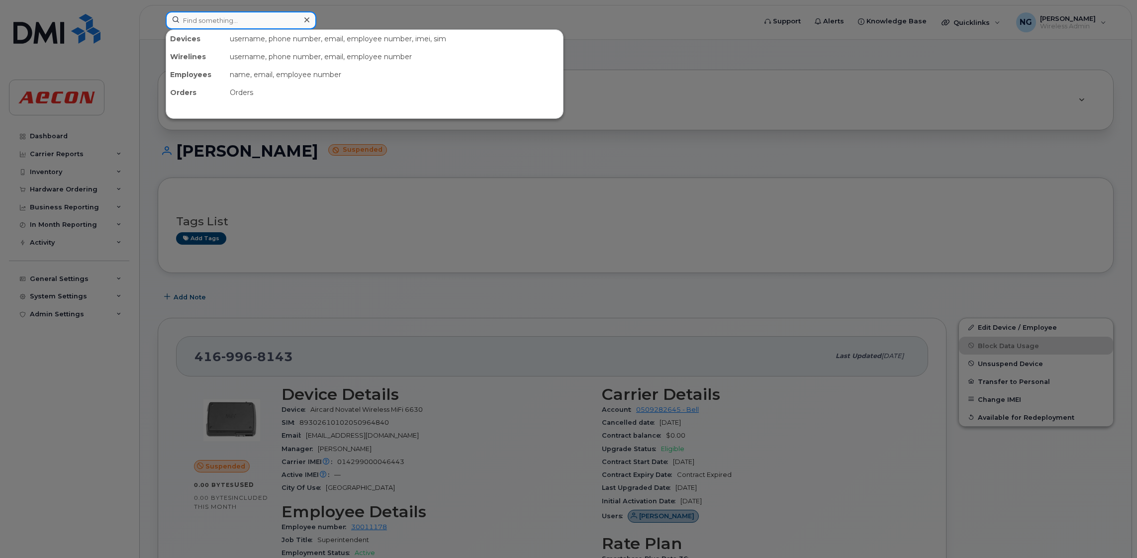
click at [228, 26] on input at bounding box center [241, 20] width 151 height 18
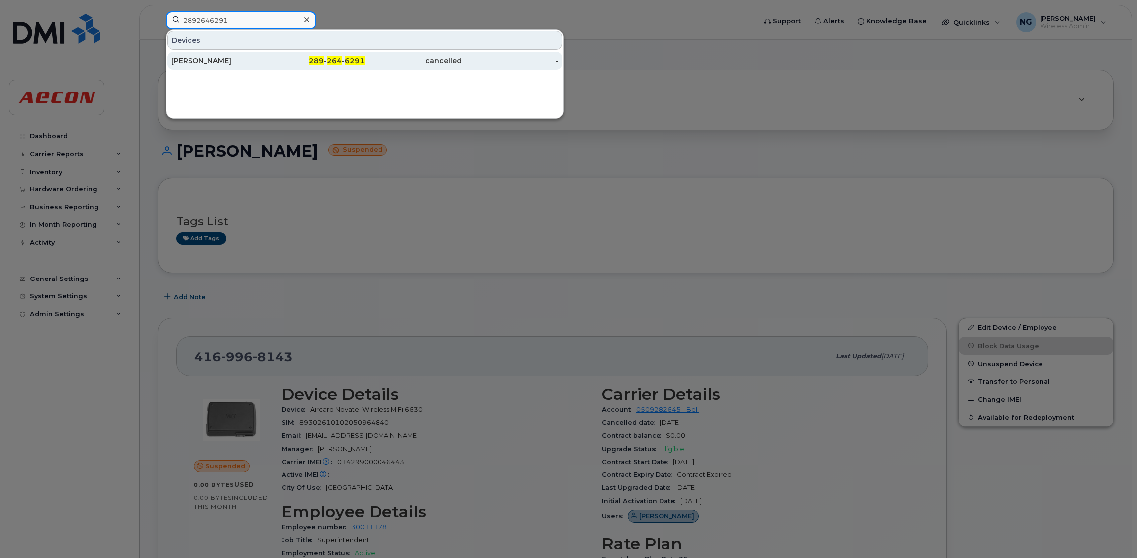
type input "2892646291"
click at [346, 61] on span "6291" at bounding box center [355, 60] width 20 height 9
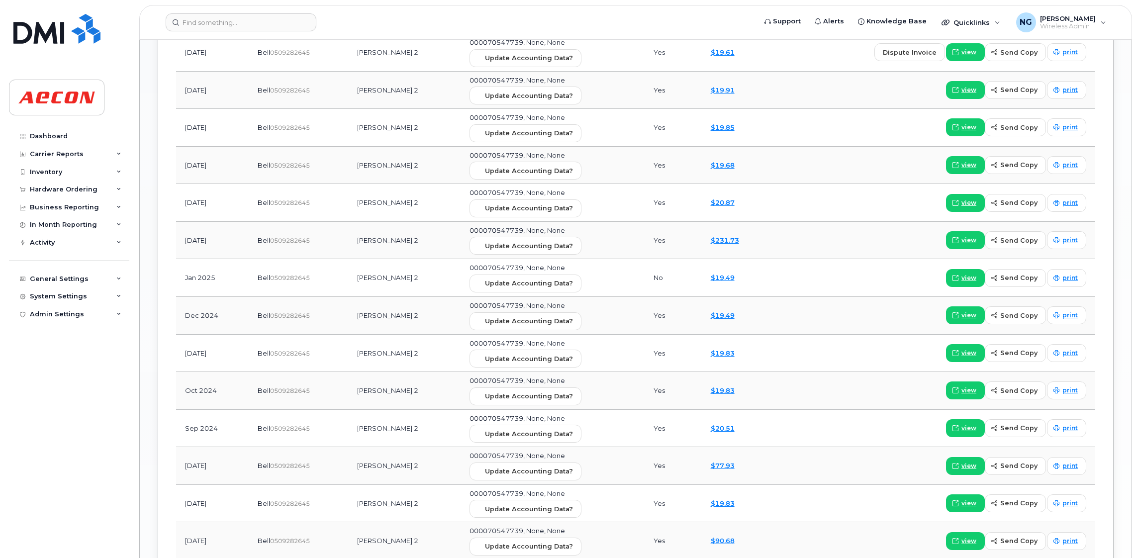
scroll to position [778, 0]
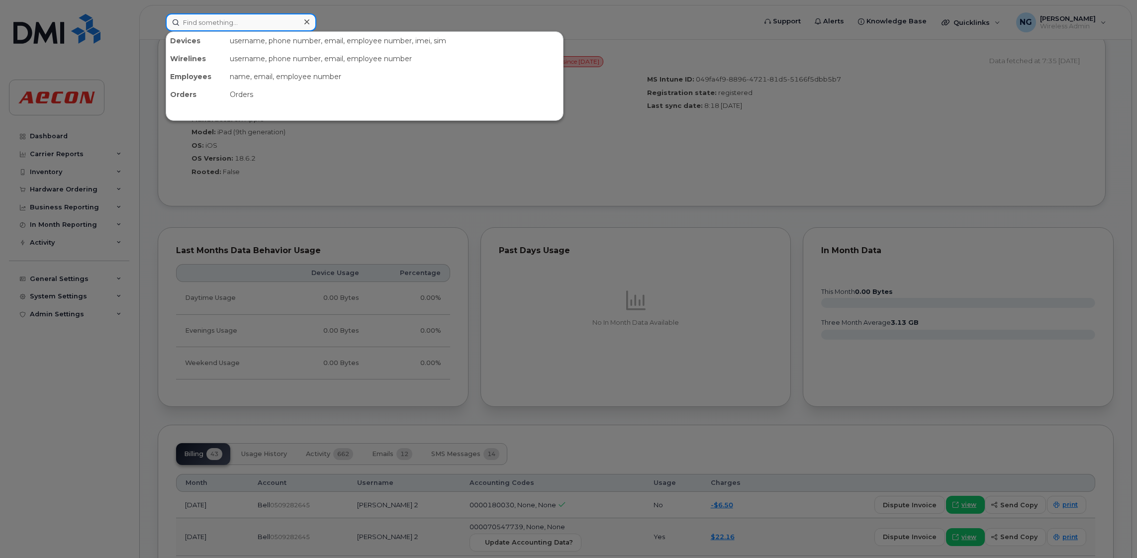
click at [261, 24] on input at bounding box center [241, 22] width 151 height 18
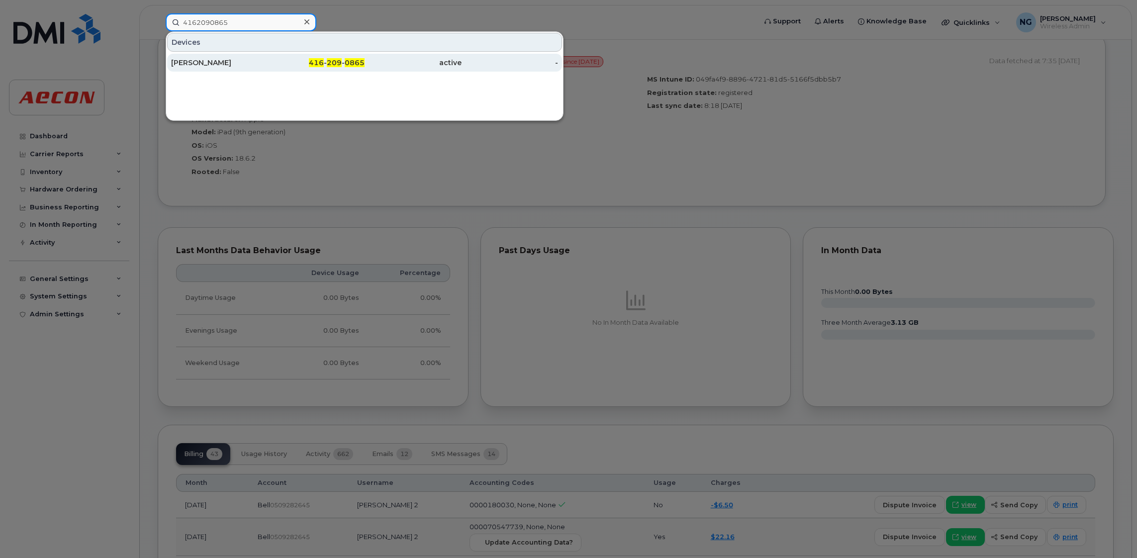
type input "4162090865"
click at [331, 65] on span "209" at bounding box center [334, 62] width 15 height 9
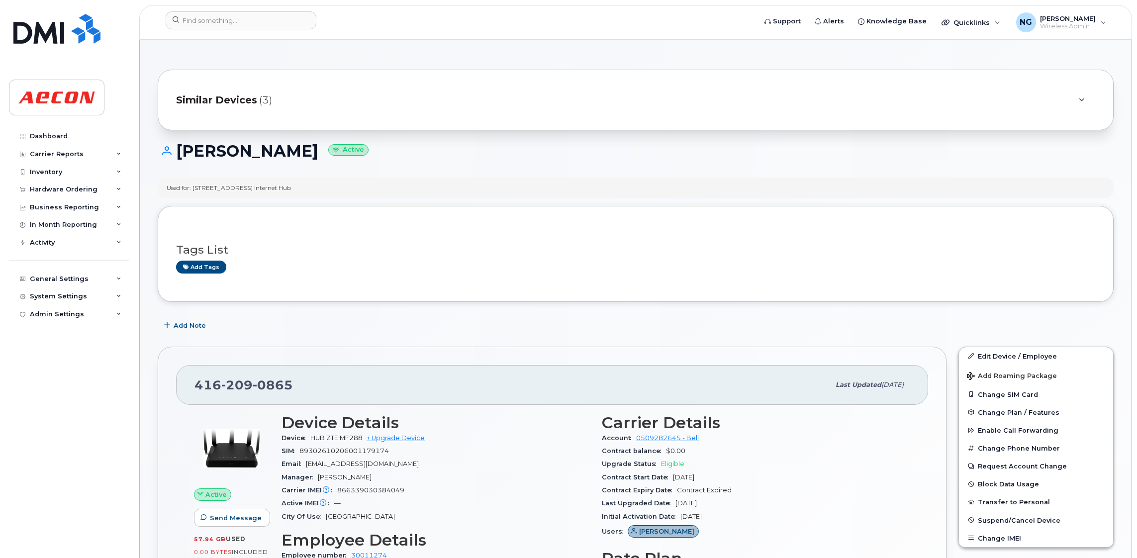
click at [213, 98] on span "Similar Devices" at bounding box center [216, 100] width 81 height 14
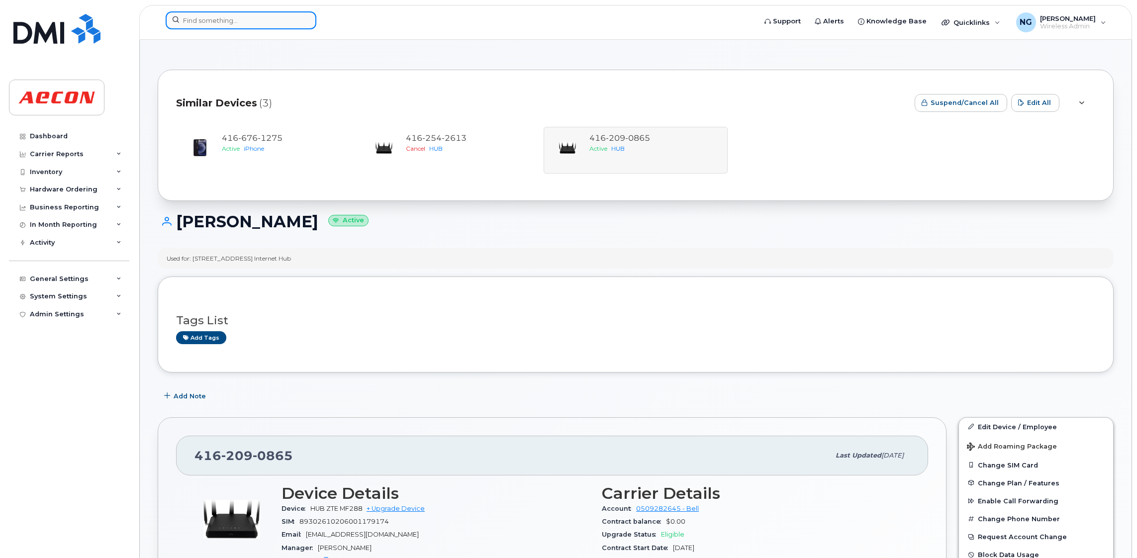
click at [225, 20] on input at bounding box center [241, 20] width 151 height 18
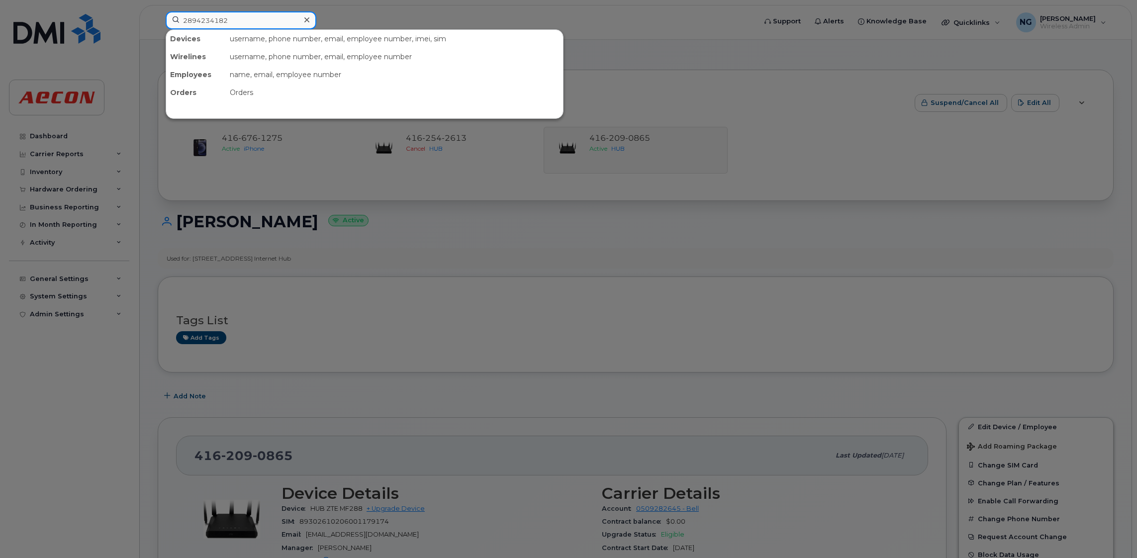
type input "2894234182"
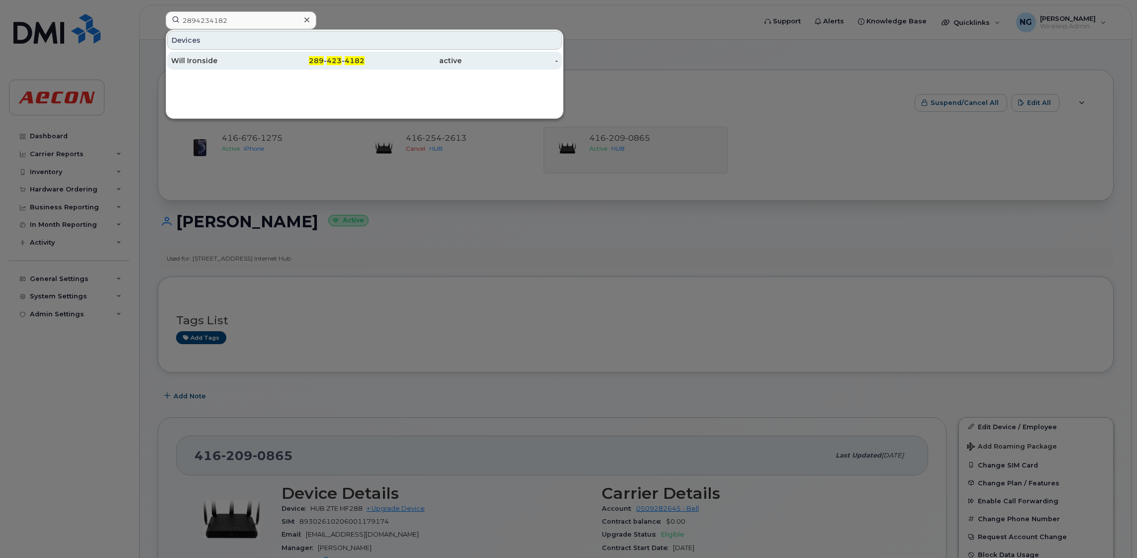
click at [329, 62] on span "423" at bounding box center [334, 60] width 15 height 9
click at [336, 57] on span "423" at bounding box center [334, 60] width 15 height 9
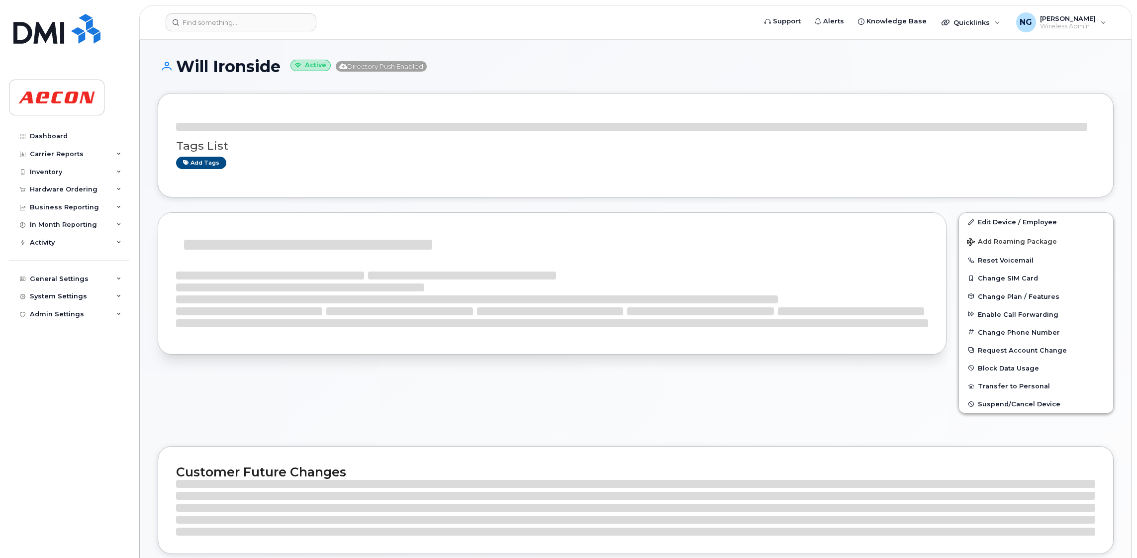
drag, startPoint x: 598, startPoint y: 251, endPoint x: 635, endPoint y: 238, distance: 38.9
click at [598, 250] on div at bounding box center [552, 245] width 752 height 28
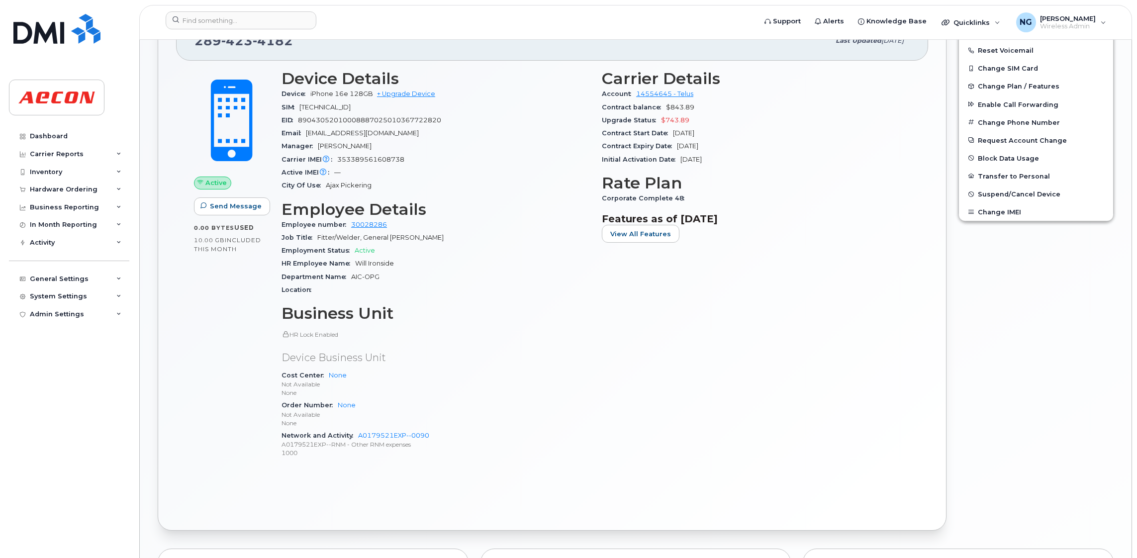
scroll to position [289, 0]
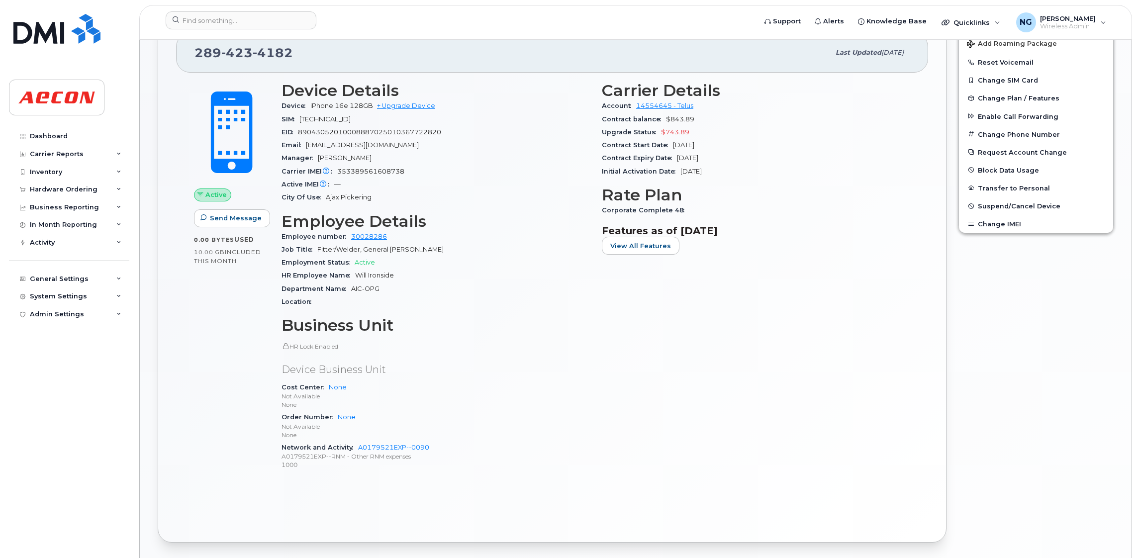
drag, startPoint x: 577, startPoint y: 403, endPoint x: 530, endPoint y: 397, distance: 47.6
click at [577, 402] on p "None" at bounding box center [436, 404] width 308 height 8
